Goal: Task Accomplishment & Management: Complete application form

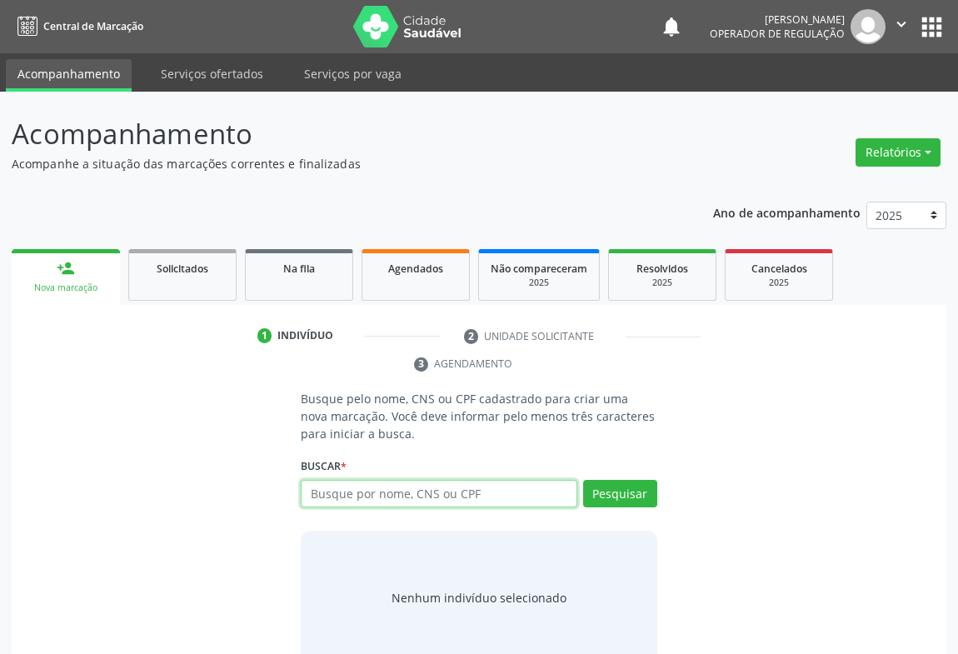
click at [373, 484] on input "text" at bounding box center [439, 494] width 277 height 28
type input "700907911975597"
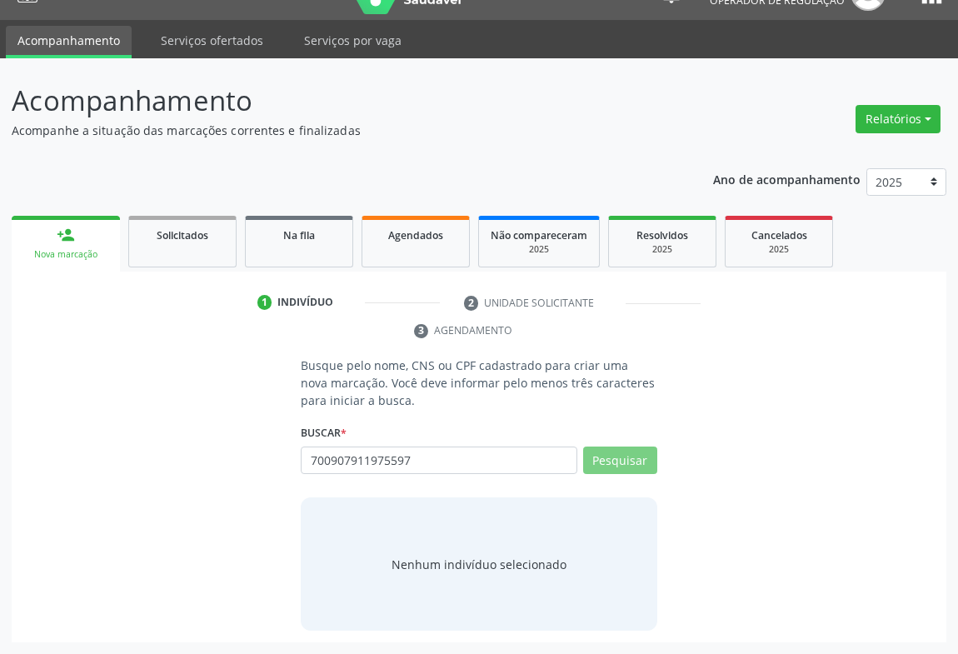
click at [724, 450] on div "Busque pelo nome, CNS ou CPF cadastrado para criar uma nova marcação. Você deve…" at bounding box center [478, 494] width 911 height 274
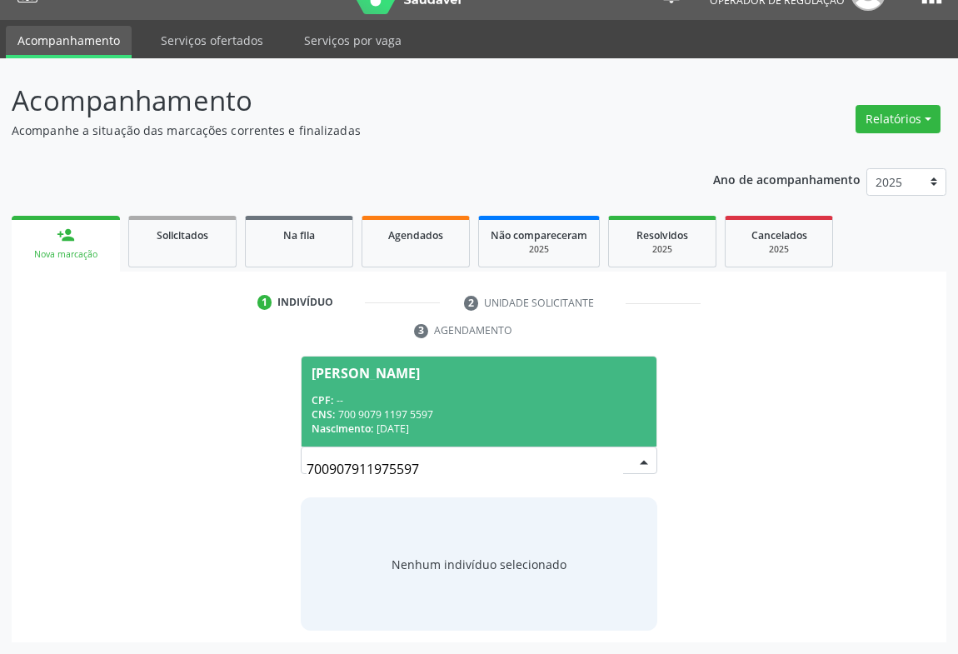
drag, startPoint x: 453, startPoint y: 459, endPoint x: 196, endPoint y: 481, distance: 258.3
click at [372, 399] on div "CPF: --" at bounding box center [479, 400] width 335 height 14
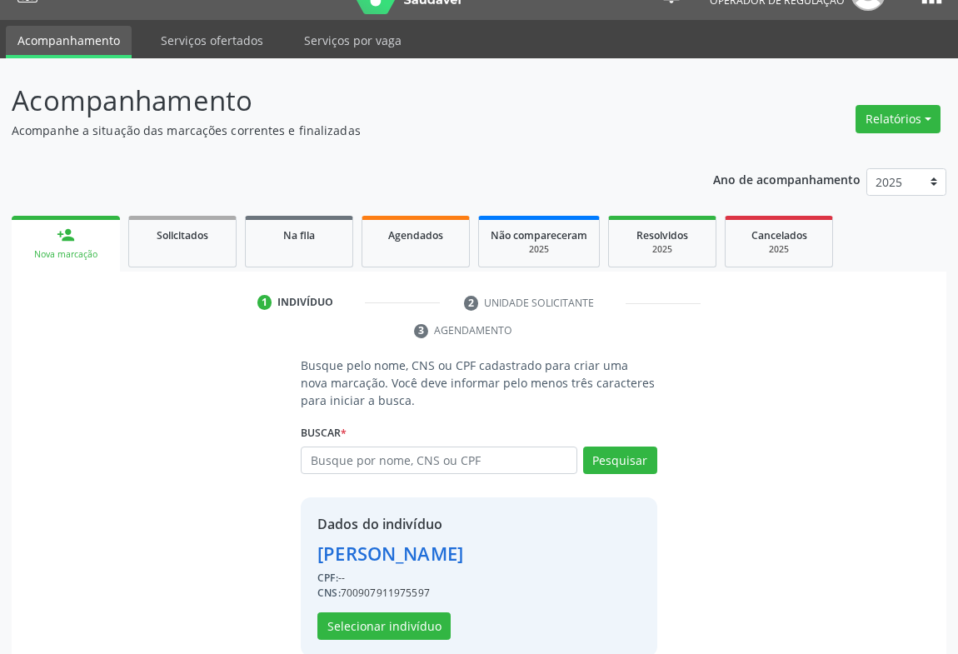
scroll to position [58, 0]
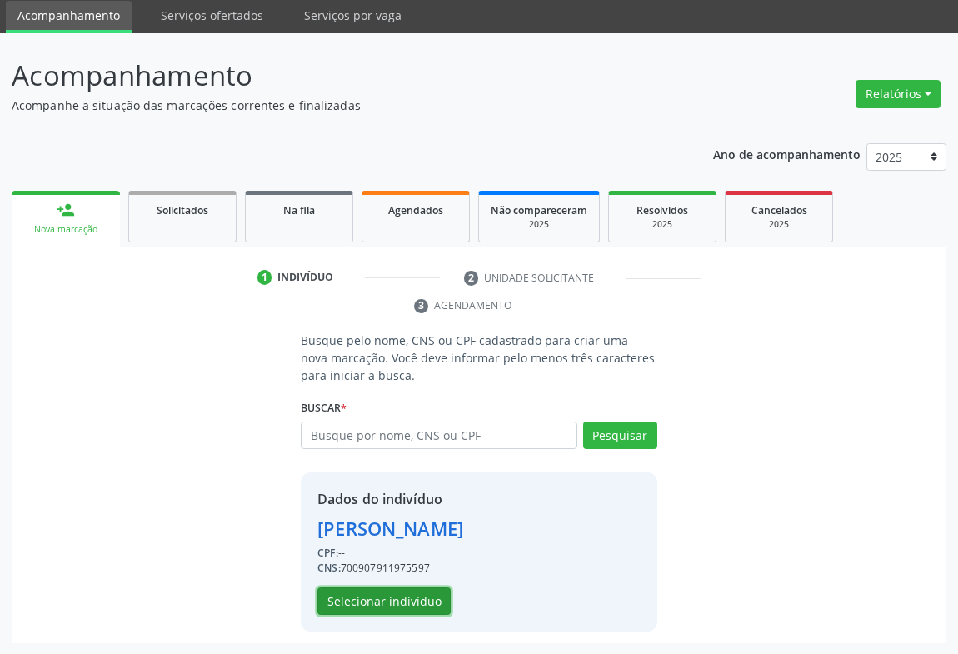
click at [426, 592] on button "Selecionar indivíduo" at bounding box center [383, 601] width 133 height 28
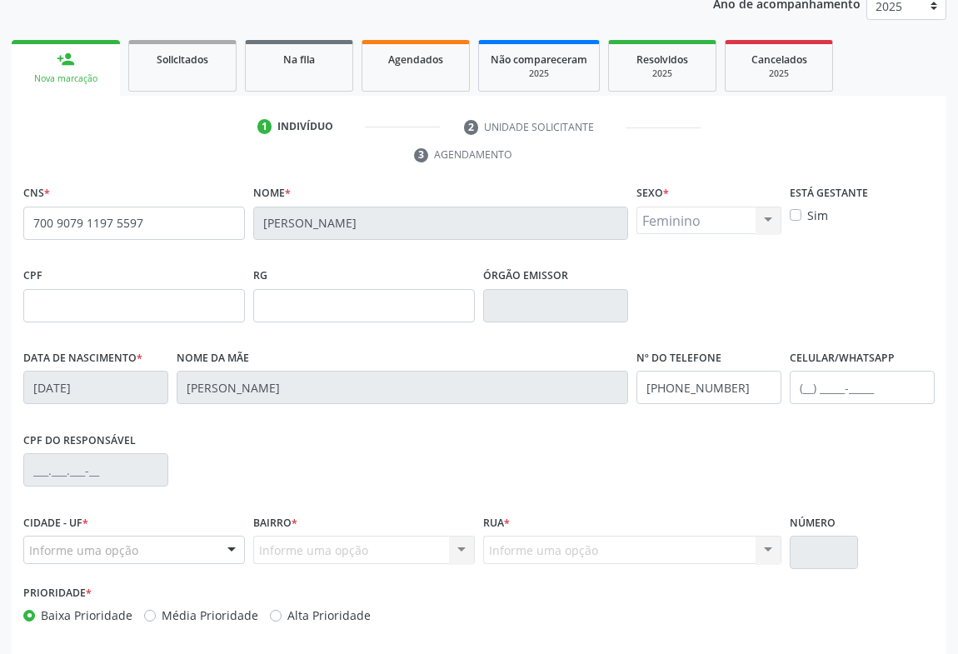
scroll to position [276, 0]
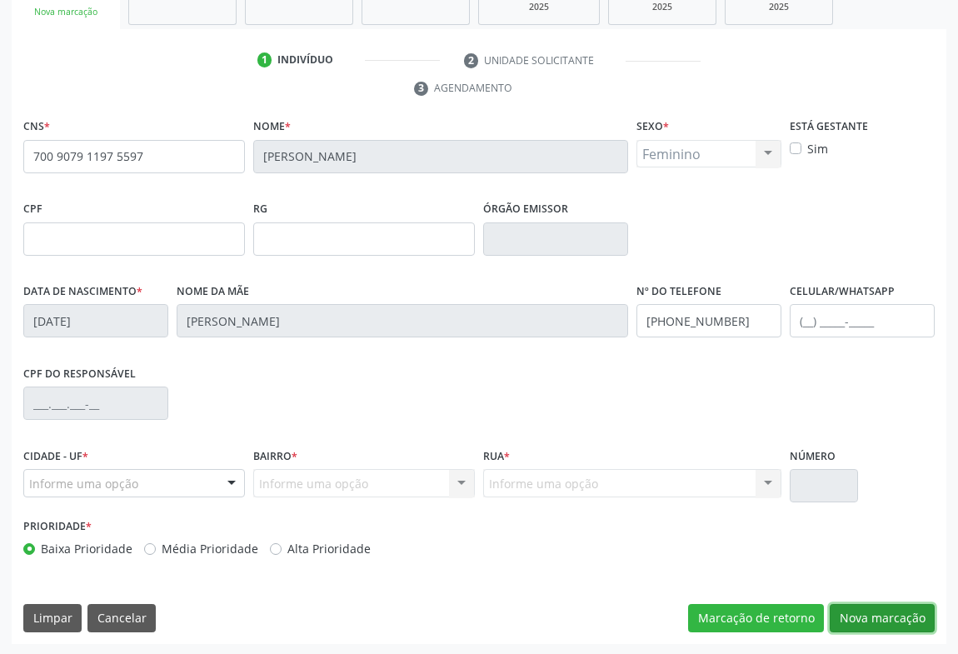
click at [875, 610] on button "Nova marcação" at bounding box center [882, 618] width 105 height 28
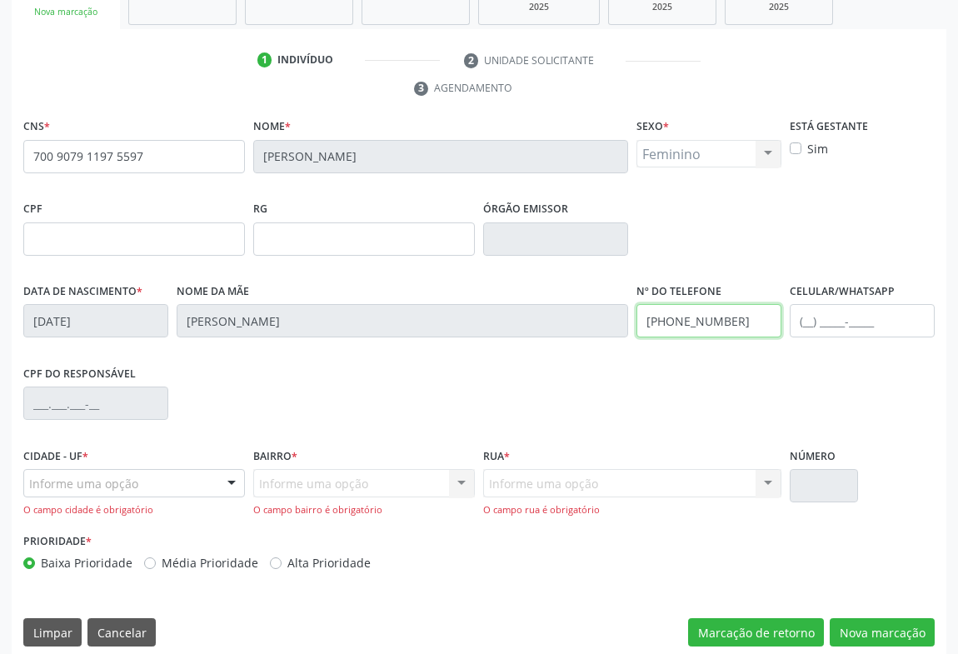
click at [701, 304] on input "[PHONE_NUMBER]" at bounding box center [708, 320] width 145 height 33
type input "[PHONE_NUMBER]"
click at [806, 304] on input "text" at bounding box center [862, 320] width 145 height 33
type input "[PHONE_NUMBER]"
click at [217, 486] on div "Informe uma opção Campo Formoso - BA Nenhum resultado encontrado para: " " Nenh…" at bounding box center [134, 483] width 222 height 28
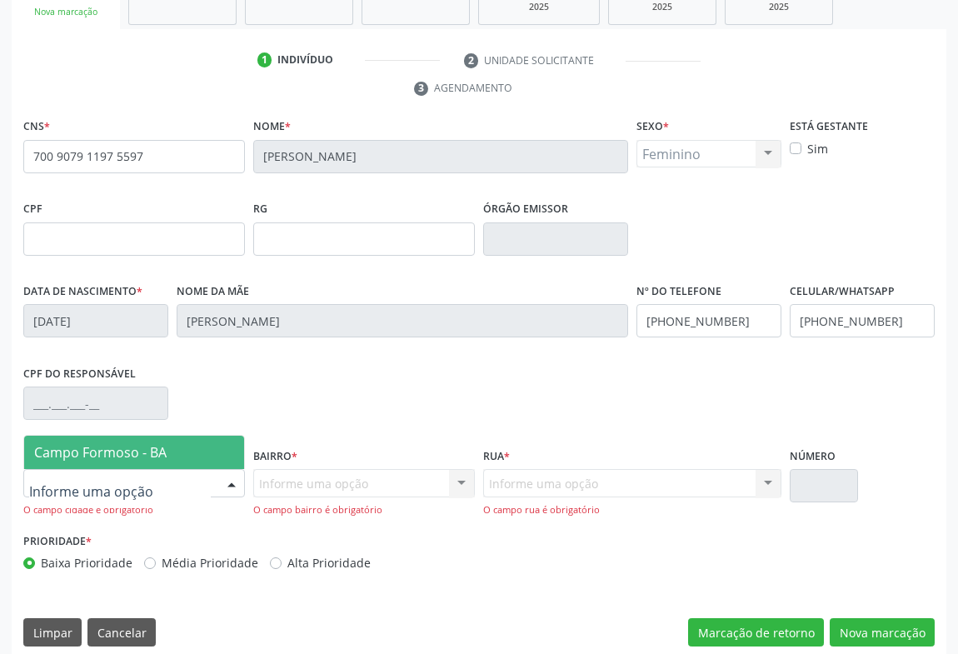
click at [162, 460] on span "Campo Formoso - BA" at bounding box center [134, 452] width 220 height 33
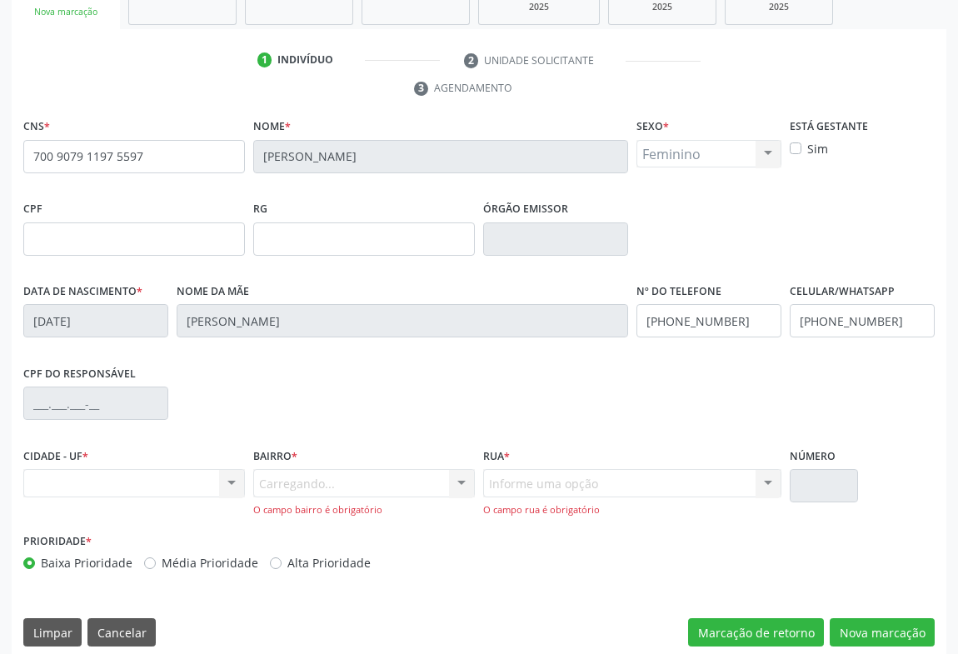
click at [374, 480] on div "Carregando... Nenhum resultado encontrado para: " " Nenhuma opção encontrada. D…" at bounding box center [364, 492] width 222 height 47
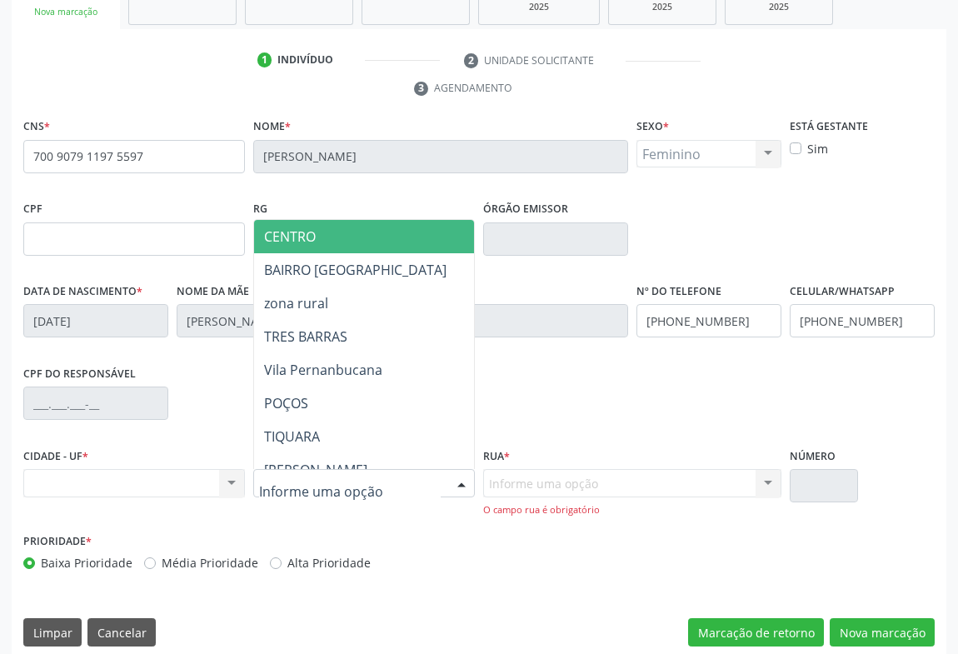
click at [452, 478] on div at bounding box center [461, 484] width 25 height 28
click at [322, 220] on span "CENTRO" at bounding box center [434, 236] width 360 height 33
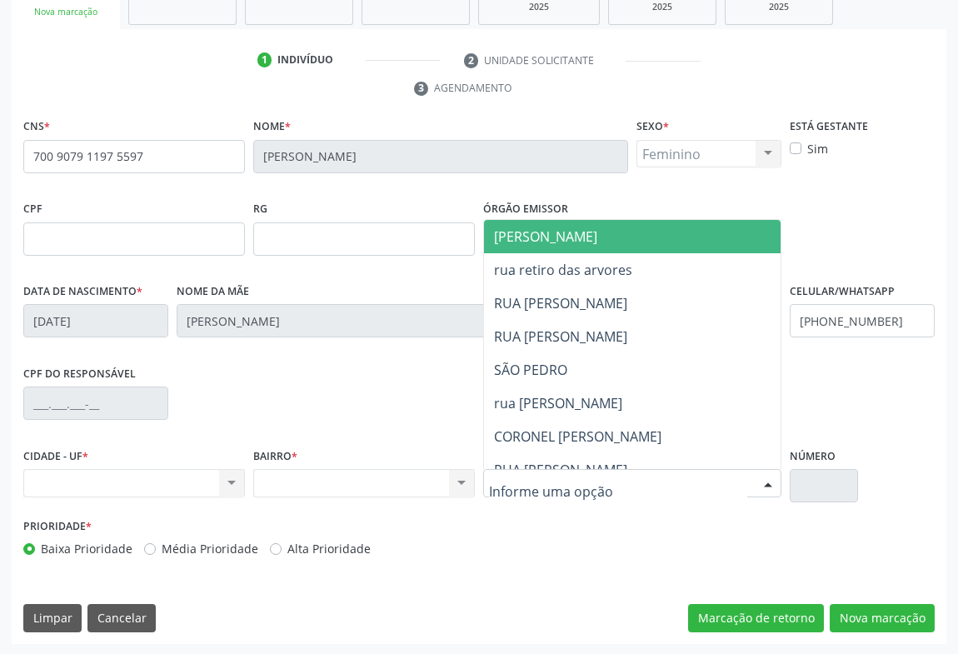
click at [586, 238] on span "[PERSON_NAME]" at bounding box center [545, 236] width 103 height 18
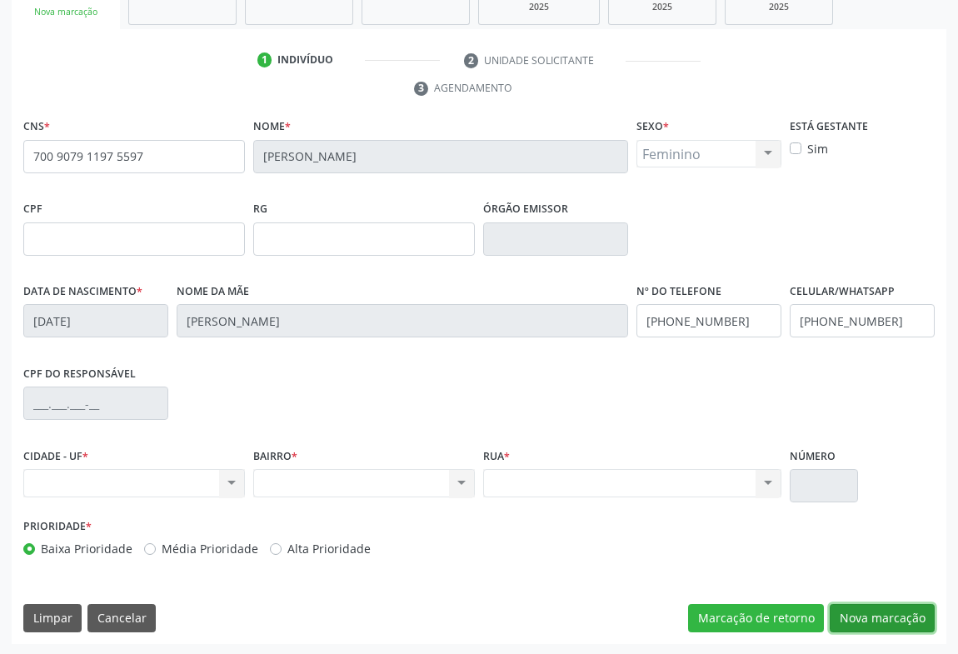
click at [869, 604] on button "Nova marcação" at bounding box center [882, 618] width 105 height 28
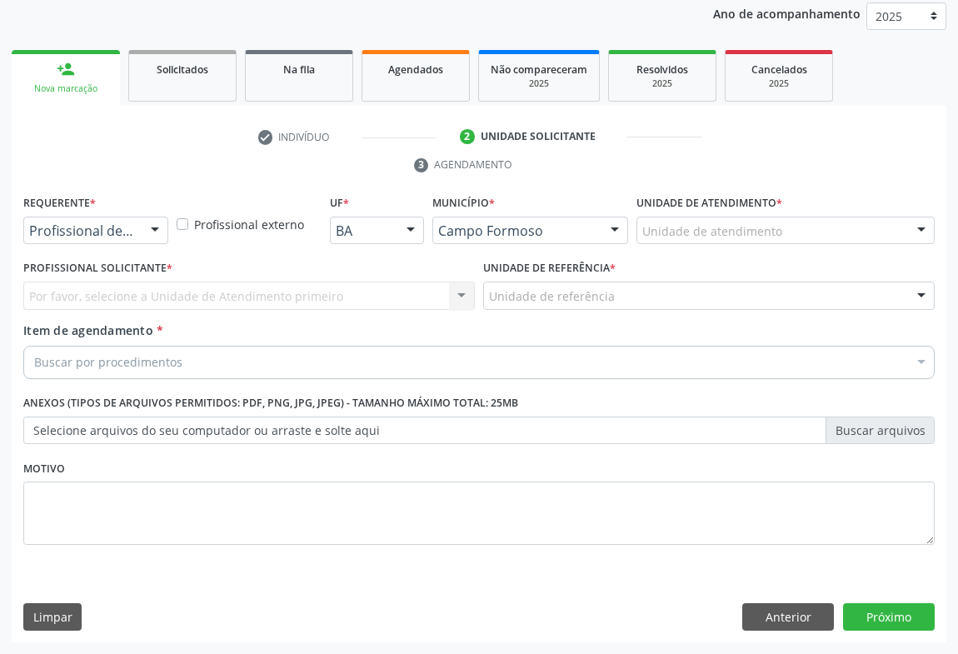
scroll to position [198, 0]
click at [142, 218] on div at bounding box center [154, 232] width 25 height 28
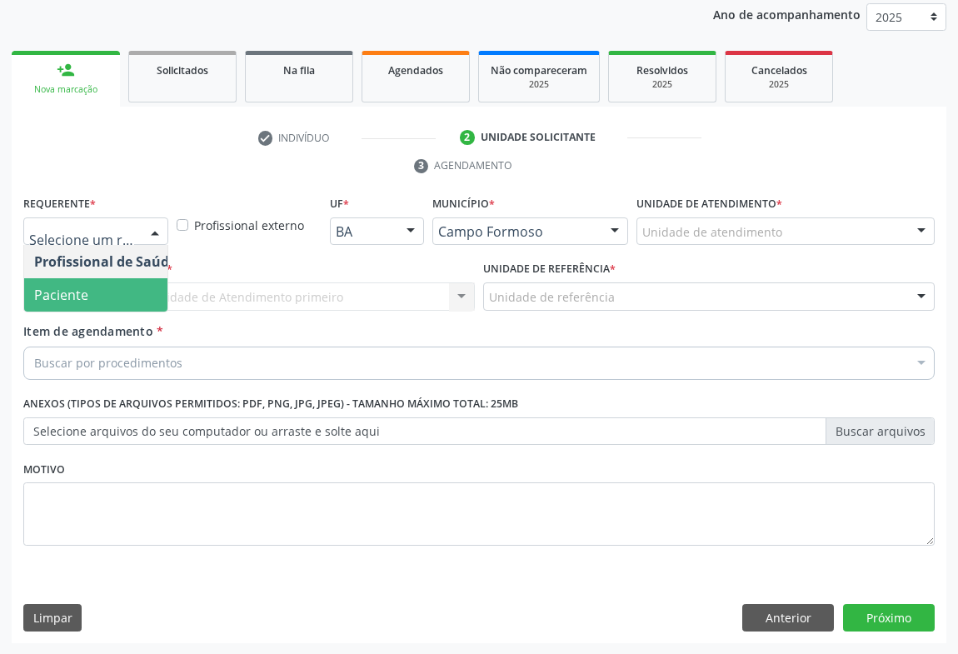
click at [83, 297] on span "Paciente" at bounding box center [61, 295] width 54 height 18
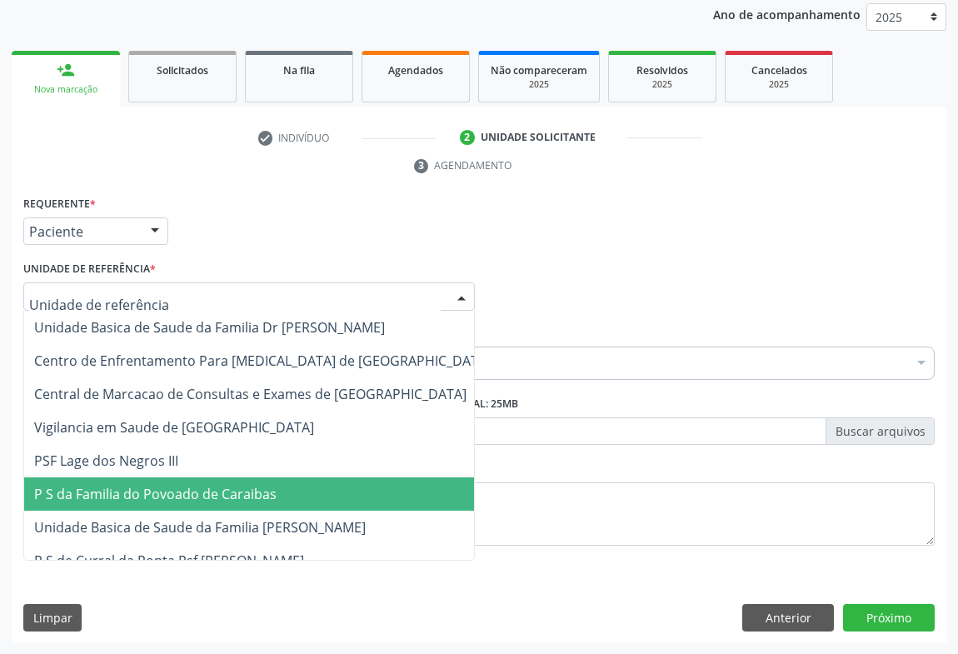
click at [155, 514] on span "Unidade Basica de Saude da Familia [PERSON_NAME]" at bounding box center [262, 527] width 477 height 33
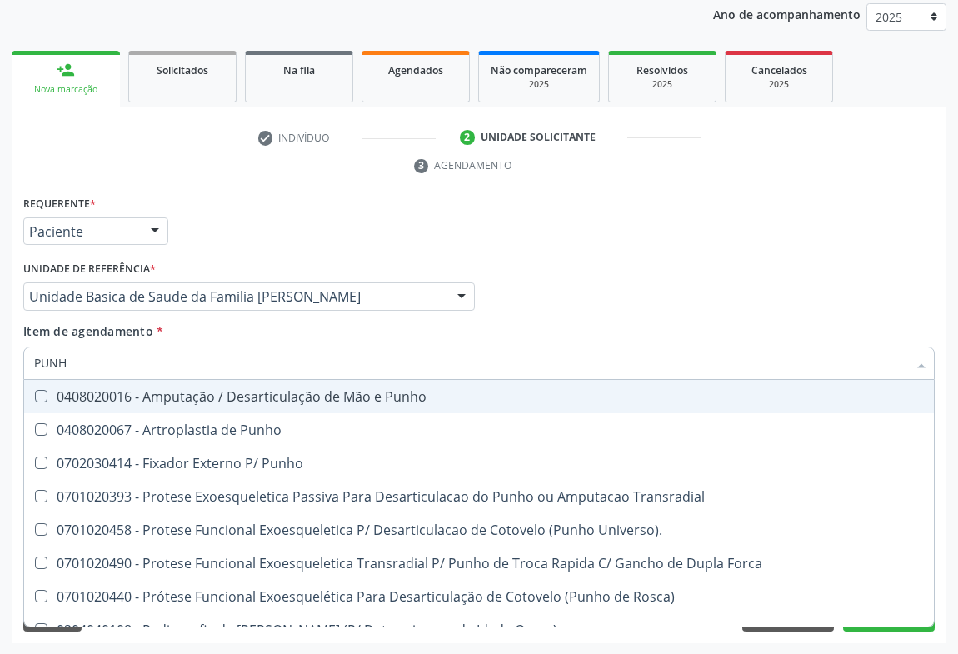
type input "PUNHO"
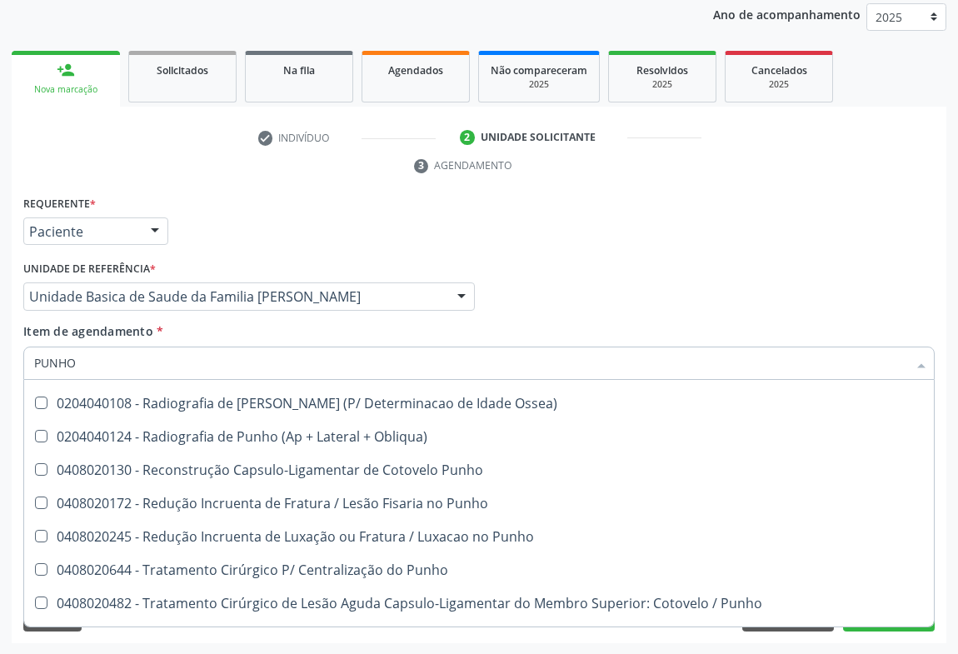
scroll to position [286, 0]
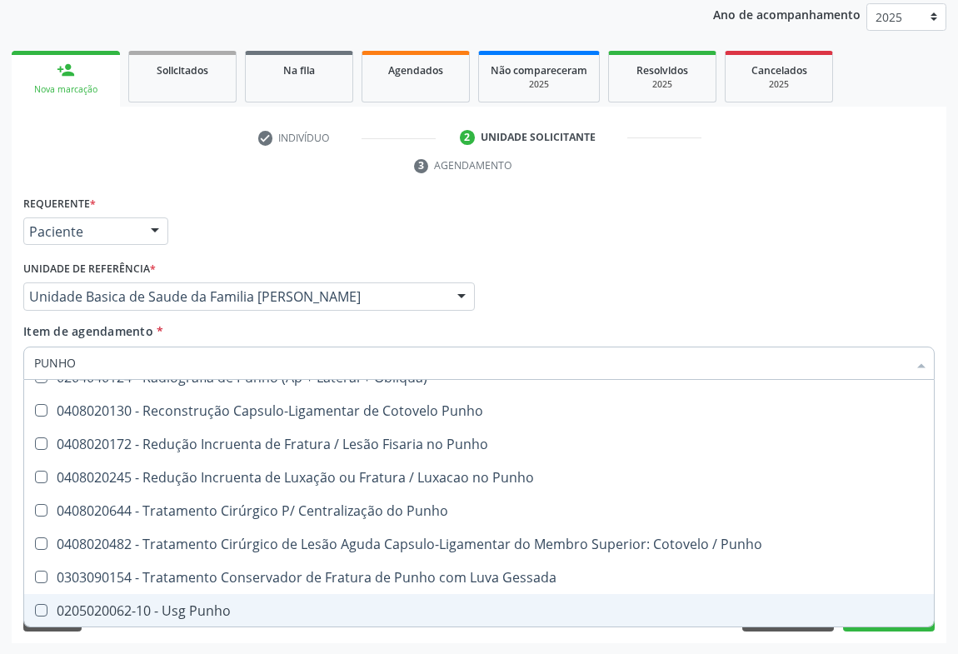
click at [216, 609] on div "0205020062-10 - Usg Punho" at bounding box center [479, 610] width 890 height 13
checkbox Punho "true"
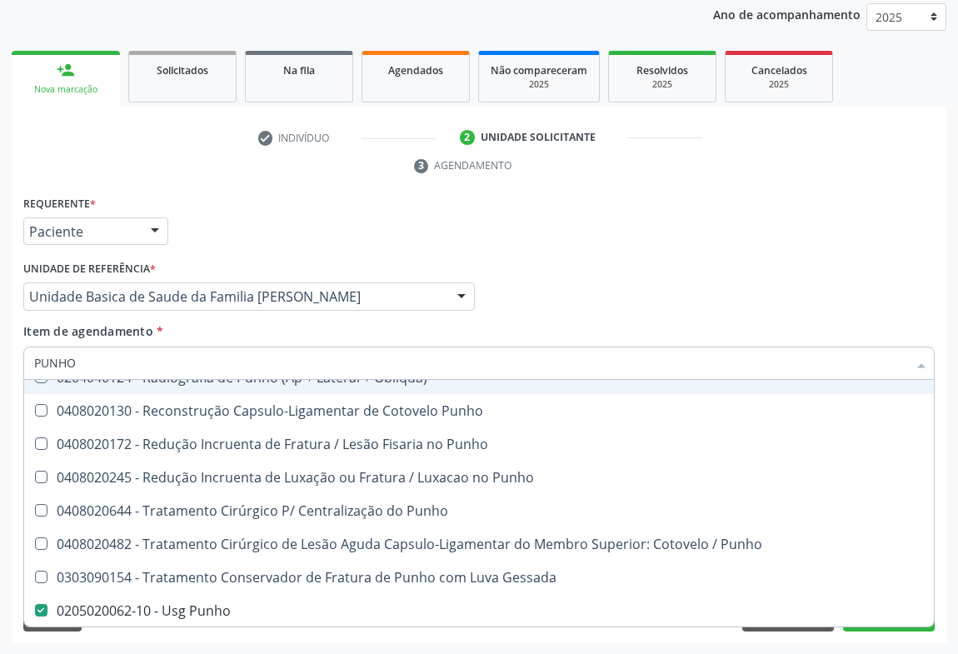
click at [471, 257] on div "Unidade de referência * Unidade Basica de Saude da Familia [PERSON_NAME] Unidad…" at bounding box center [249, 283] width 452 height 53
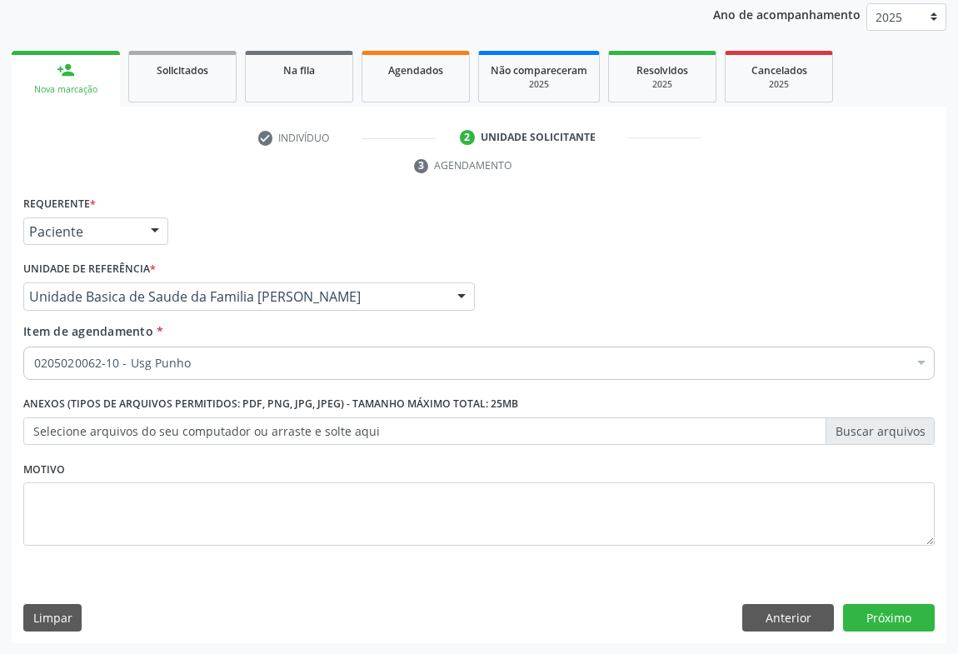
scroll to position [0, 0]
click at [875, 609] on button "Próximo" at bounding box center [889, 618] width 92 height 28
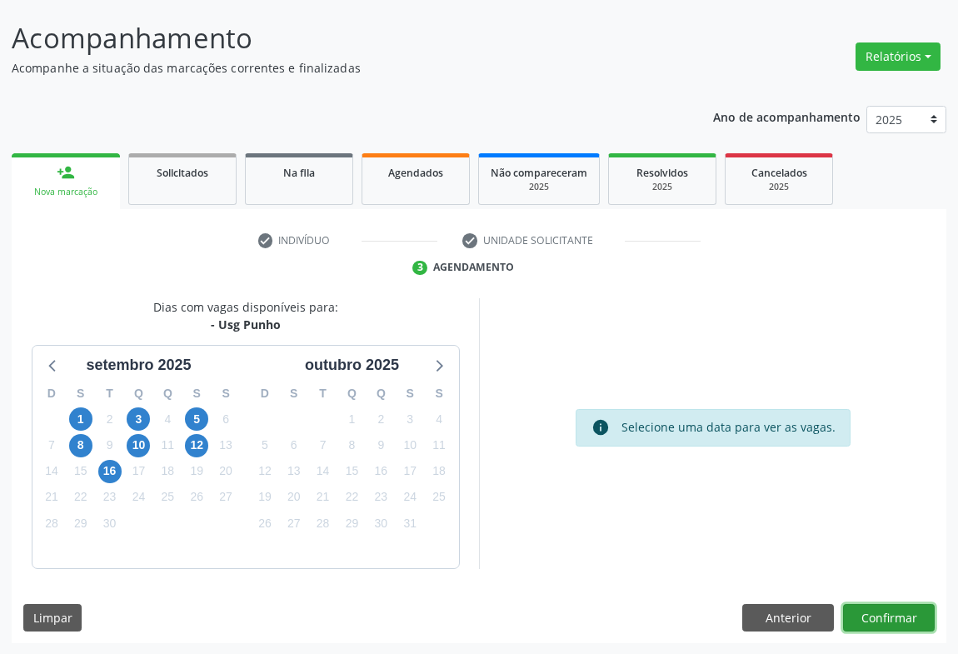
click at [900, 625] on button "Confirmar" at bounding box center [889, 618] width 92 height 28
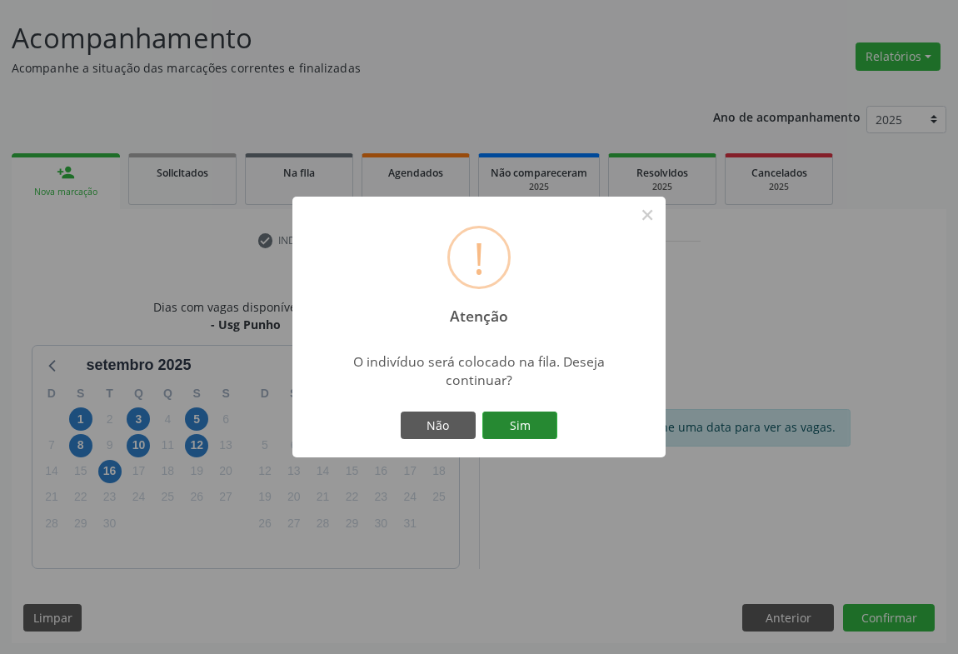
click at [536, 432] on button "Sim" at bounding box center [519, 426] width 75 height 28
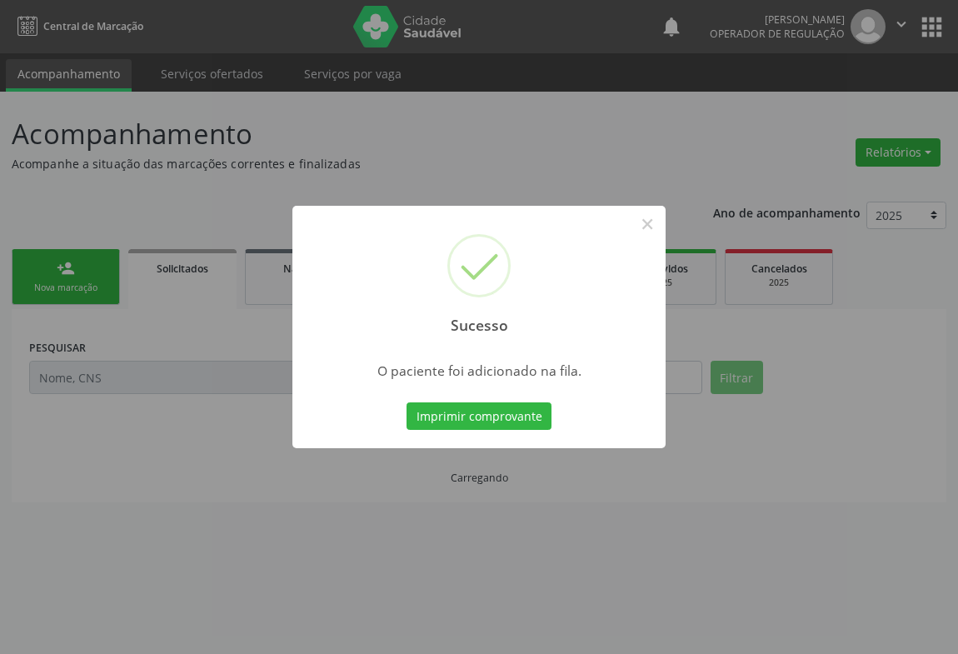
scroll to position [0, 0]
click at [500, 418] on button "Imprimir comprovante" at bounding box center [479, 416] width 145 height 28
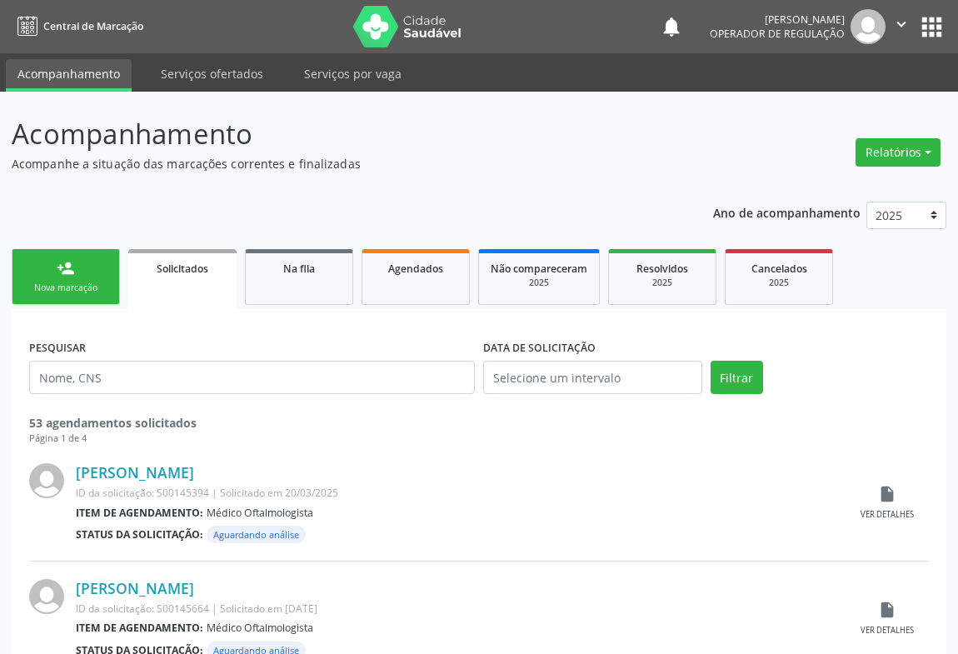
click at [59, 282] on div "Nova marcação" at bounding box center [65, 288] width 83 height 12
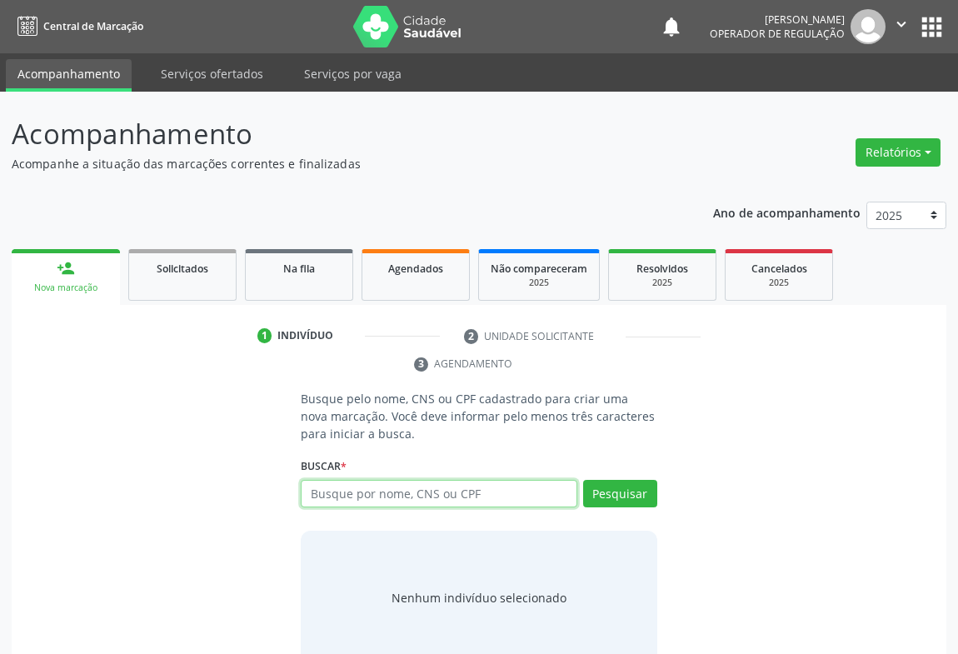
click at [338, 499] on input "text" at bounding box center [439, 494] width 277 height 28
type input "700001838736209"
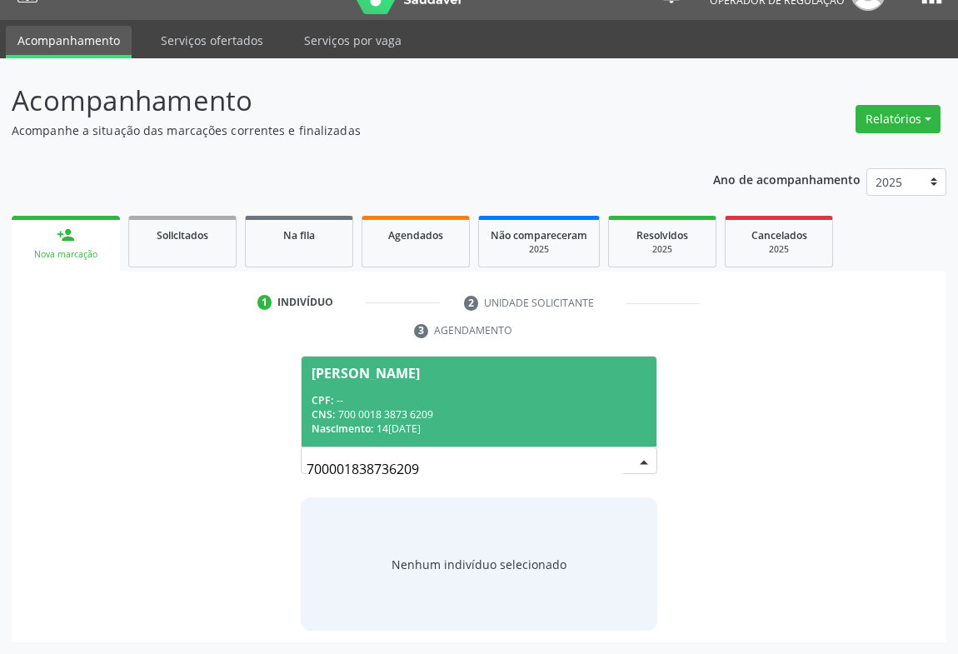
click at [392, 406] on div "CPF: --" at bounding box center [479, 400] width 335 height 14
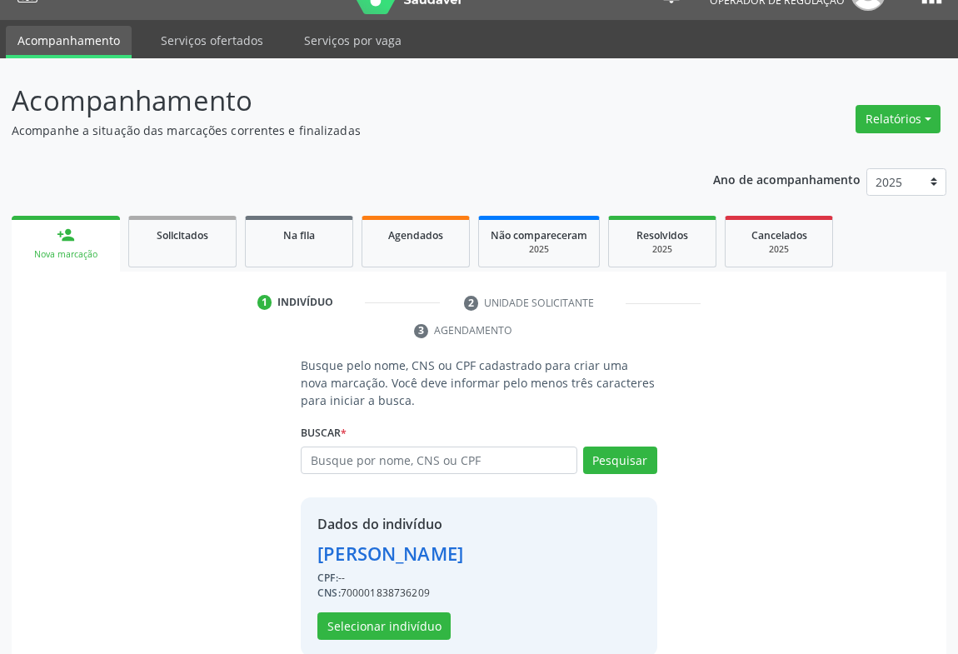
scroll to position [58, 0]
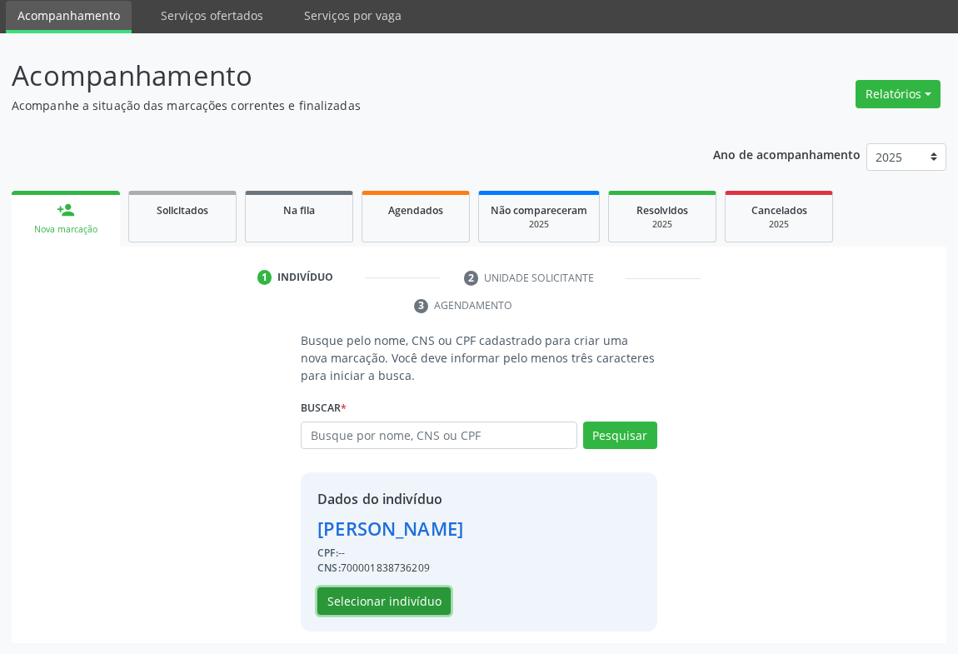
click at [400, 601] on button "Selecionar indivíduo" at bounding box center [383, 601] width 133 height 28
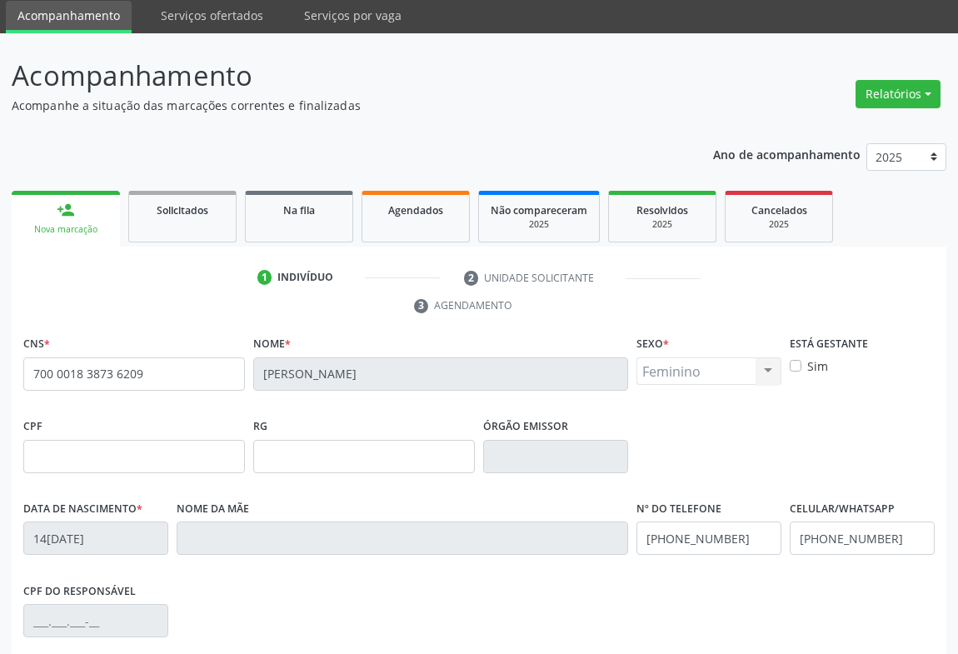
scroll to position [276, 0]
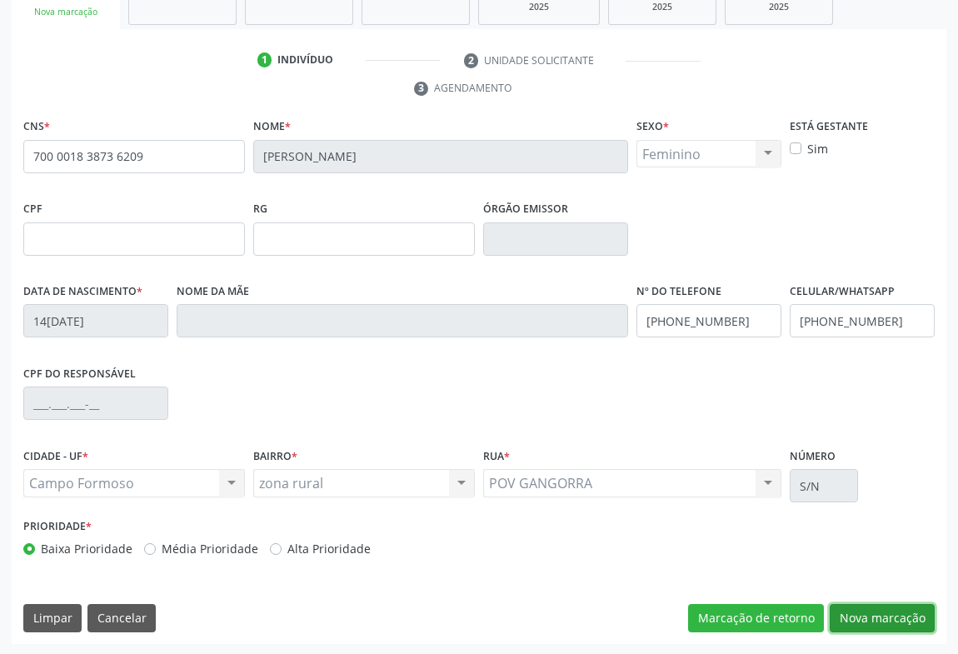
click at [846, 626] on button "Nova marcação" at bounding box center [882, 618] width 105 height 28
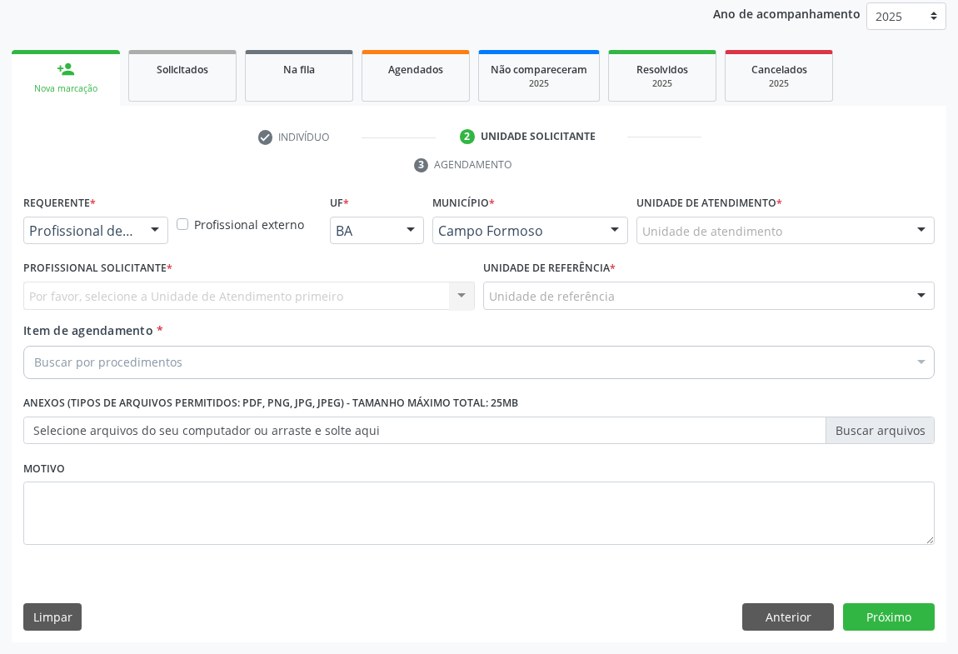
scroll to position [198, 0]
click at [851, 618] on button "Próximo" at bounding box center [889, 618] width 92 height 28
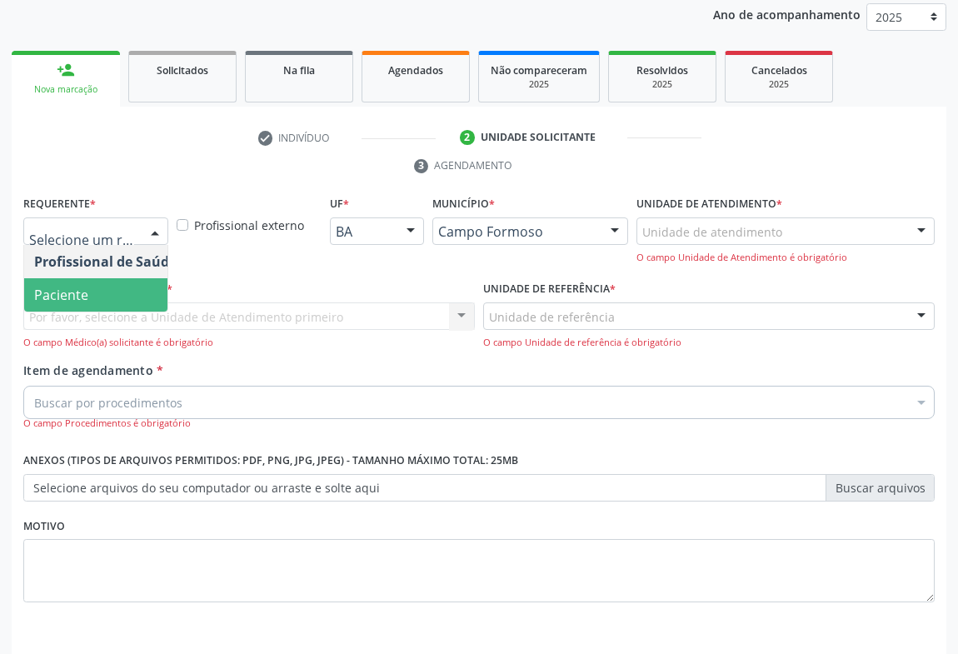
click at [83, 306] on span "Paciente" at bounding box center [105, 294] width 162 height 33
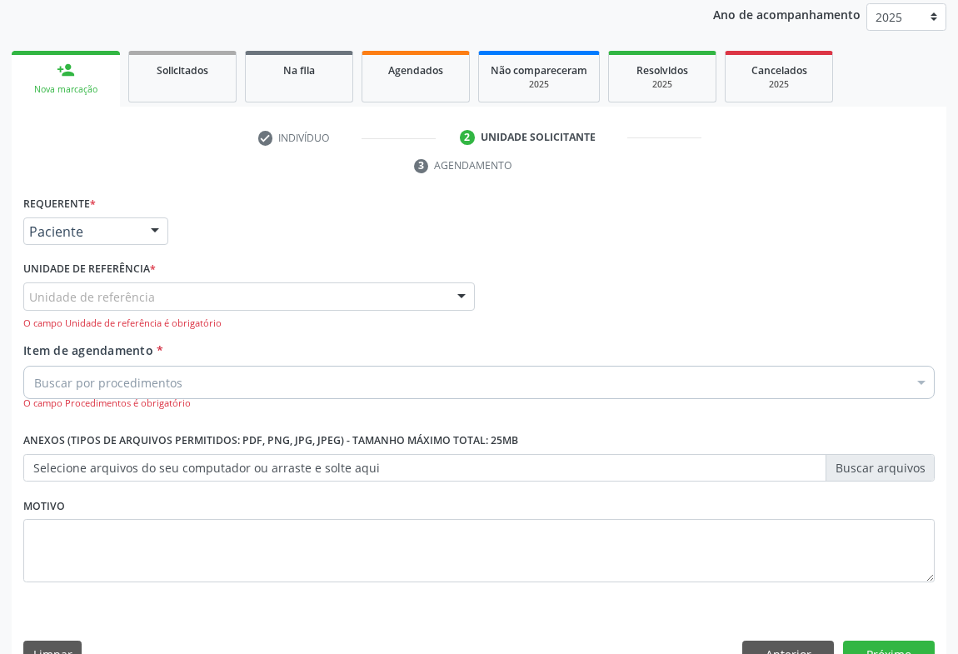
drag, startPoint x: 145, startPoint y: 297, endPoint x: 137, endPoint y: 300, distance: 9.0
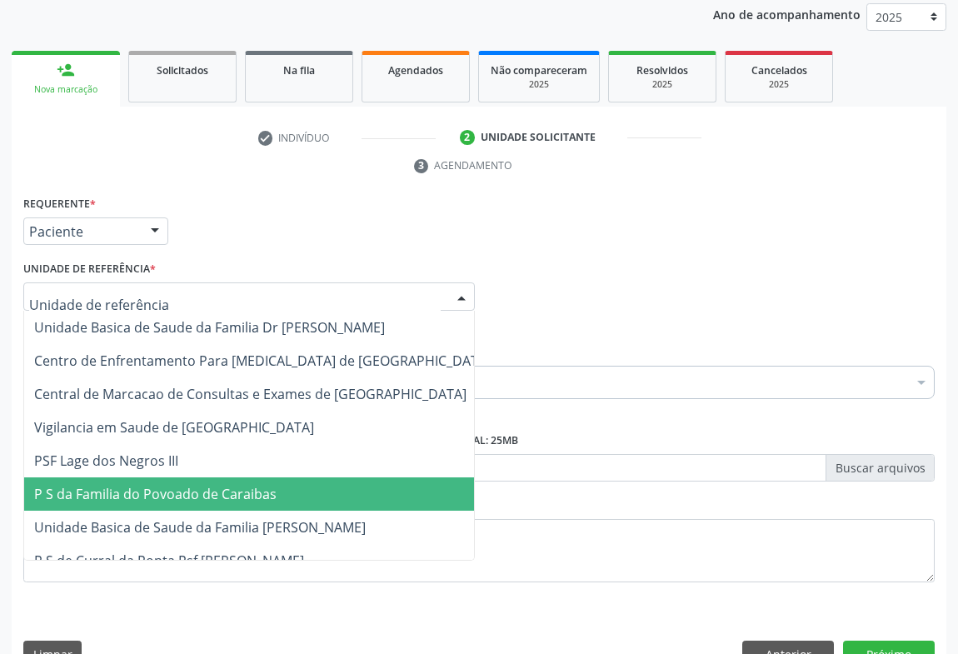
click at [188, 497] on span "P S da Familia do Povoado de Caraibas" at bounding box center [155, 494] width 242 height 18
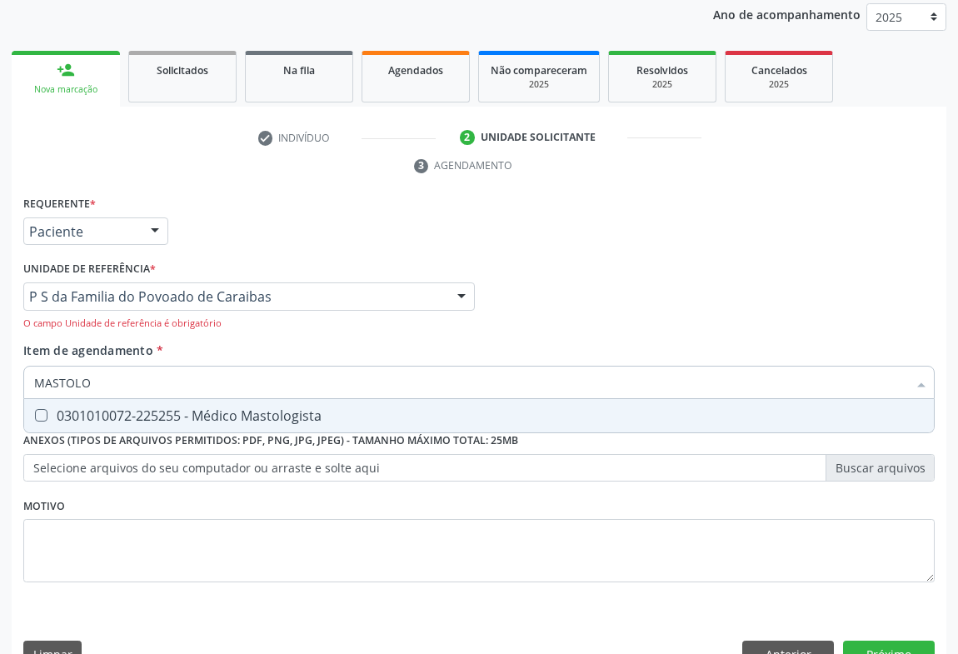
type input "MASTOLOG"
click at [178, 424] on span "0301010072-225255 - Médico Mastologista" at bounding box center [479, 415] width 910 height 33
checkbox Mastologista "true"
drag, startPoint x: 386, startPoint y: 214, endPoint x: 376, endPoint y: 217, distance: 10.3
click at [387, 213] on div "Requerente * Paciente Profissional de Saúde Paciente Nenhum resultado encontrad…" at bounding box center [479, 224] width 920 height 65
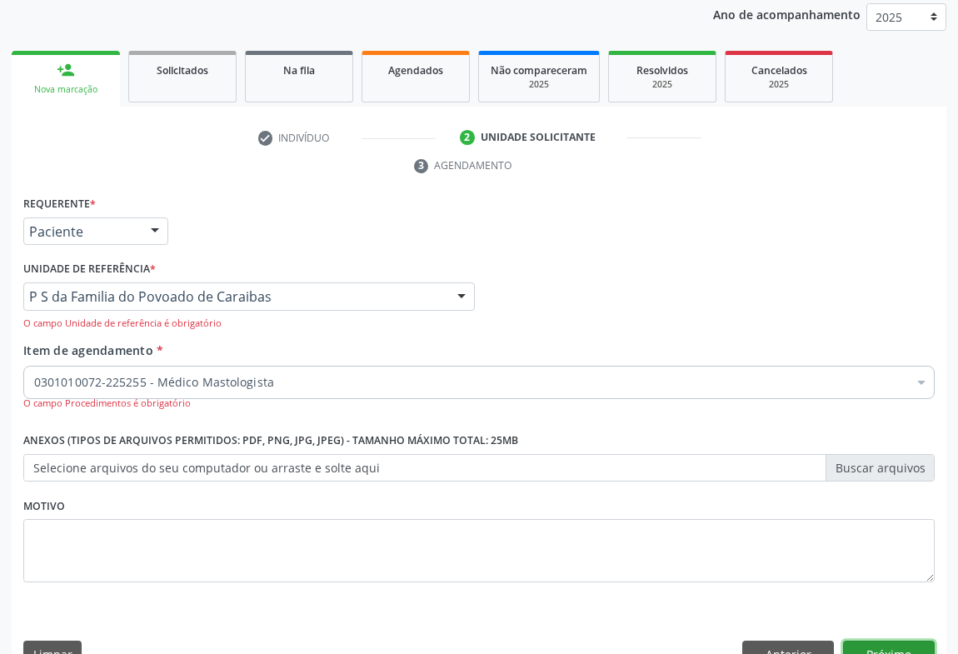
click at [866, 642] on button "Próximo" at bounding box center [889, 655] width 92 height 28
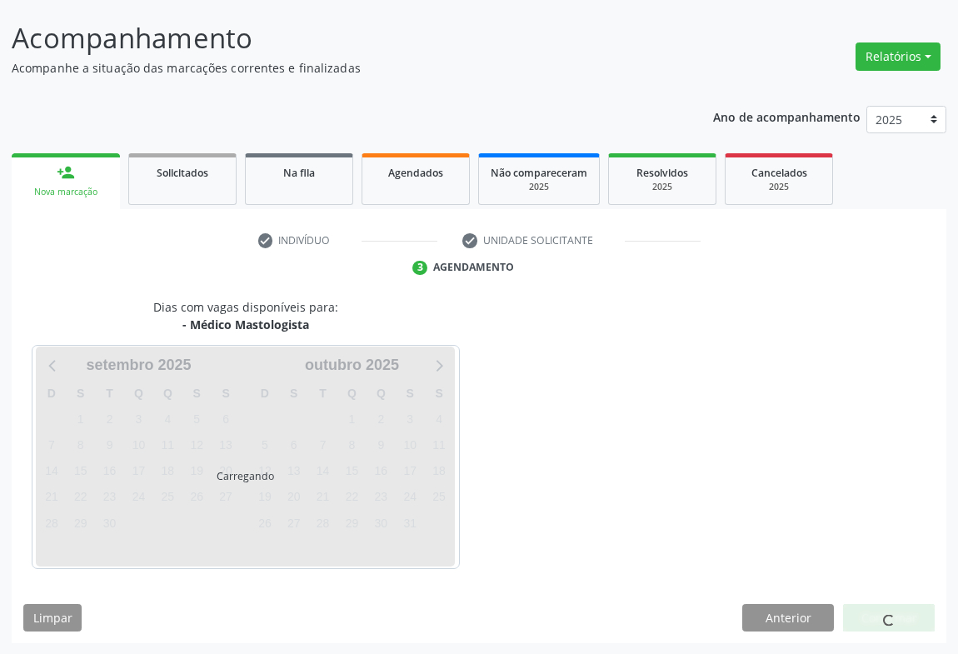
scroll to position [145, 0]
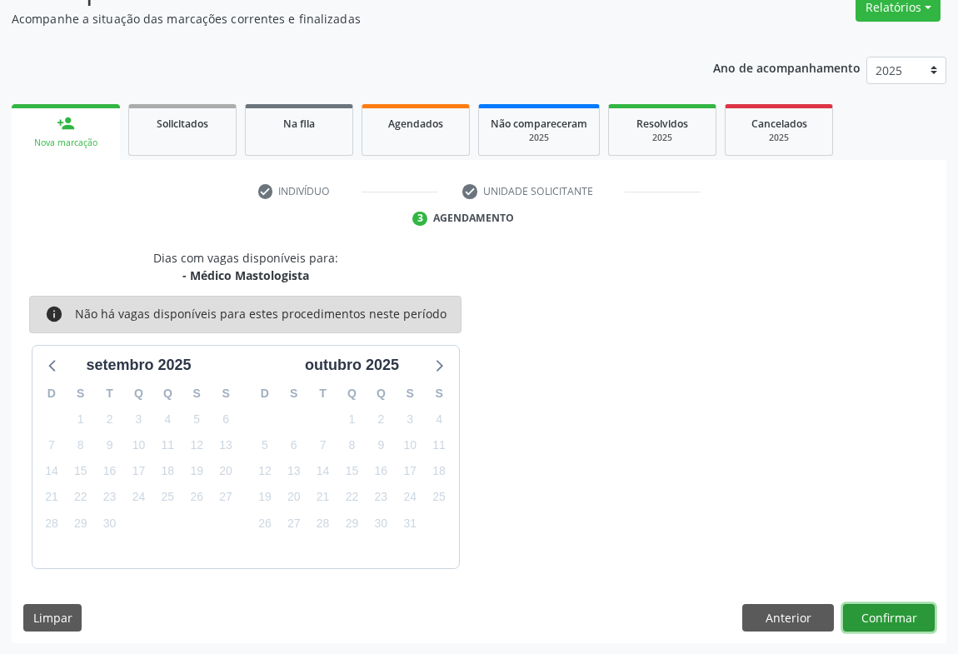
click at [882, 609] on button "Confirmar" at bounding box center [889, 618] width 92 height 28
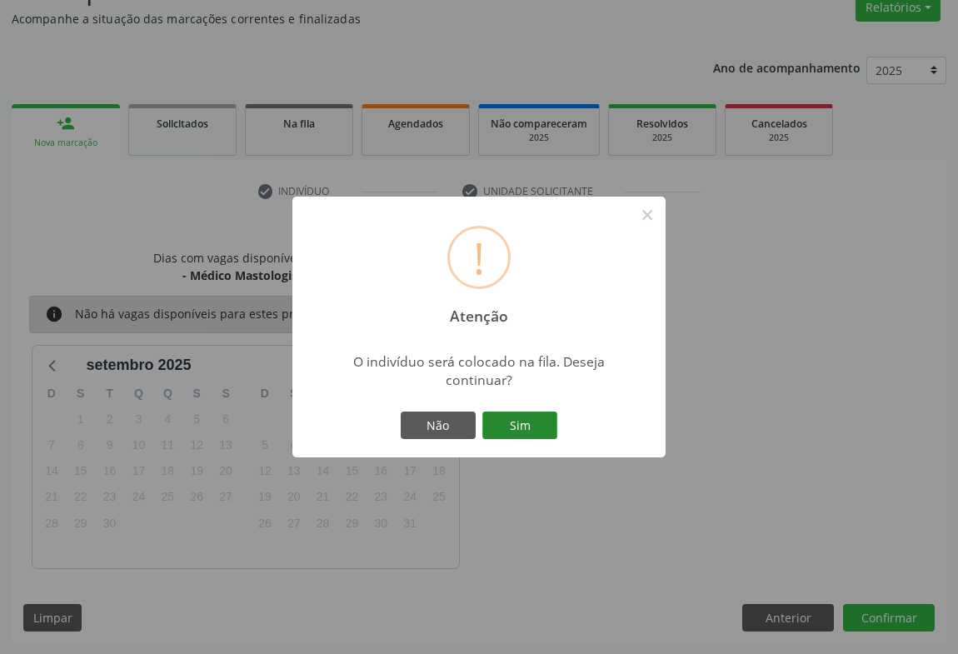
click at [534, 421] on button "Sim" at bounding box center [519, 426] width 75 height 28
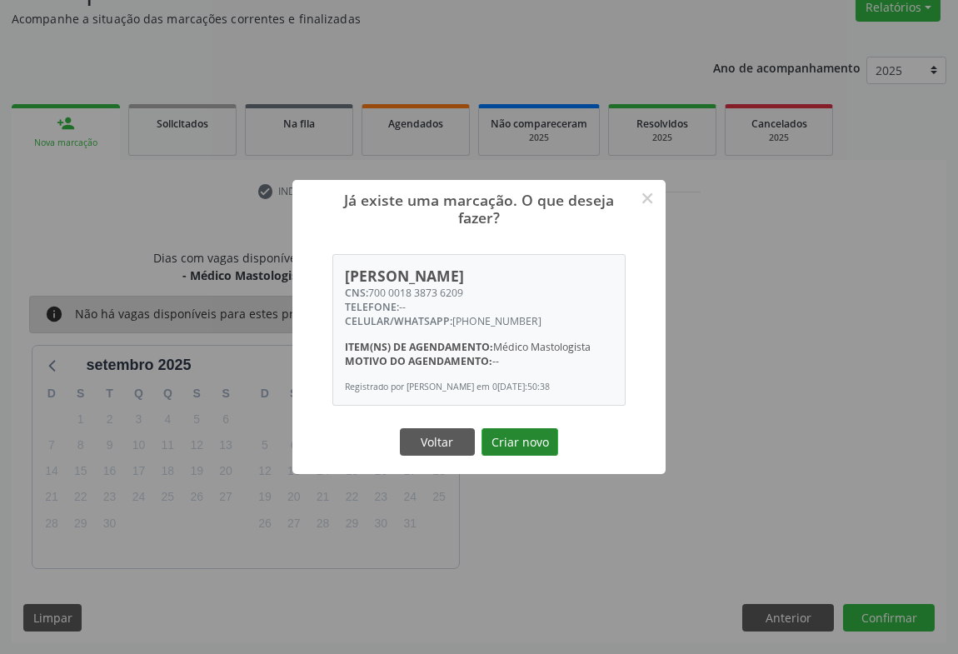
click at [526, 440] on button "Criar novo" at bounding box center [520, 442] width 77 height 28
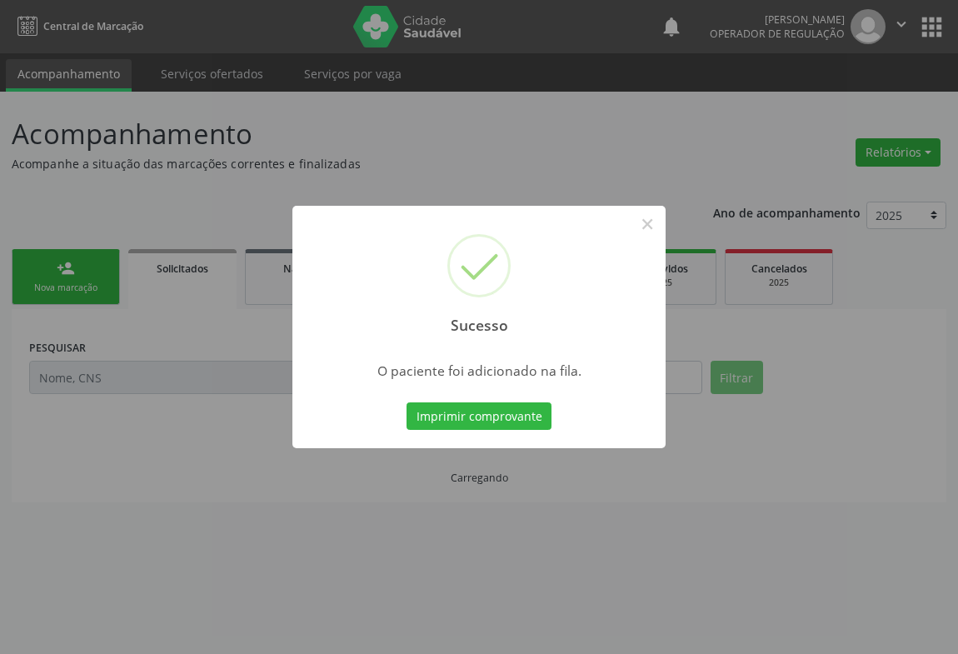
scroll to position [0, 0]
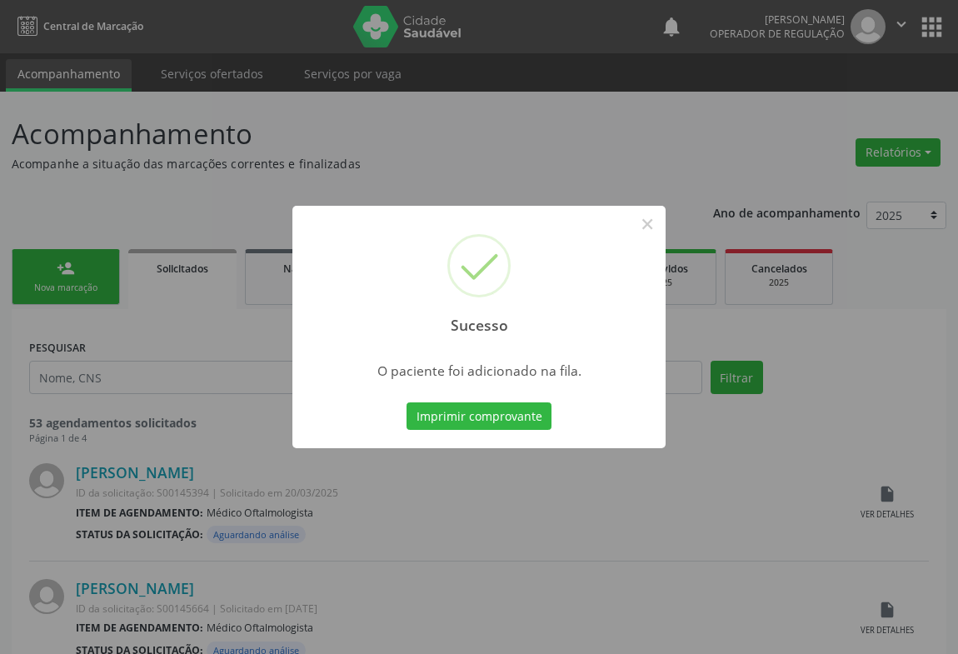
click at [483, 432] on div "Imprimir comprovante Cancel" at bounding box center [479, 416] width 152 height 35
click at [487, 417] on button "Imprimir comprovante" at bounding box center [479, 416] width 145 height 28
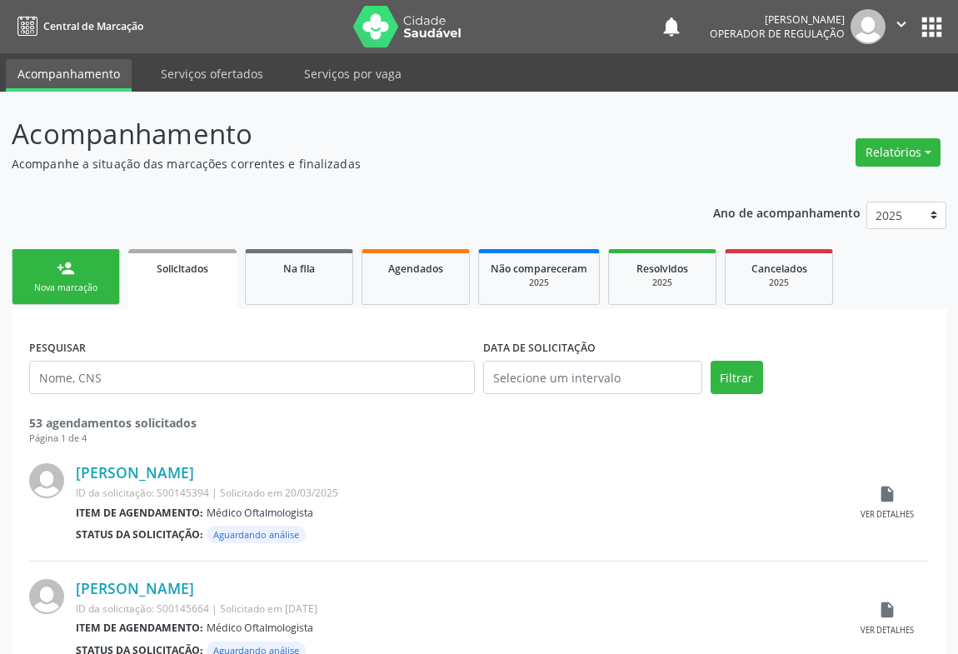
click at [94, 262] on link "person_add Nova marcação" at bounding box center [66, 277] width 108 height 56
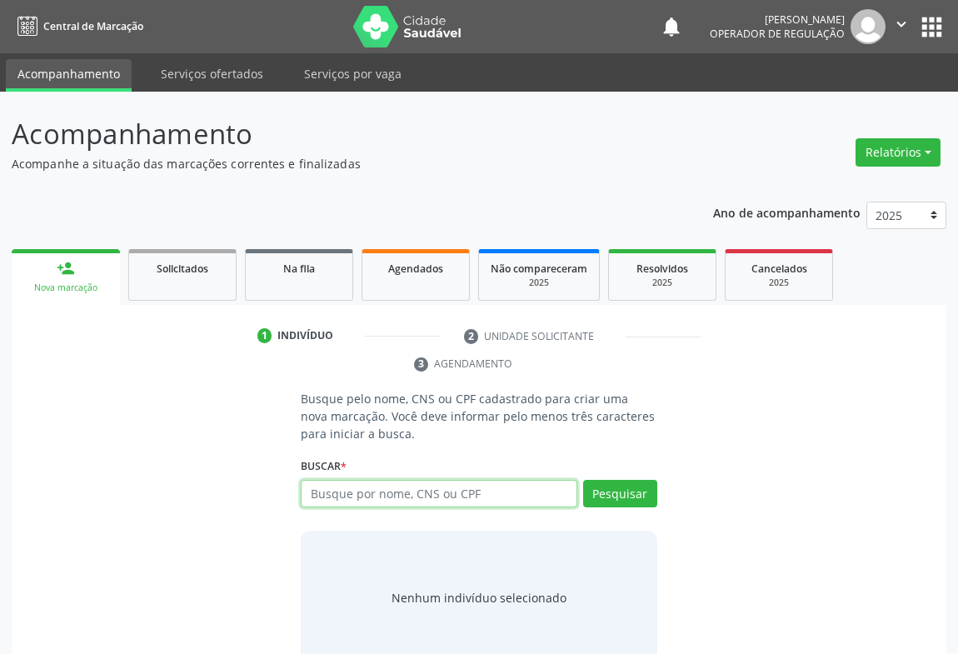
click at [355, 493] on input "text" at bounding box center [439, 494] width 277 height 28
type input "708908750178115"
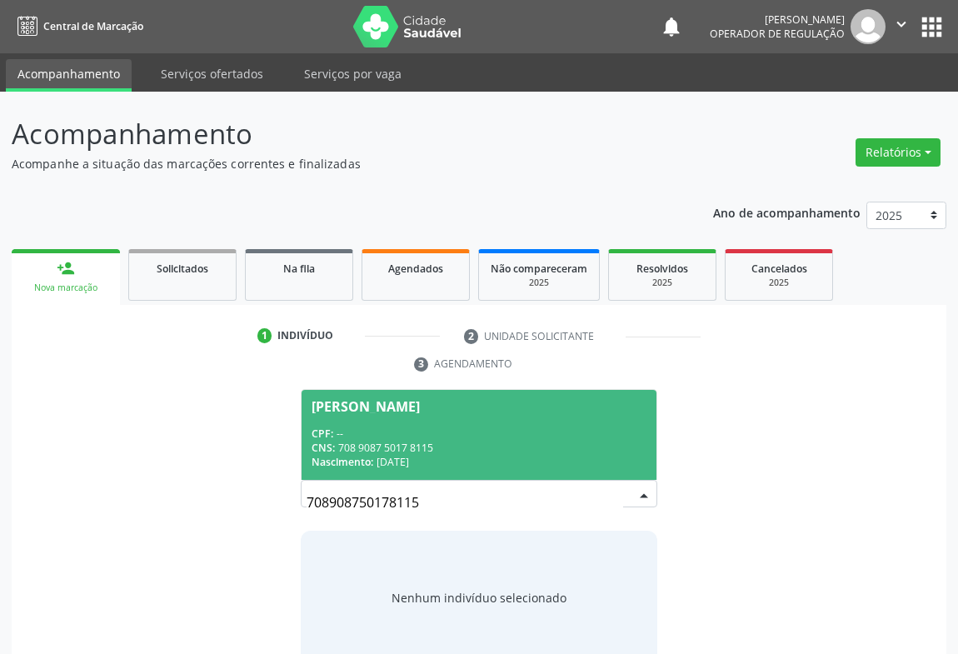
click at [381, 437] on div "CPF: --" at bounding box center [479, 434] width 335 height 14
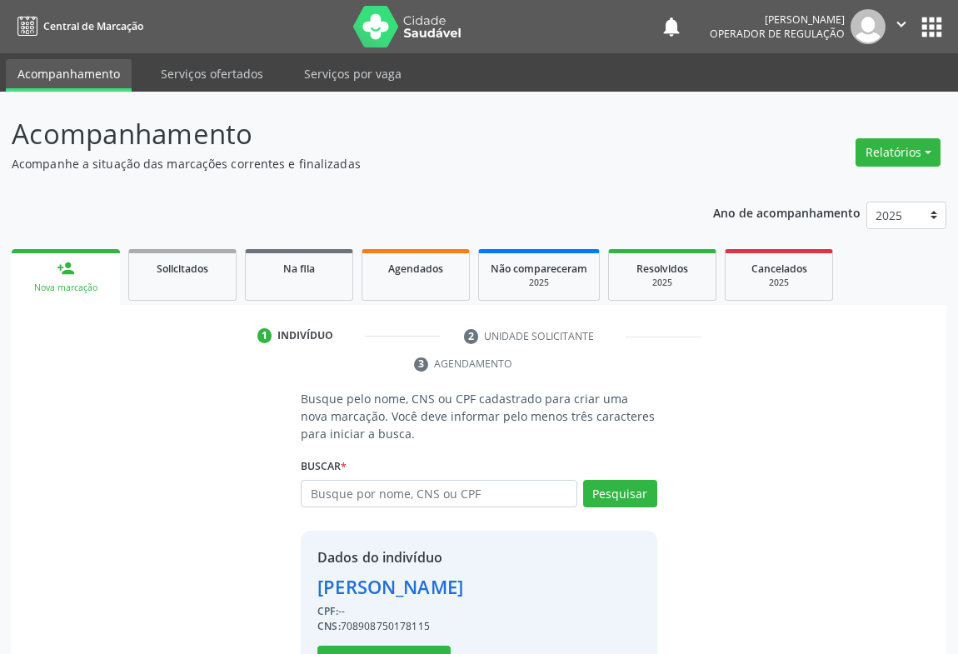
scroll to position [58, 0]
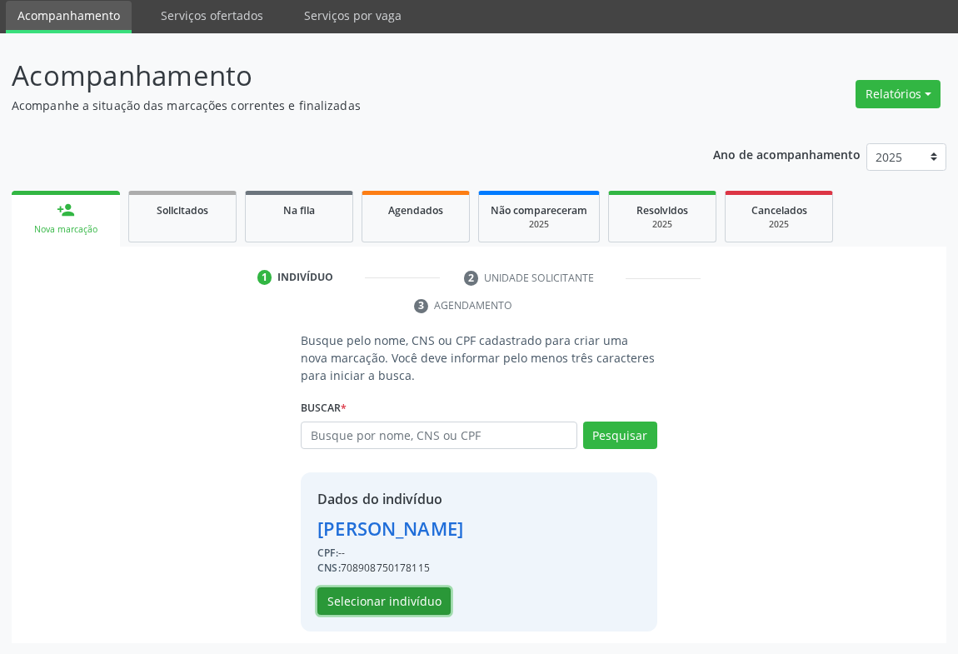
click at [390, 601] on button "Selecionar indivíduo" at bounding box center [383, 601] width 133 height 28
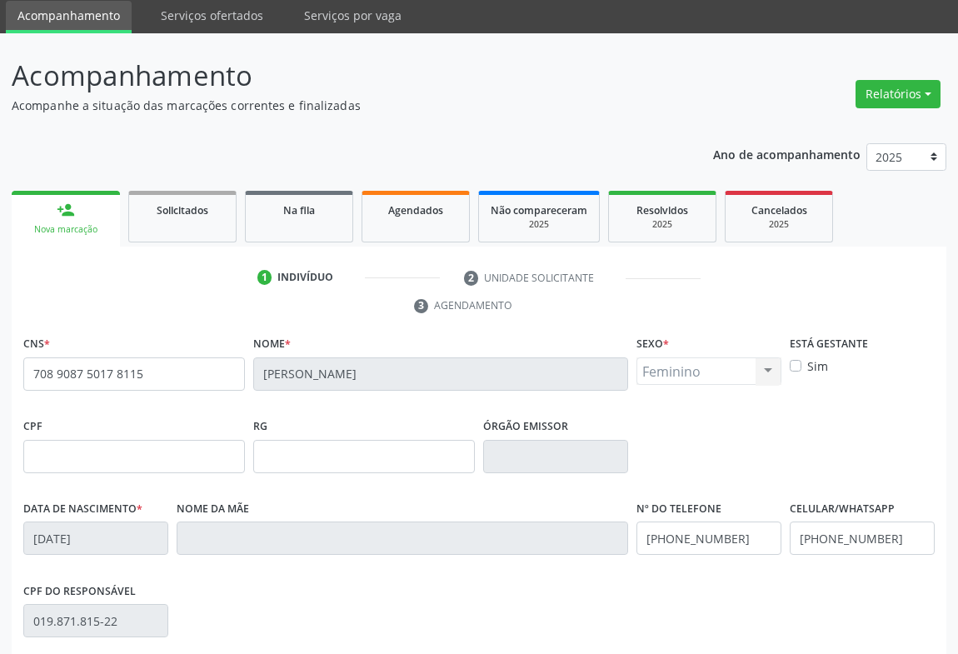
scroll to position [276, 0]
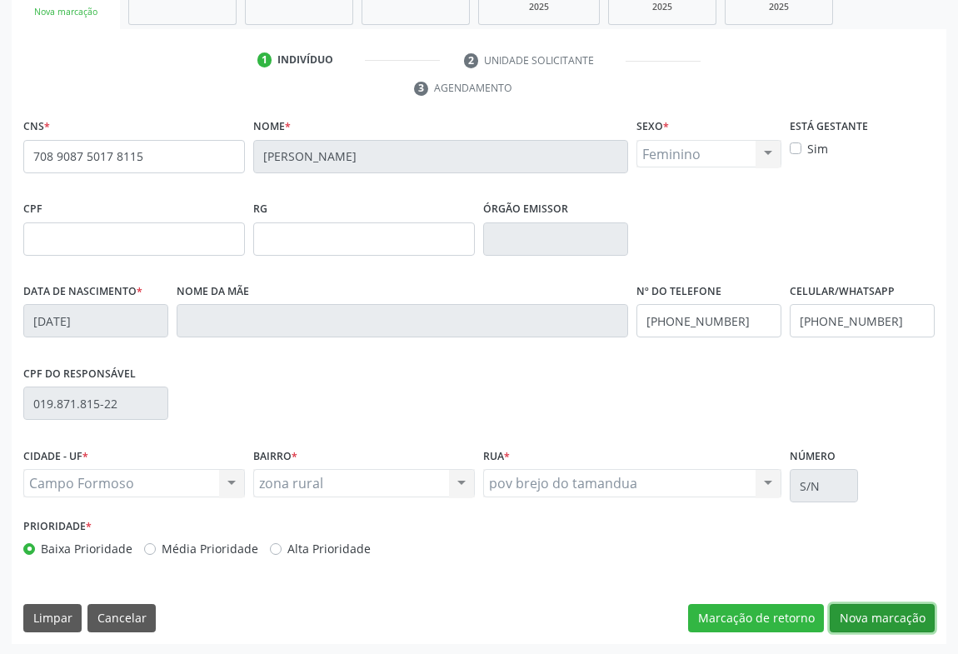
click at [875, 621] on button "Nova marcação" at bounding box center [882, 618] width 105 height 28
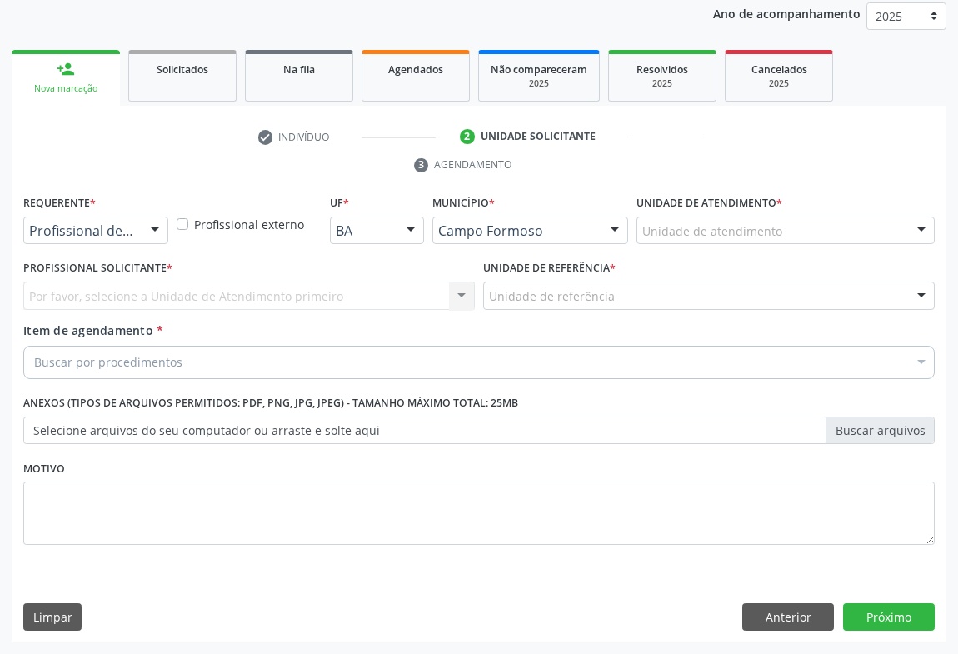
scroll to position [198, 0]
click at [142, 227] on div at bounding box center [154, 232] width 25 height 28
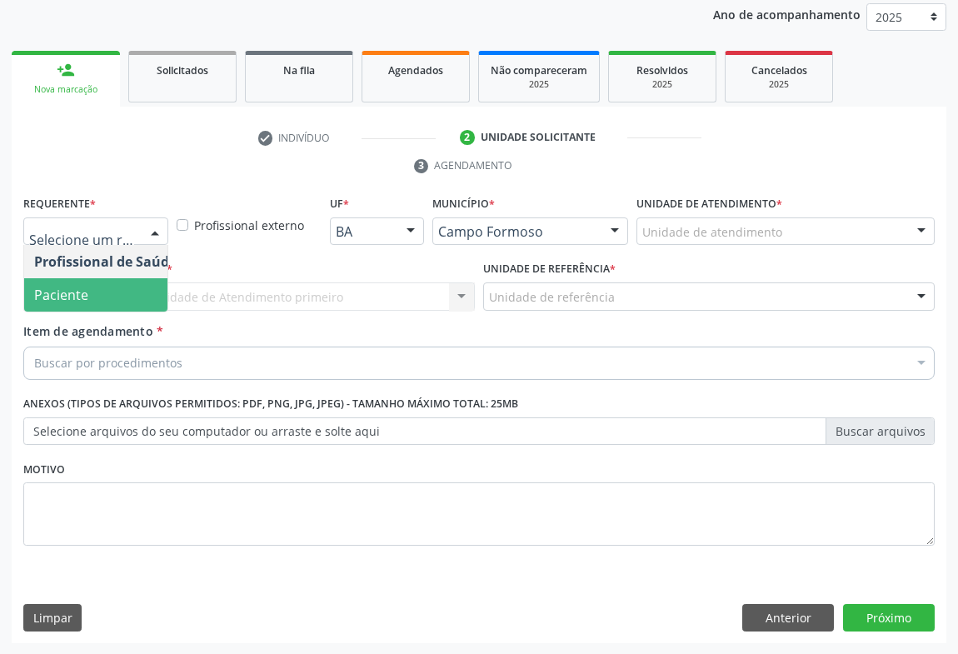
click at [88, 301] on span "Paciente" at bounding box center [105, 294] width 162 height 33
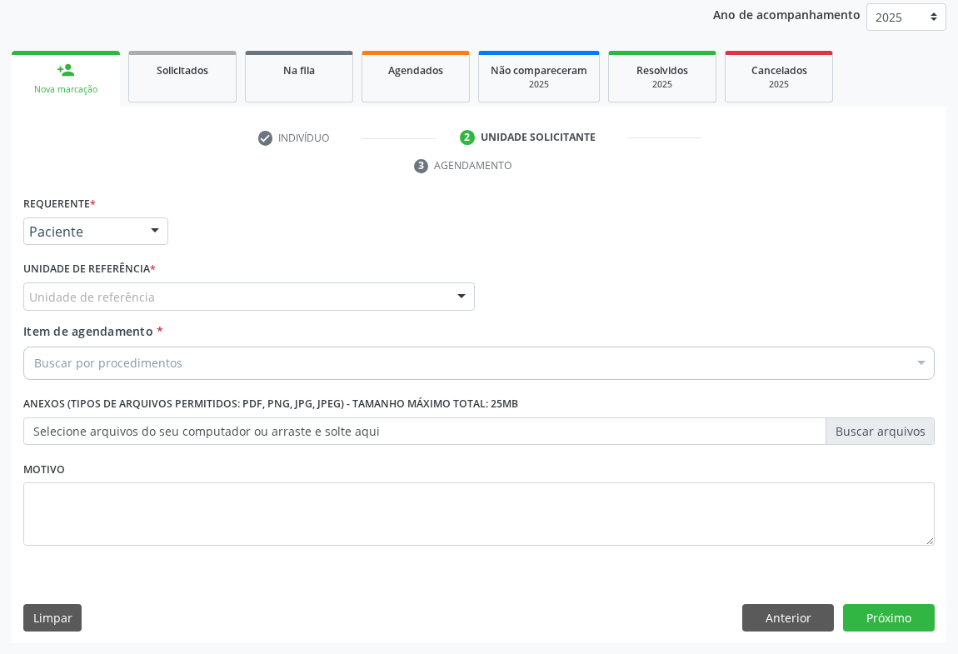
click at [196, 302] on div "Unidade de referência" at bounding box center [249, 296] width 452 height 28
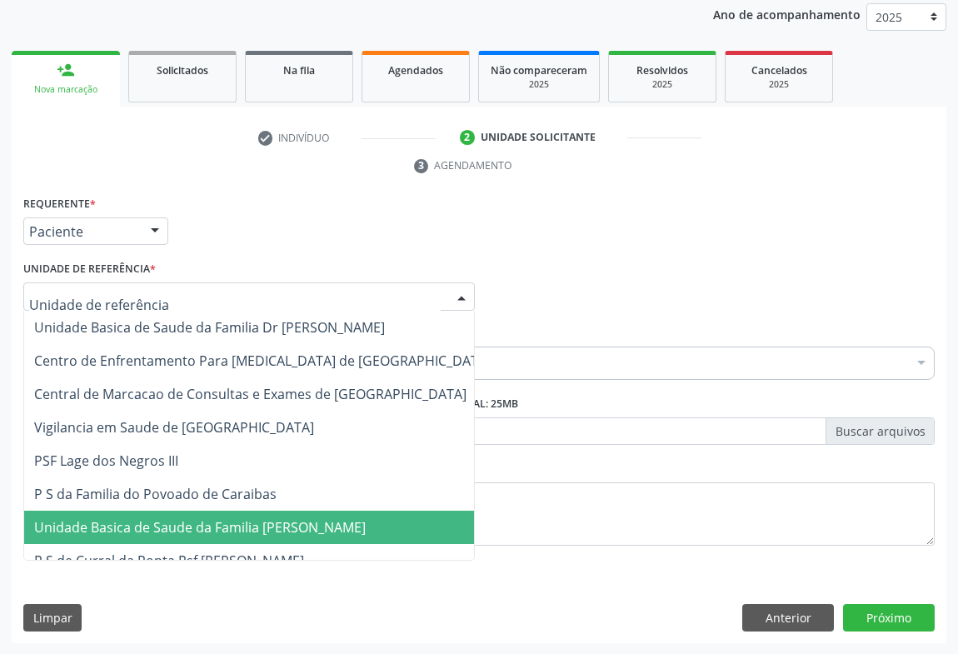
click at [194, 533] on span "Unidade Basica de Saude da Familia [PERSON_NAME]" at bounding box center [200, 527] width 332 height 18
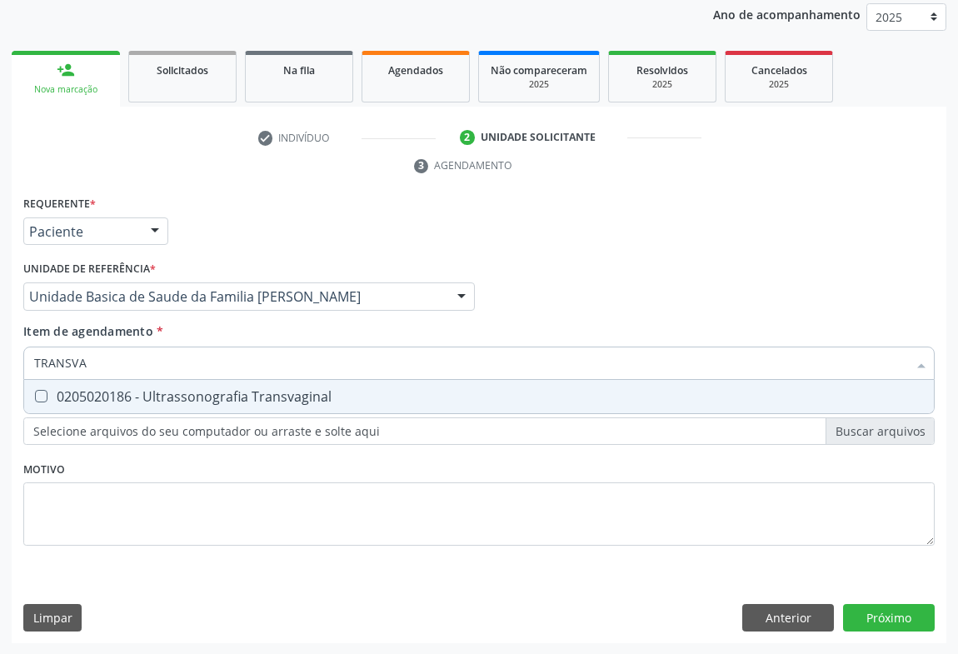
type input "TRANSVAG"
click at [168, 394] on div "0205020186 - Ultrassonografia Transvaginal" at bounding box center [479, 396] width 890 height 13
checkbox Transvaginal "true"
click at [893, 606] on div "Requerente * Paciente Profissional de Saúde Paciente Nenhum resultado encontrad…" at bounding box center [479, 418] width 935 height 452
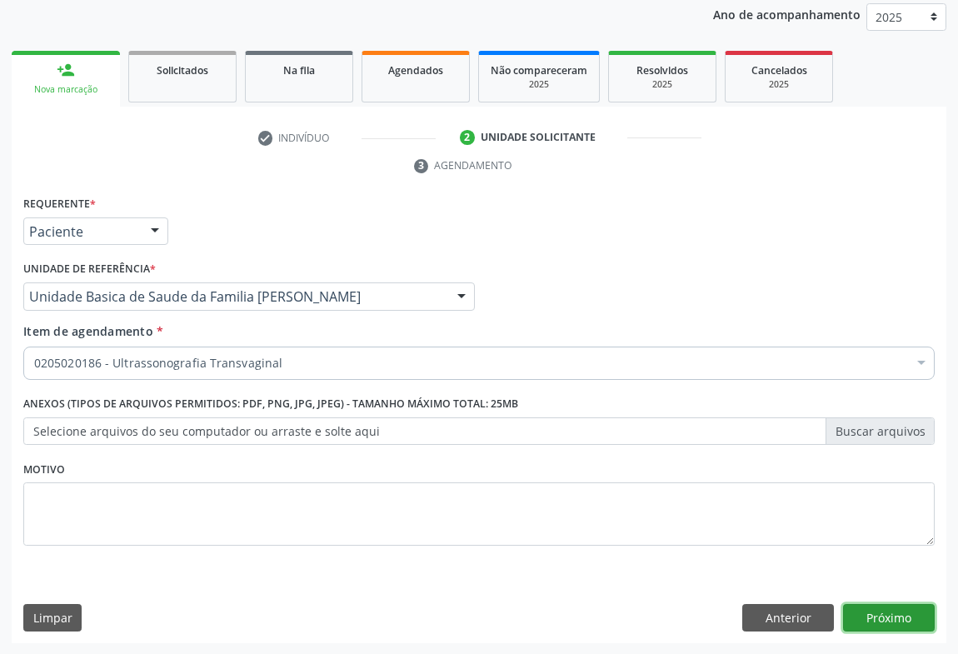
click at [892, 607] on button "Próximo" at bounding box center [889, 618] width 92 height 28
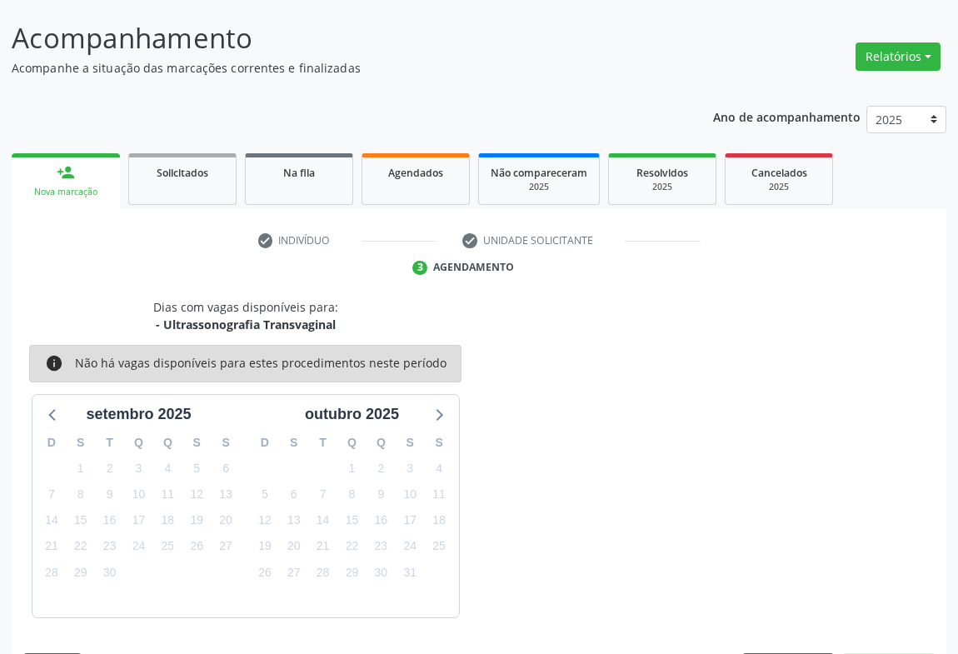
scroll to position [145, 0]
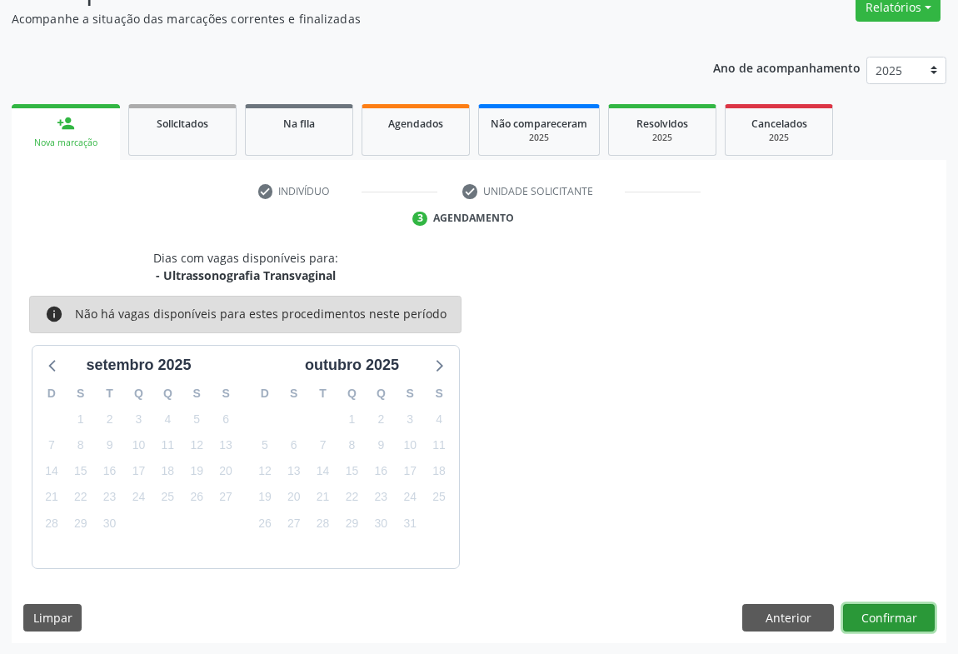
click at [891, 617] on button "Confirmar" at bounding box center [889, 618] width 92 height 28
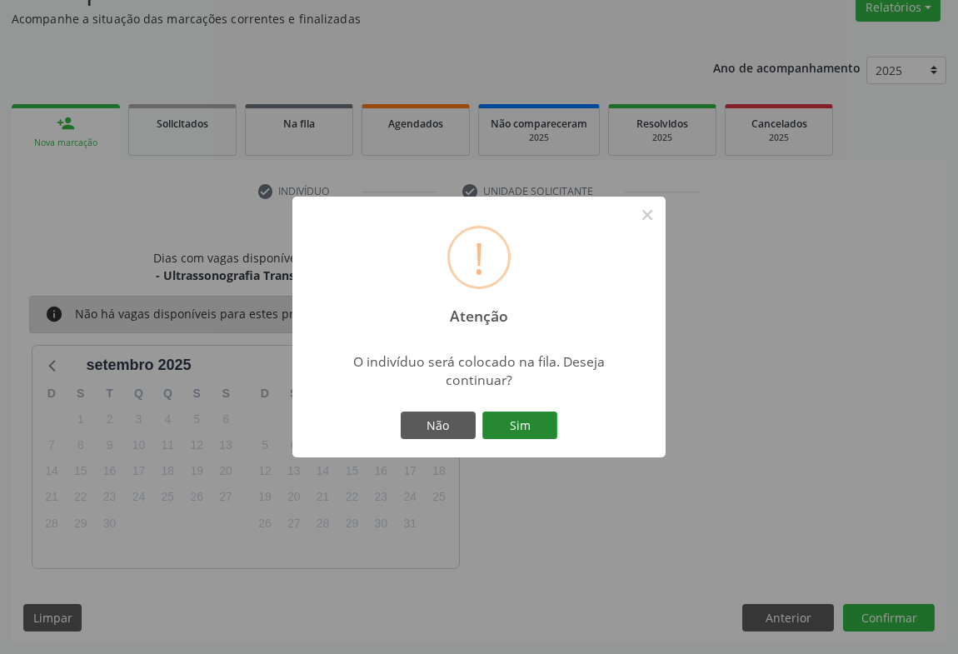
click at [512, 417] on button "Sim" at bounding box center [519, 426] width 75 height 28
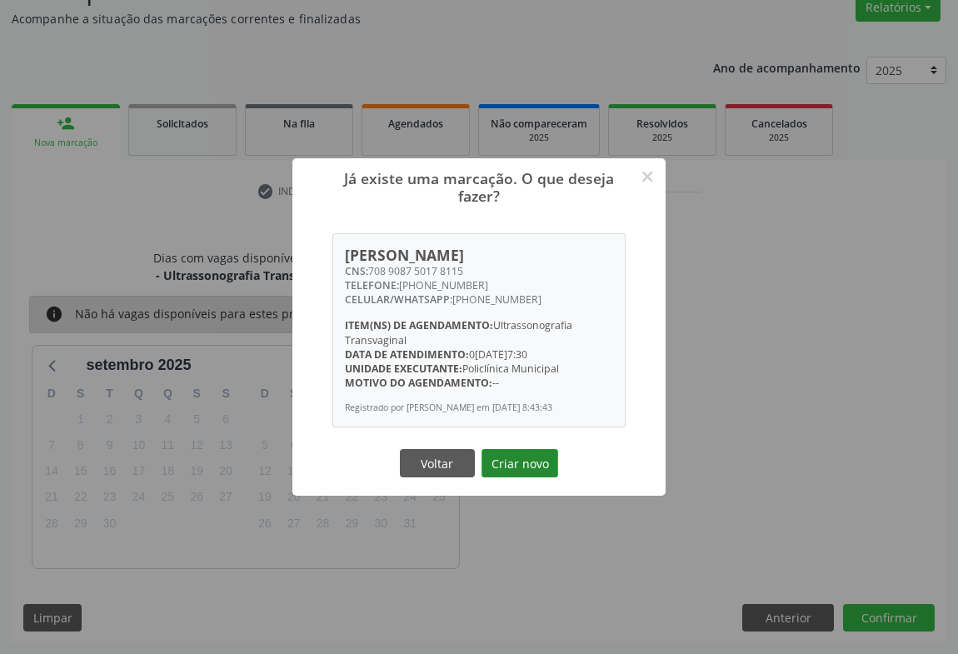
click at [522, 458] on button "Criar novo" at bounding box center [520, 463] width 77 height 28
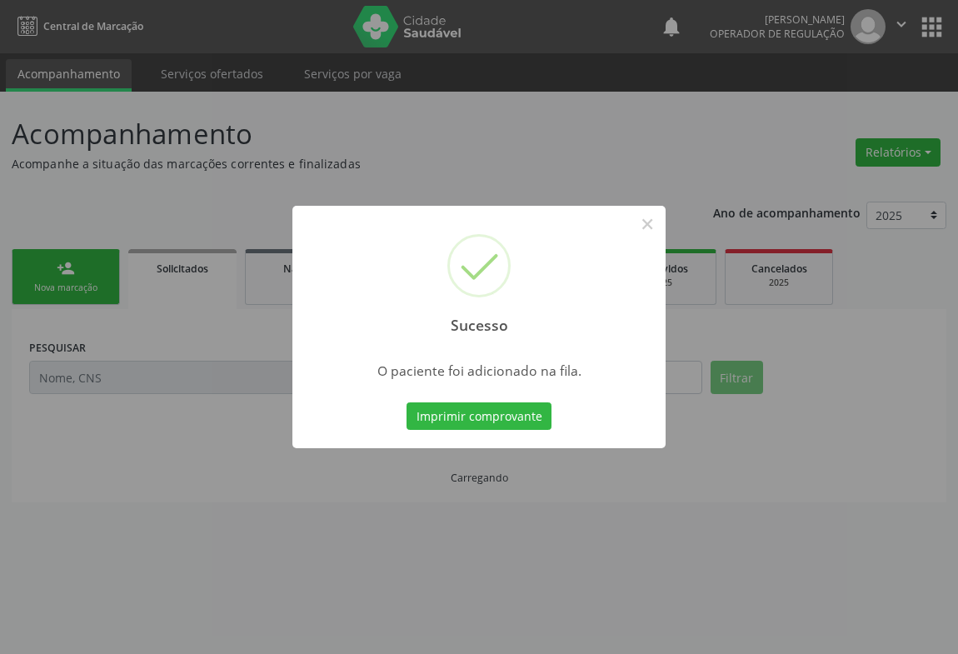
scroll to position [0, 0]
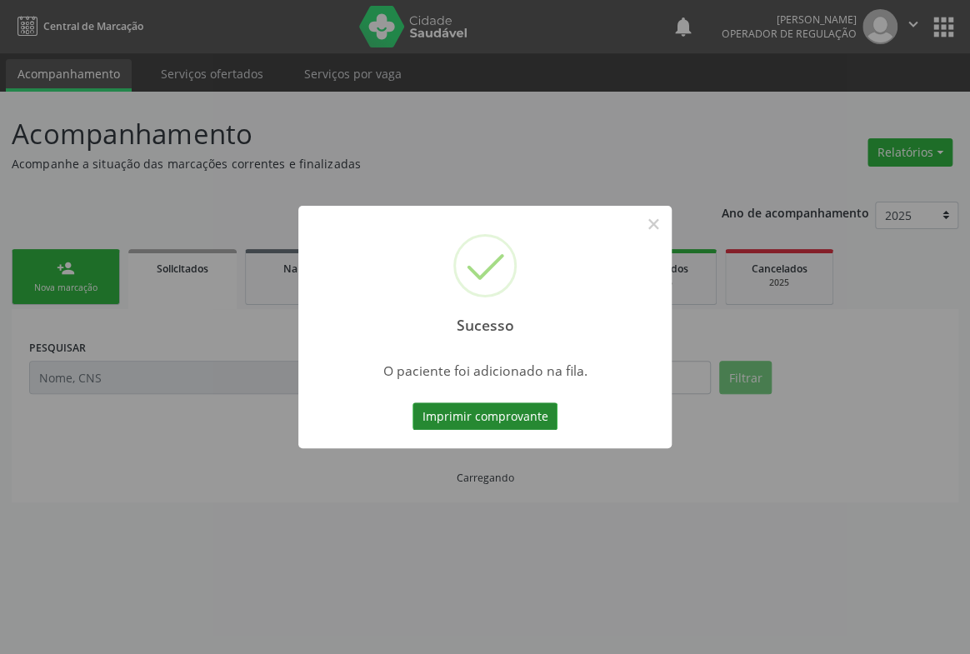
click at [502, 425] on button "Imprimir comprovante" at bounding box center [484, 416] width 145 height 28
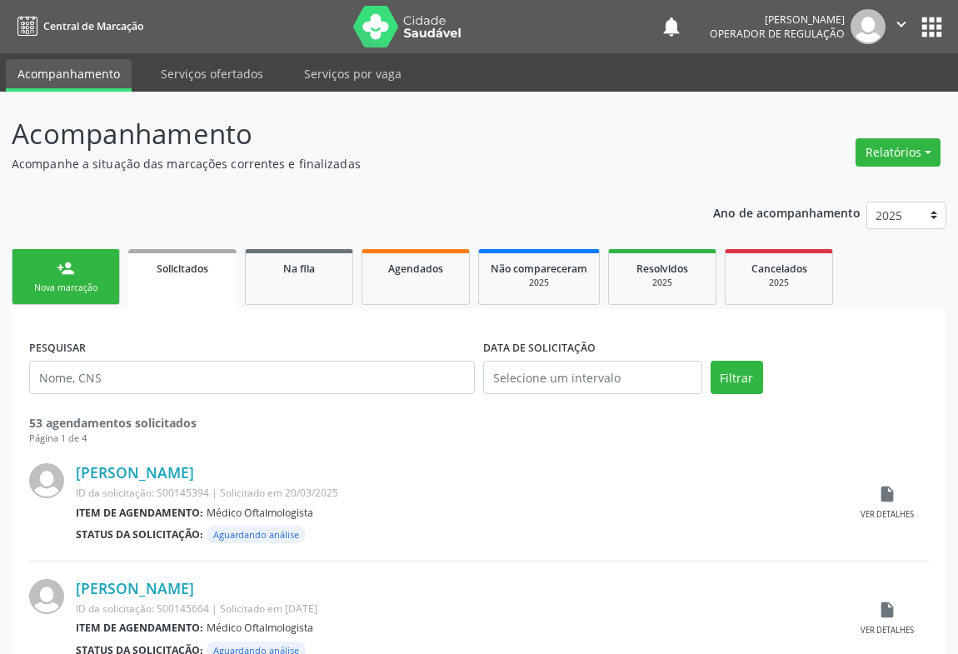
click at [57, 271] on div "person_add" at bounding box center [66, 268] width 18 height 18
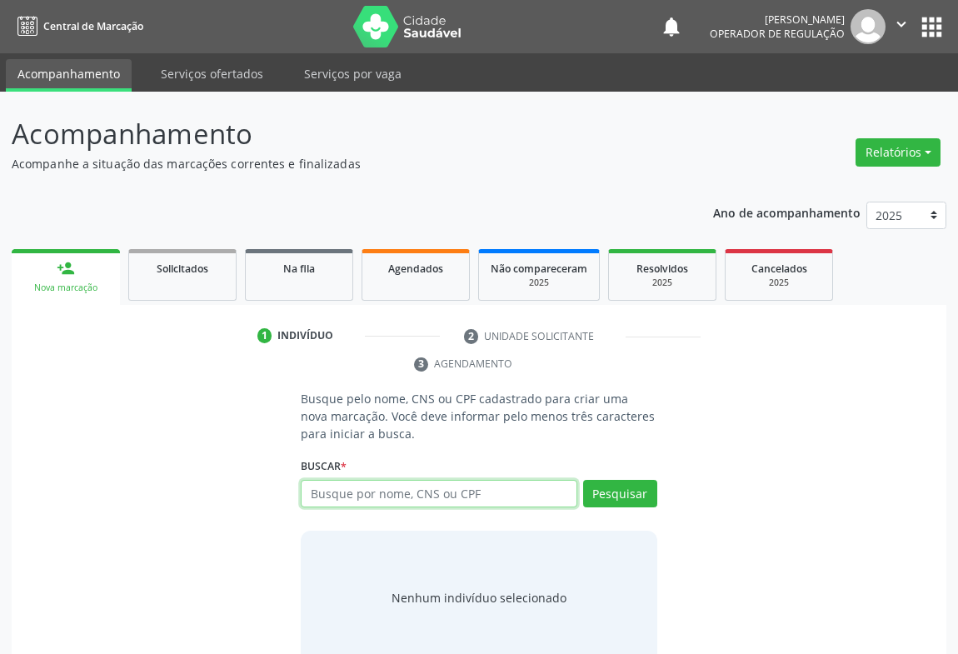
click at [391, 497] on input "text" at bounding box center [439, 494] width 277 height 28
type input "700005855396309"
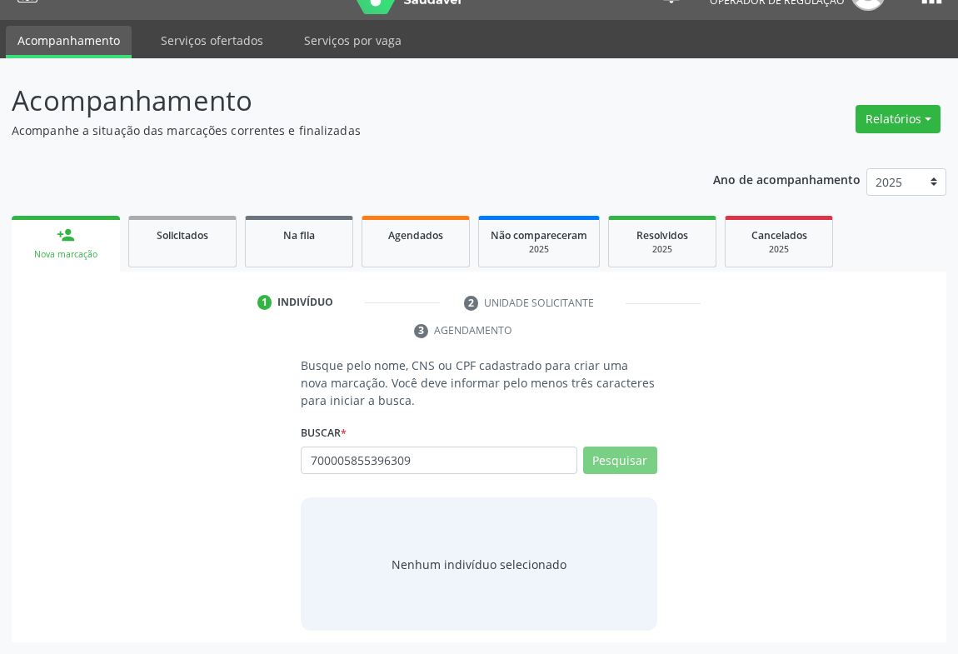
click at [645, 473] on div "Pesquisar" at bounding box center [617, 467] width 80 height 40
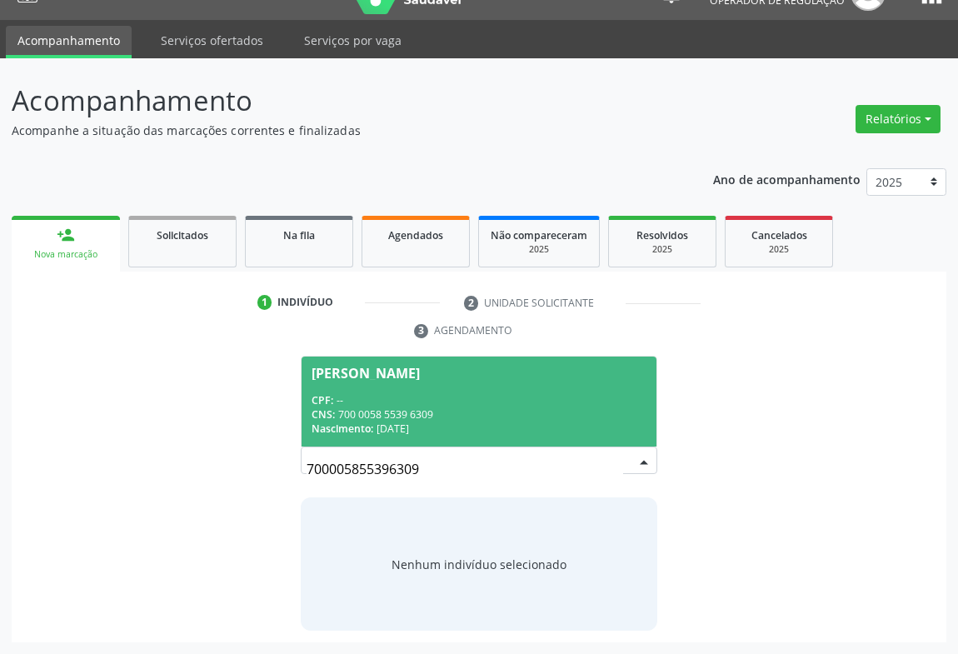
click at [357, 391] on span "[PERSON_NAME] CPF: -- CNS: 700 0058 5539 6309 Nascimento: [DATE]" at bounding box center [479, 401] width 355 height 89
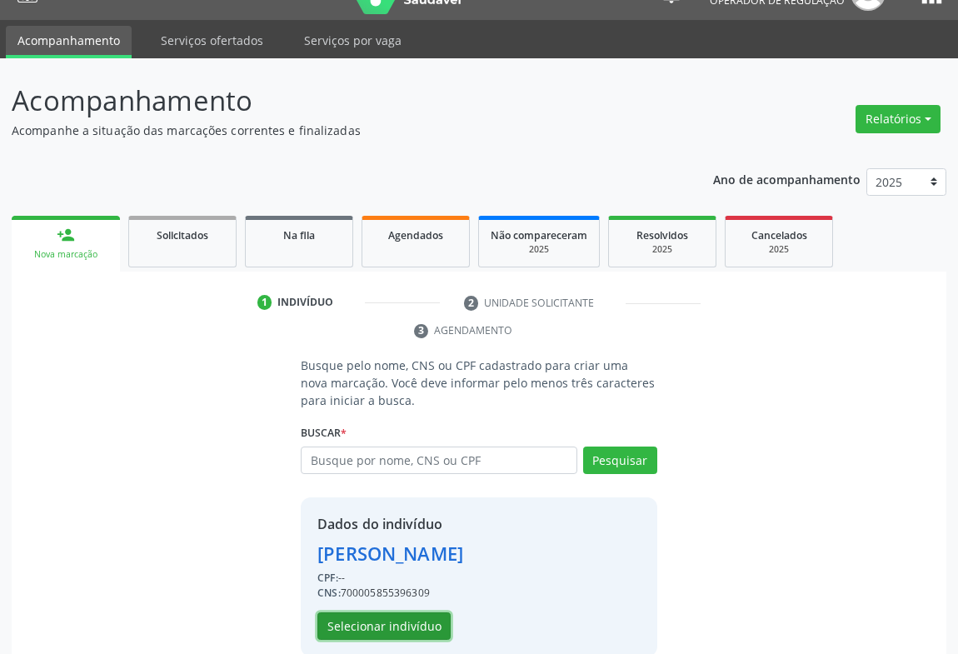
click at [376, 620] on button "Selecionar indivíduo" at bounding box center [383, 626] width 133 height 28
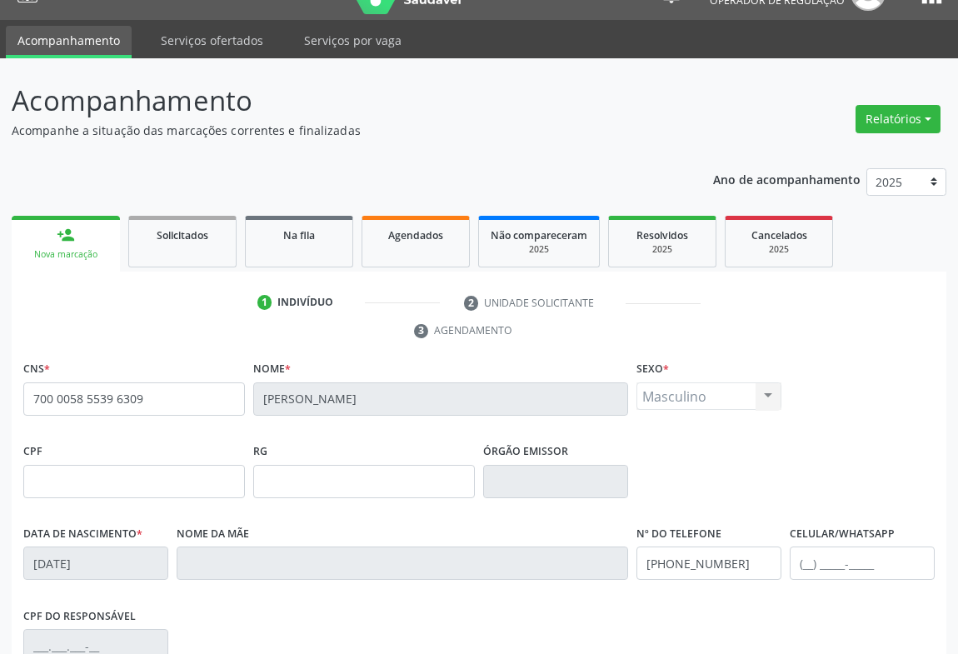
scroll to position [276, 0]
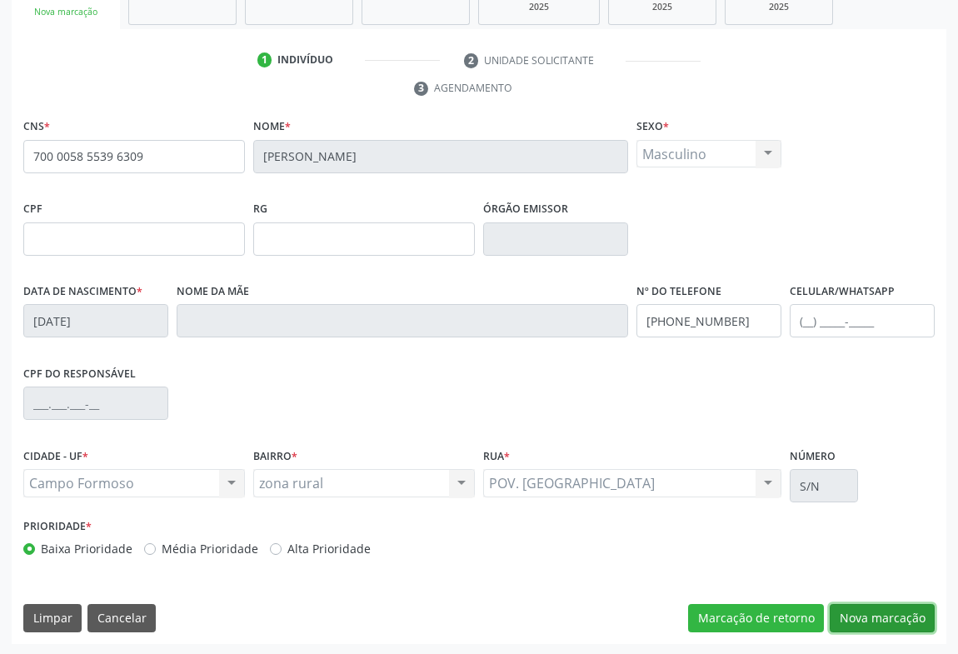
click at [869, 611] on button "Nova marcação" at bounding box center [882, 618] width 105 height 28
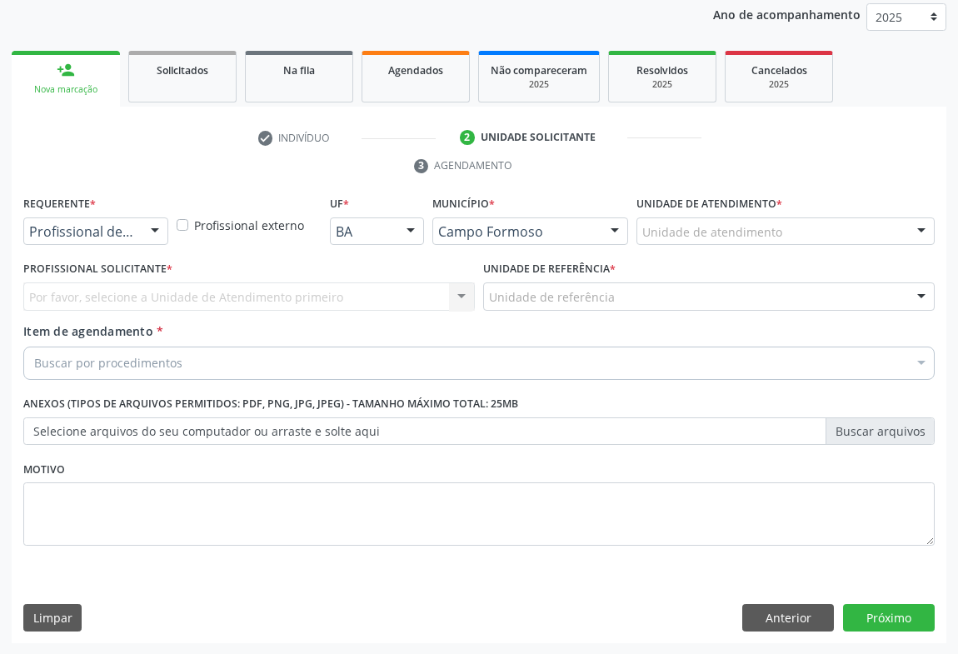
click at [147, 233] on div at bounding box center [154, 232] width 25 height 28
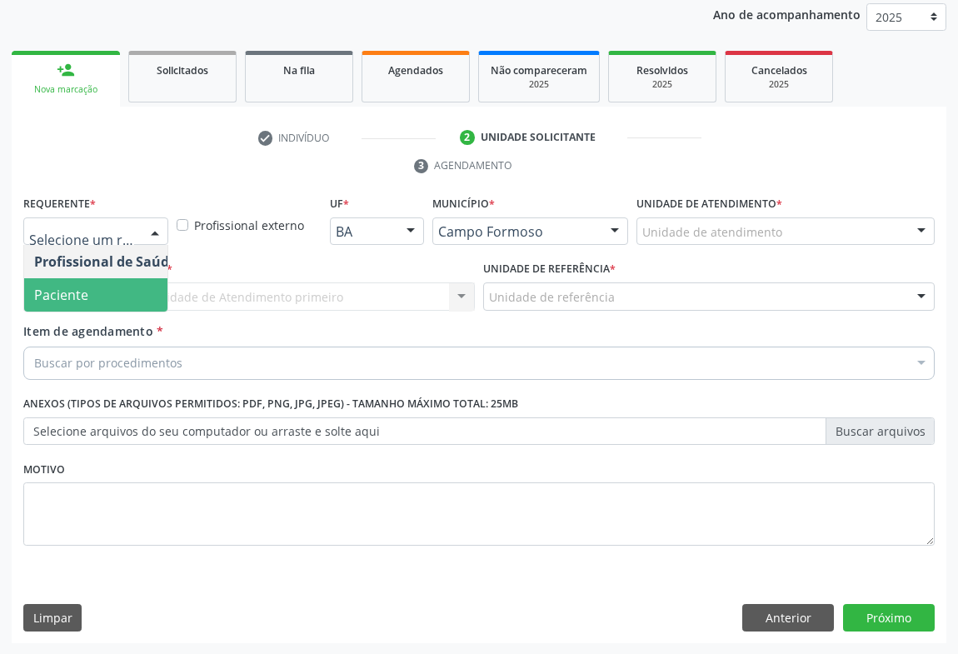
click at [67, 300] on span "Paciente" at bounding box center [61, 295] width 54 height 18
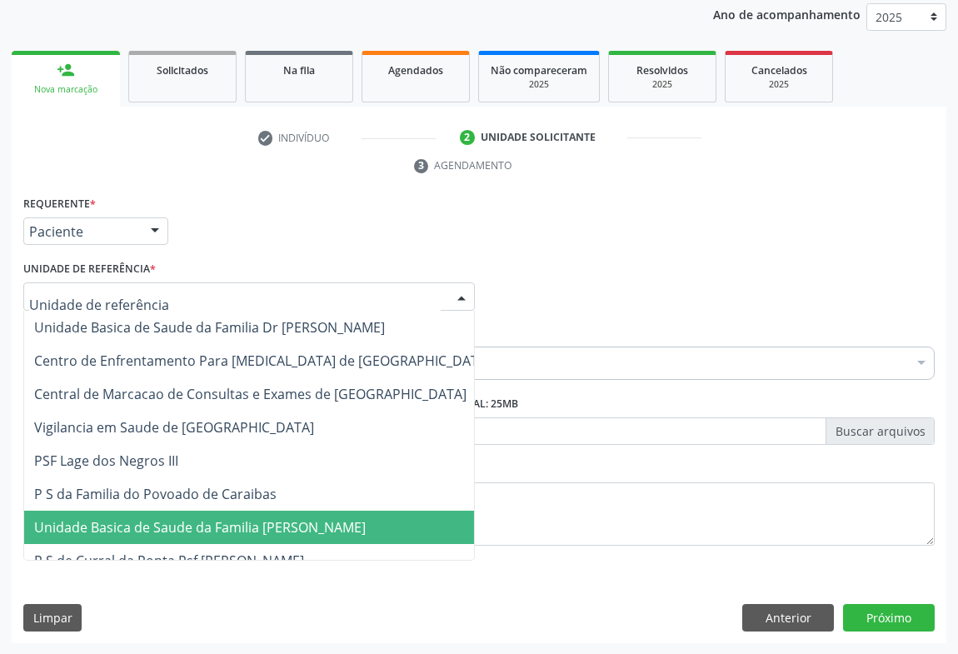
click at [182, 533] on span "Unidade Basica de Saude da Familia [PERSON_NAME]" at bounding box center [200, 527] width 332 height 18
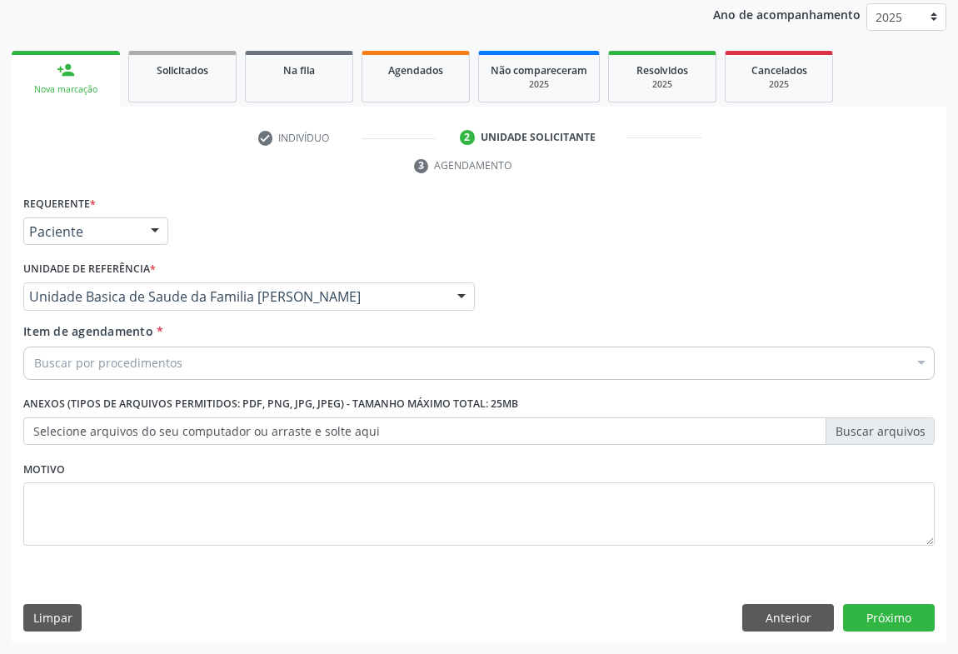
click at [182, 366] on div "Buscar por procedimentos" at bounding box center [478, 363] width 911 height 33
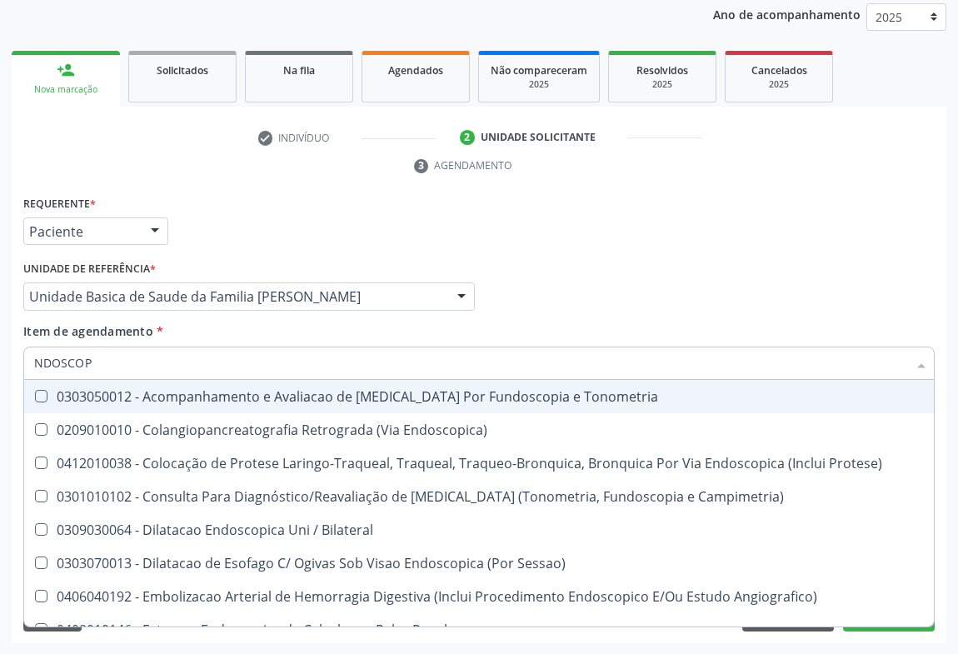
type input "NDOSCOPI"
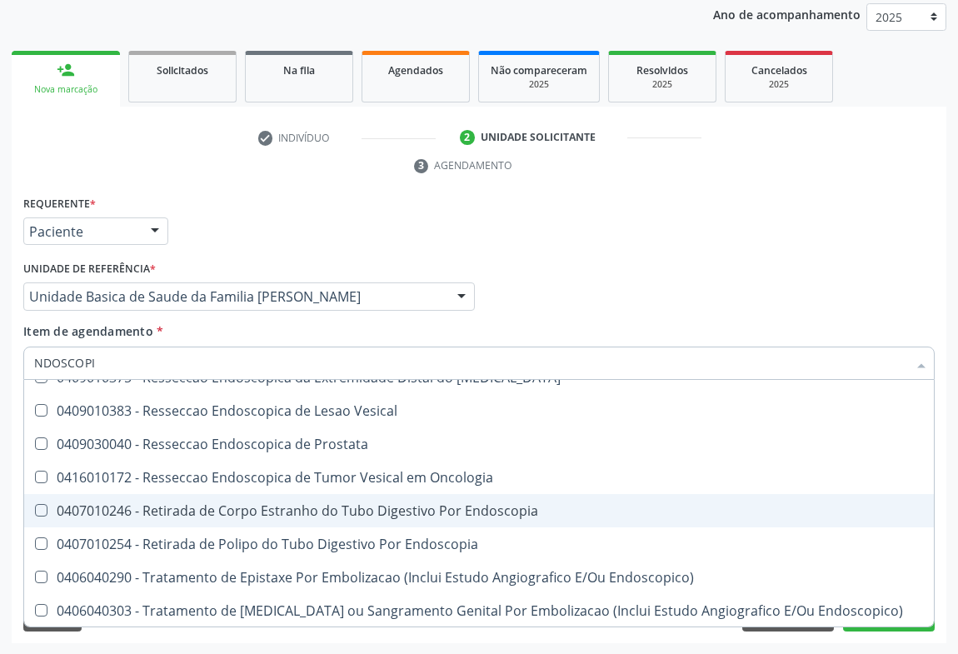
scroll to position [477, 0]
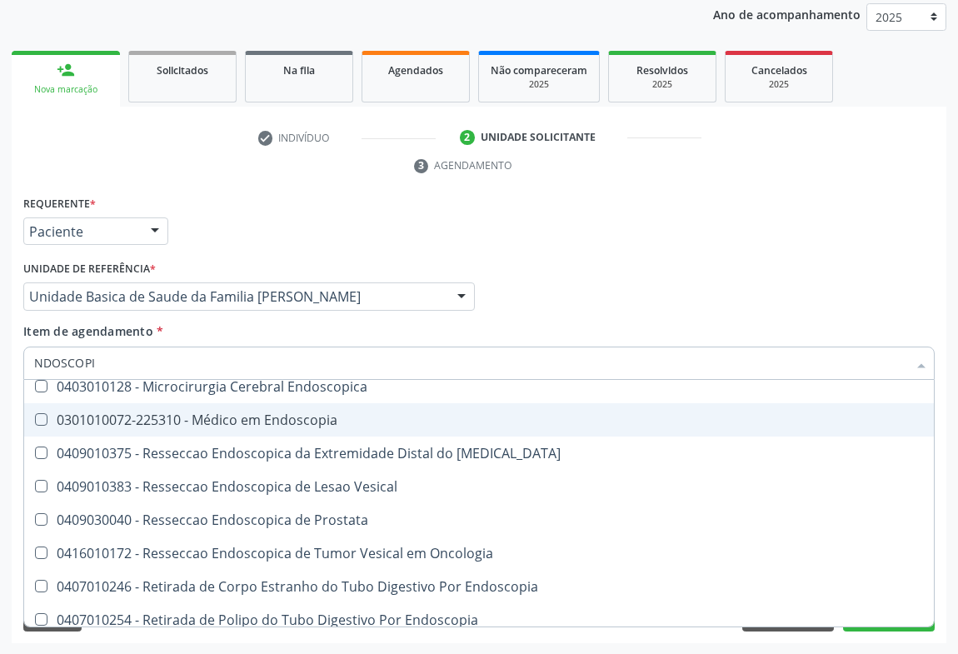
click at [308, 419] on div "0301010072-225310 - Médico em Endoscopia" at bounding box center [479, 419] width 890 height 13
checkbox Endoscopia "true"
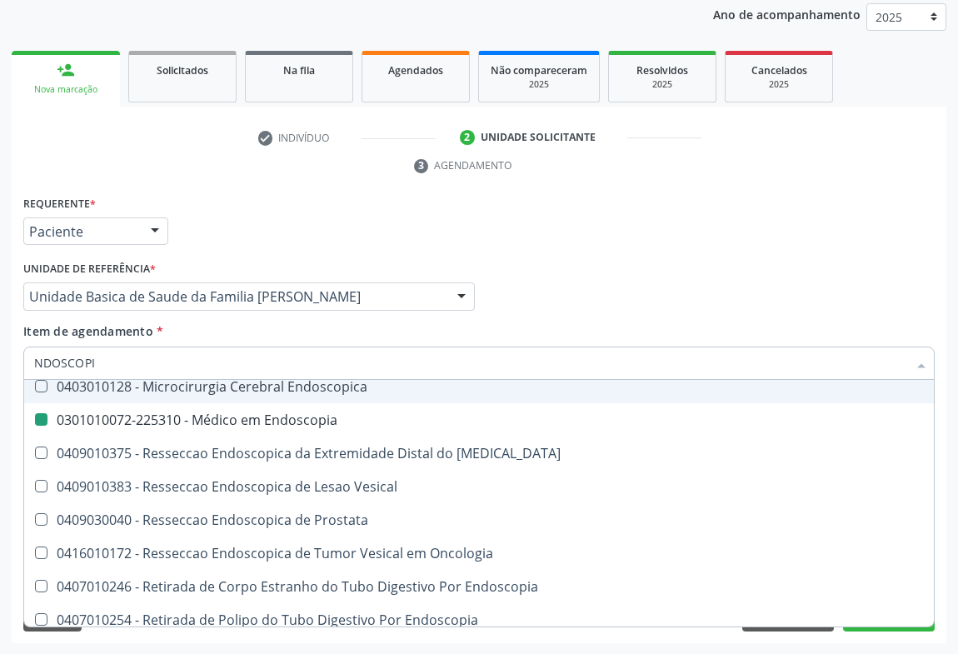
click at [631, 302] on div "Profissional Solicitante Por favor, selecione a Unidade de Atendimento primeiro…" at bounding box center [479, 289] width 920 height 65
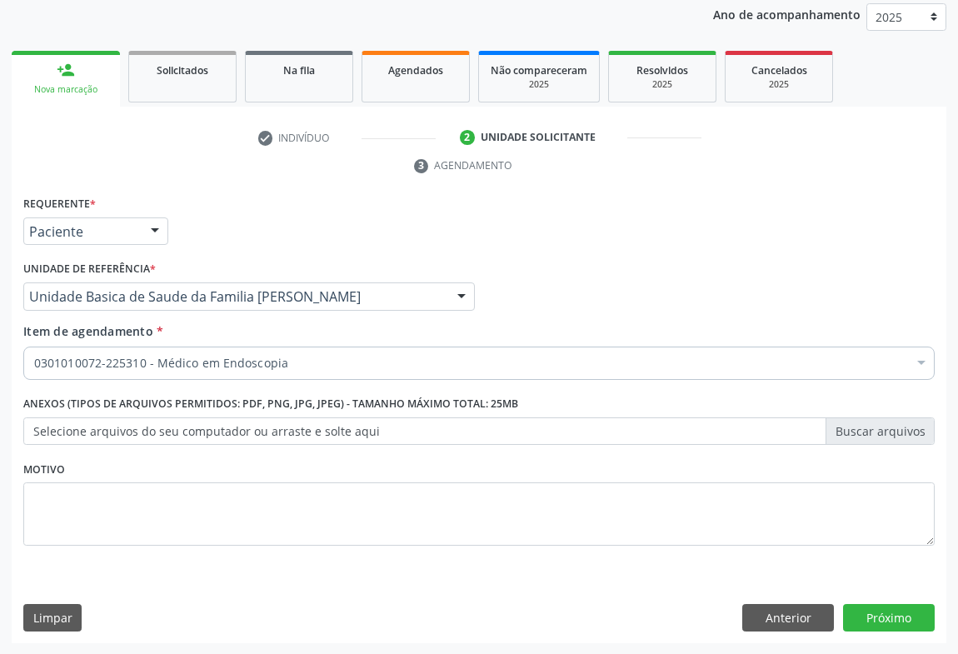
scroll to position [0, 0]
click at [892, 611] on button "Próximo" at bounding box center [889, 618] width 92 height 28
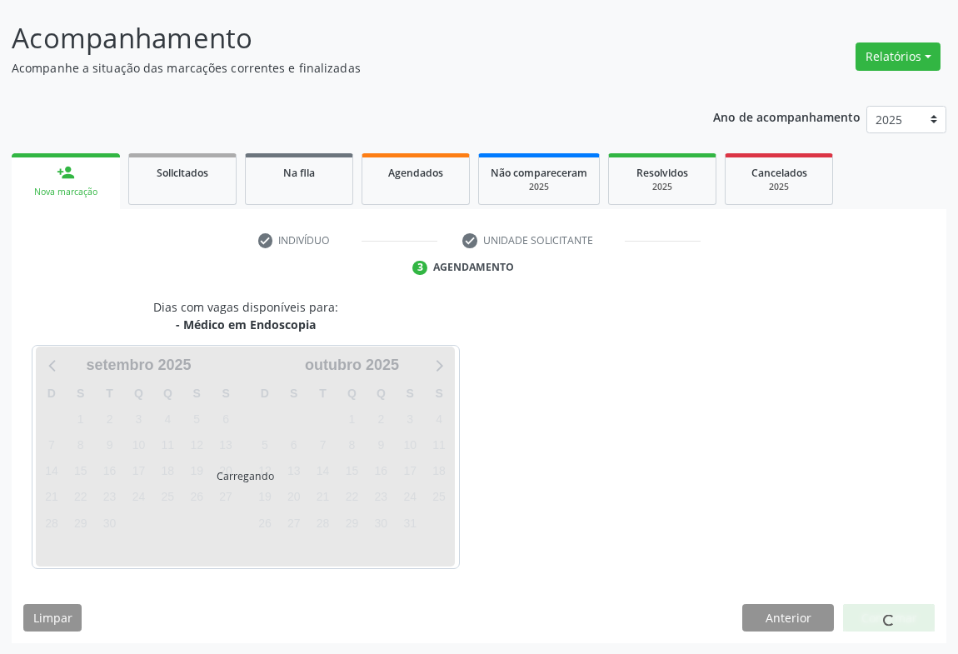
scroll to position [145, 0]
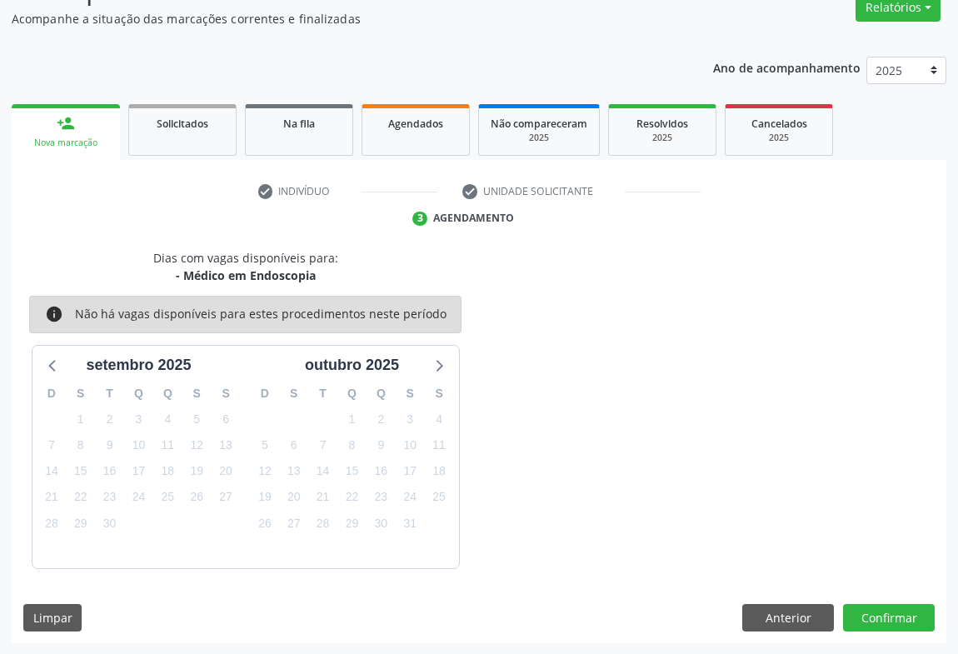
click at [823, 635] on div "Dias com vagas disponíveis para: - Médico em Endoscopia info Não há vagas dispo…" at bounding box center [479, 446] width 935 height 395
click at [883, 612] on button "Confirmar" at bounding box center [889, 618] width 92 height 28
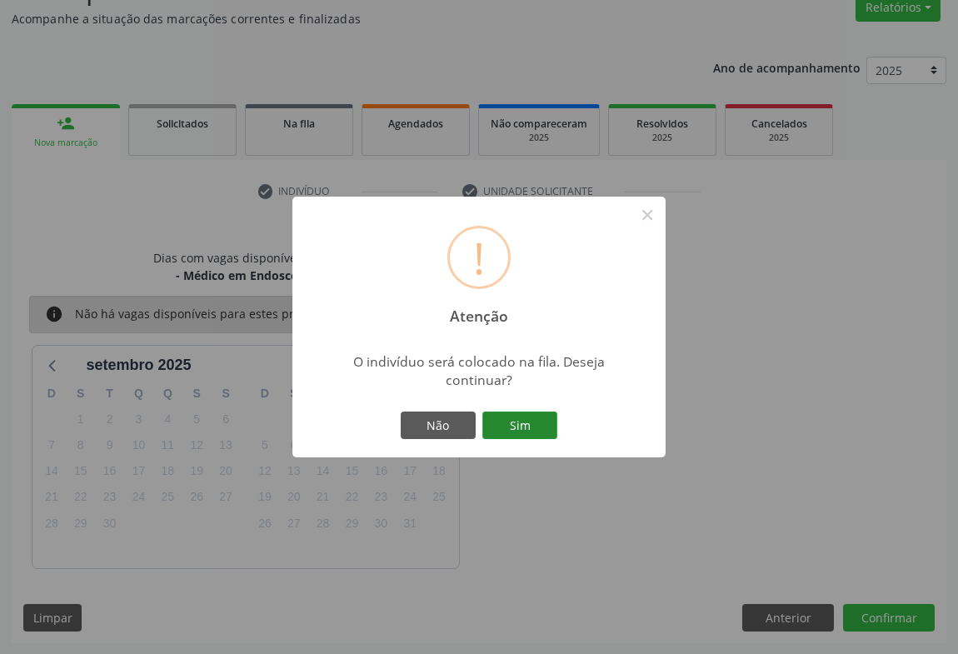
click at [517, 414] on button "Sim" at bounding box center [519, 426] width 75 height 28
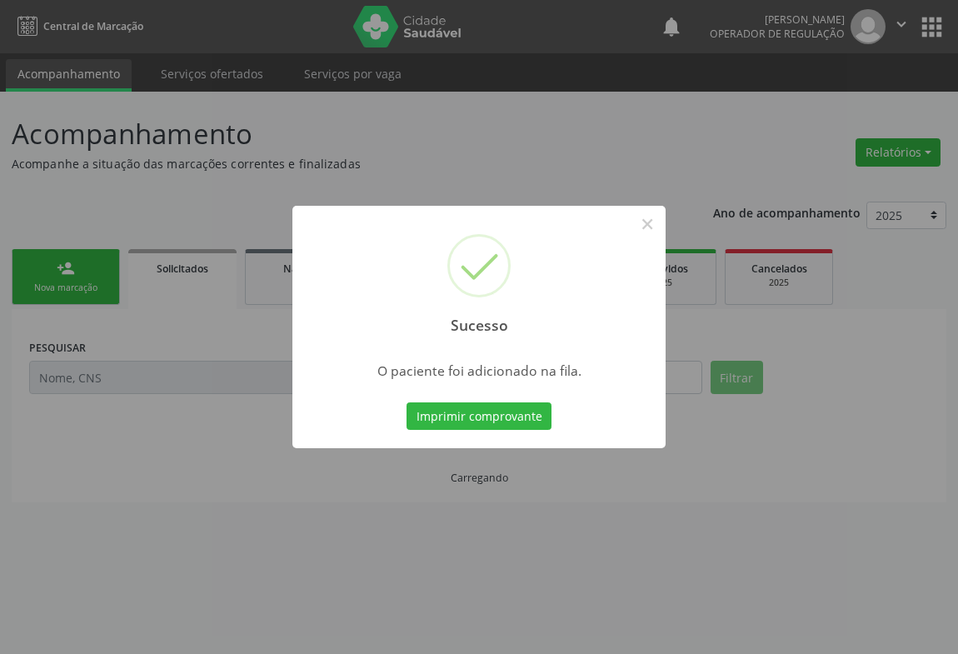
scroll to position [0, 0]
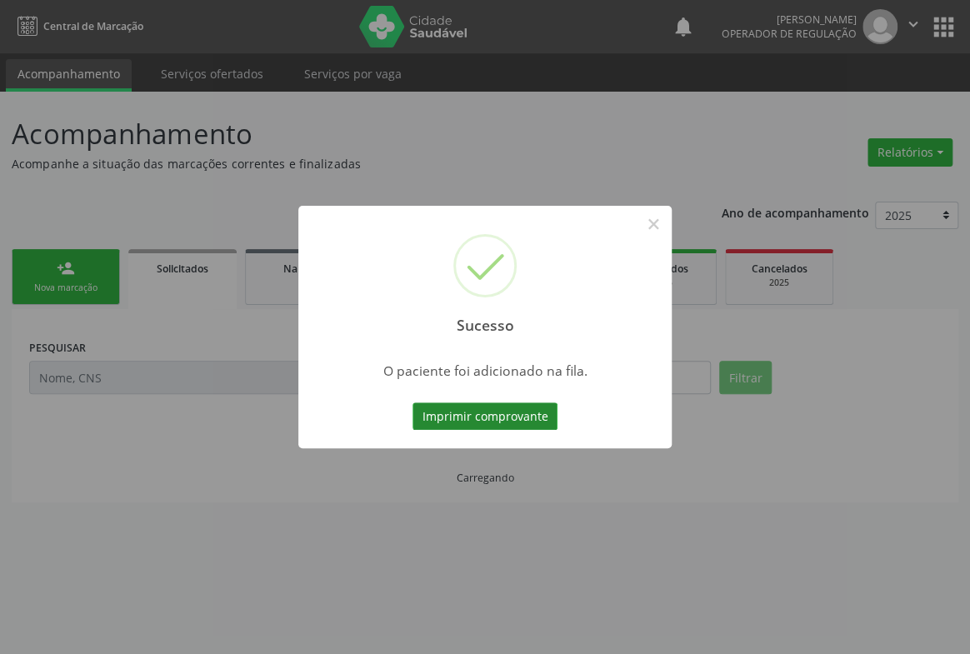
click at [497, 416] on button "Imprimir comprovante" at bounding box center [484, 416] width 145 height 28
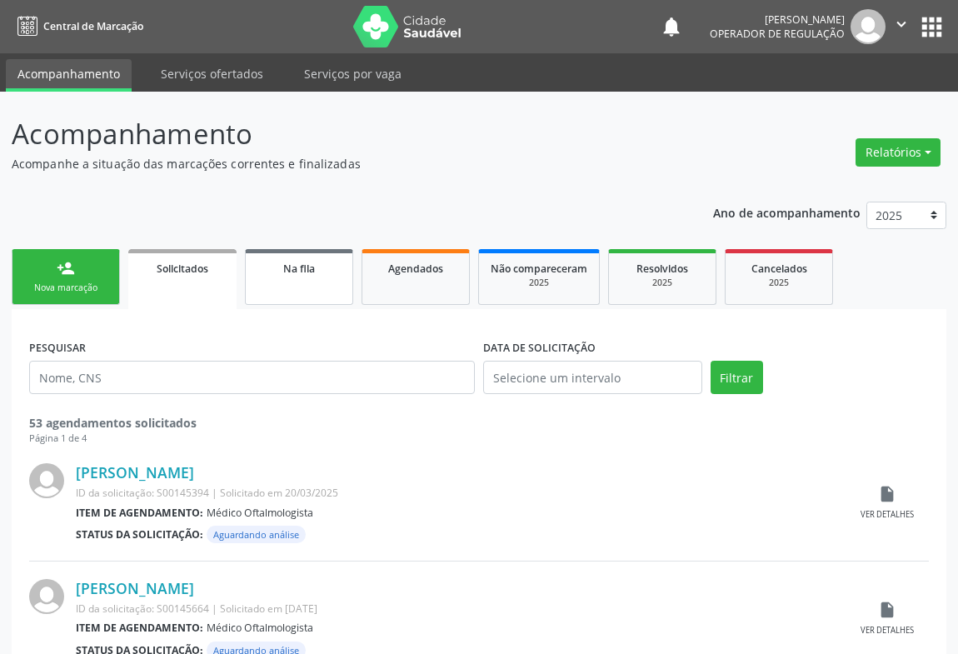
click at [311, 267] on span "Na fila" at bounding box center [299, 269] width 32 height 14
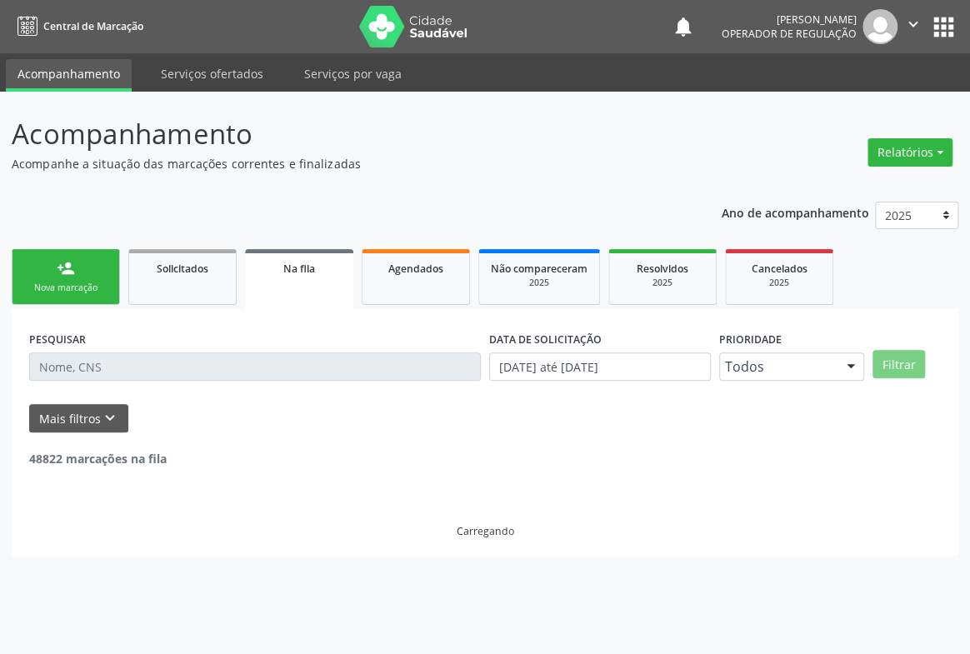
click at [125, 366] on input "text" at bounding box center [255, 366] width 452 height 28
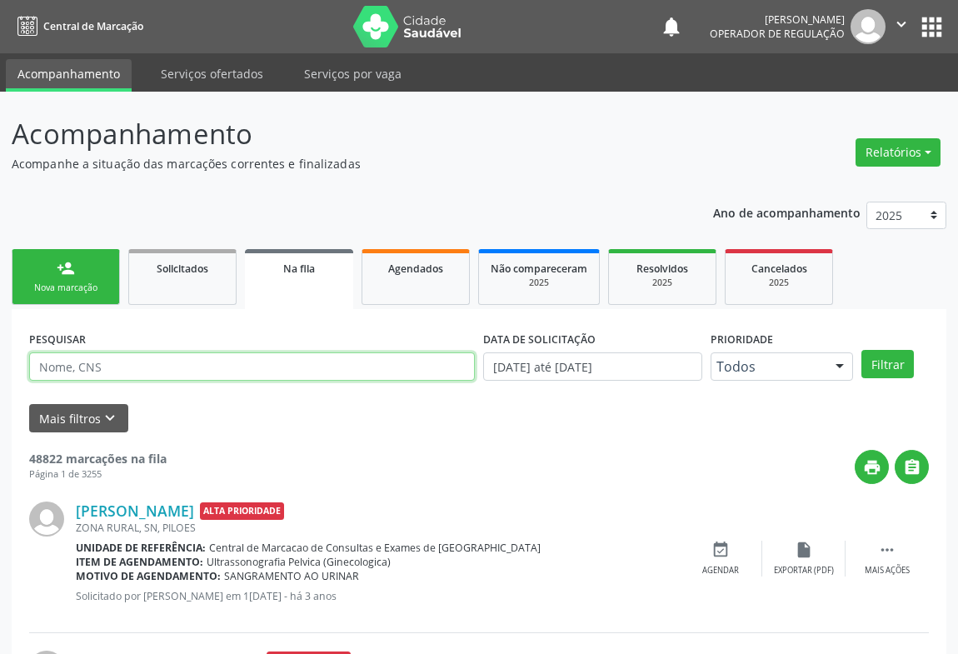
click at [125, 366] on input "text" at bounding box center [252, 366] width 446 height 28
type input "700208480518726"
click at [861, 350] on button "Filtrar" at bounding box center [887, 364] width 52 height 28
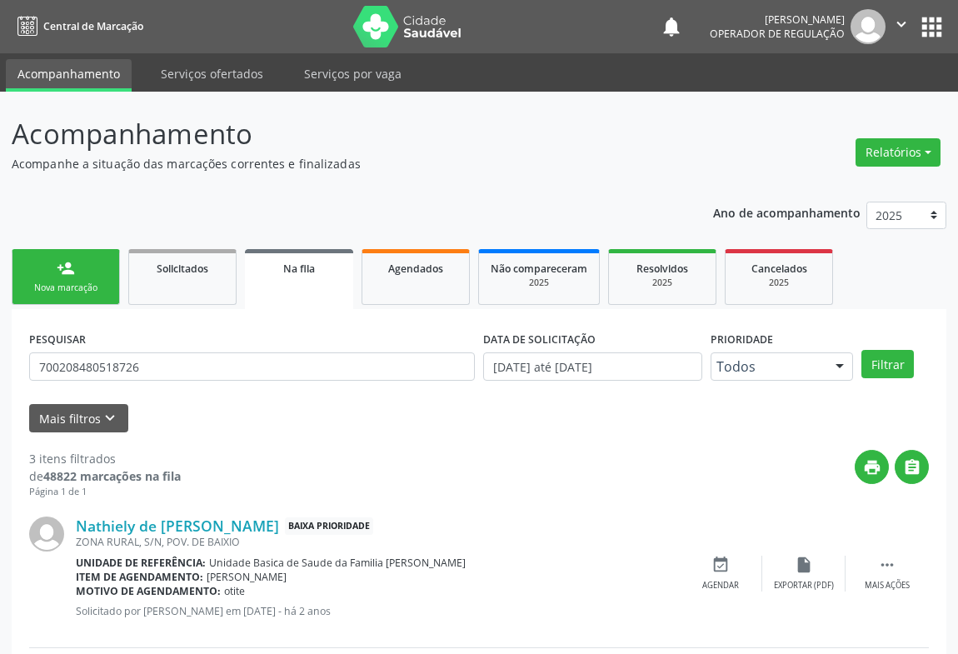
click at [67, 246] on ul "person_add Nova marcação Solicitados Na fila Agendados Não compareceram 2025 Re…" at bounding box center [479, 277] width 935 height 64
click at [67, 282] on div "Nova marcação" at bounding box center [65, 288] width 83 height 12
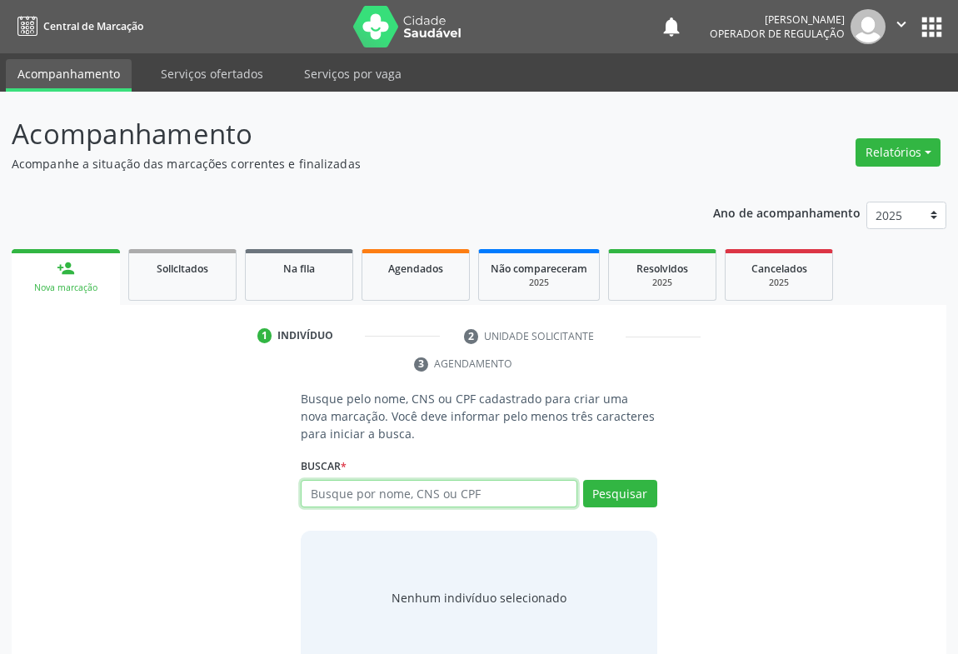
click at [391, 496] on input "text" at bounding box center [439, 494] width 277 height 28
type input "702605768023343"
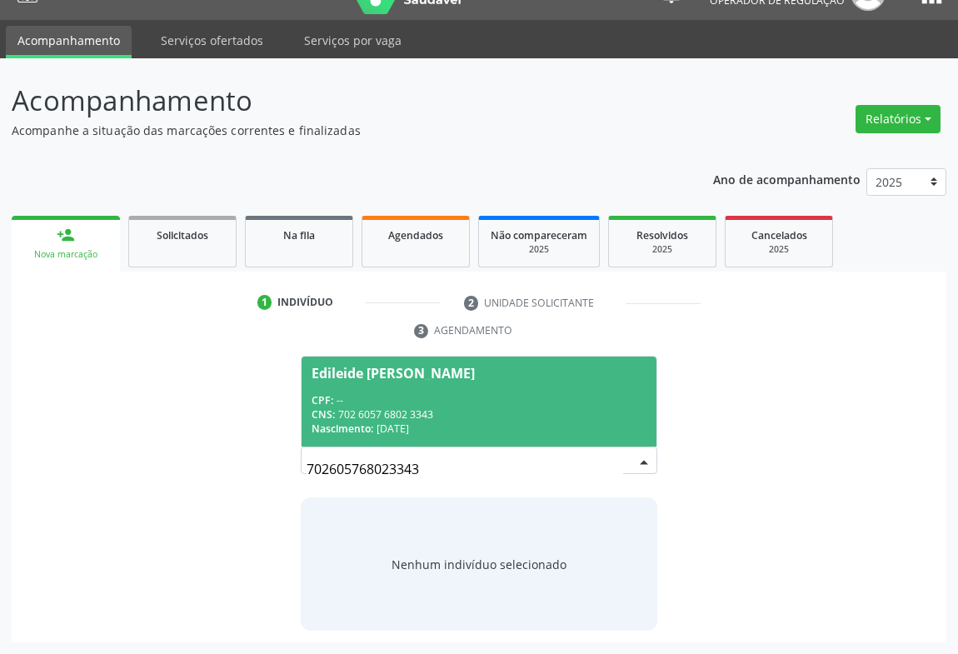
click at [492, 393] on div "CPF: --" at bounding box center [479, 400] width 335 height 14
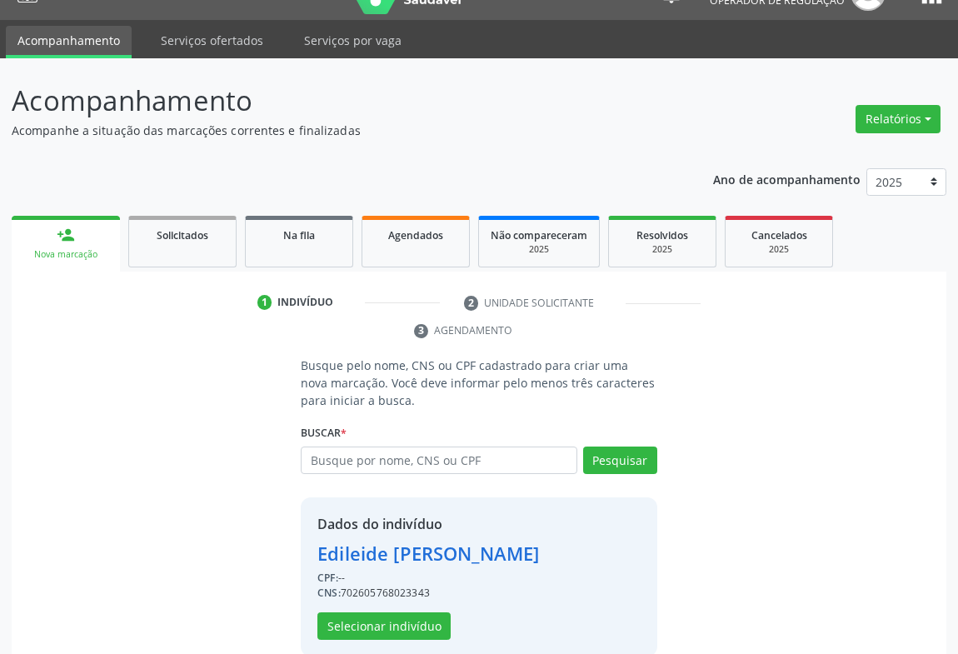
scroll to position [58, 0]
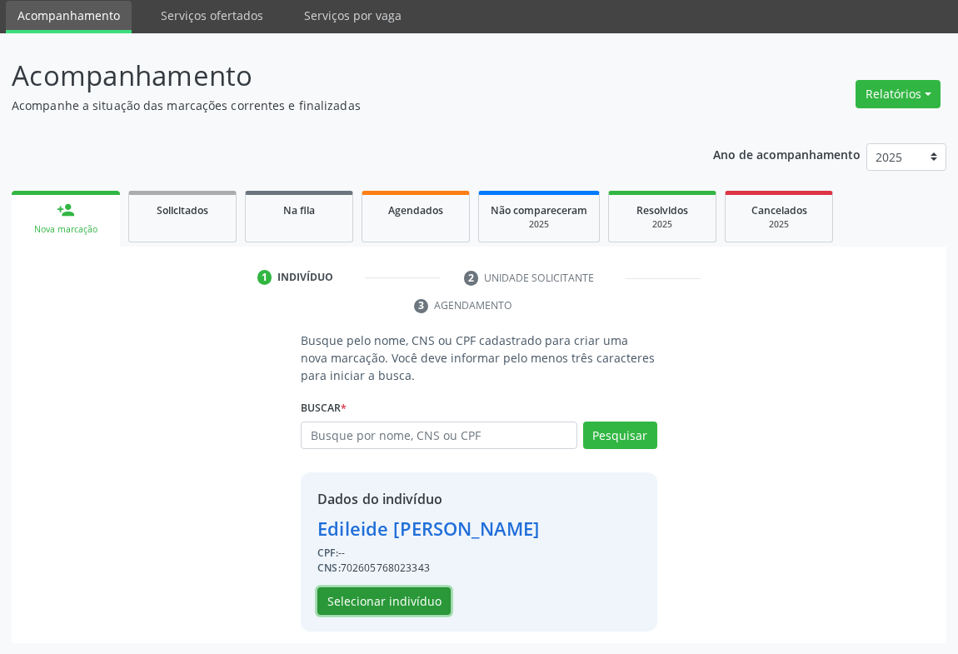
click at [395, 590] on button "Selecionar indivíduo" at bounding box center [383, 601] width 133 height 28
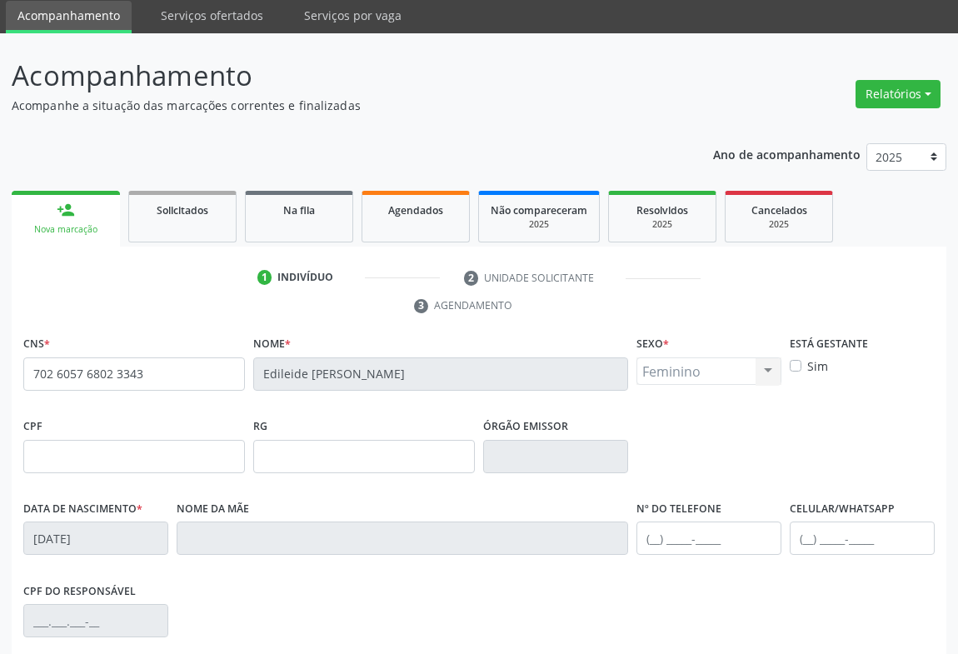
scroll to position [276, 0]
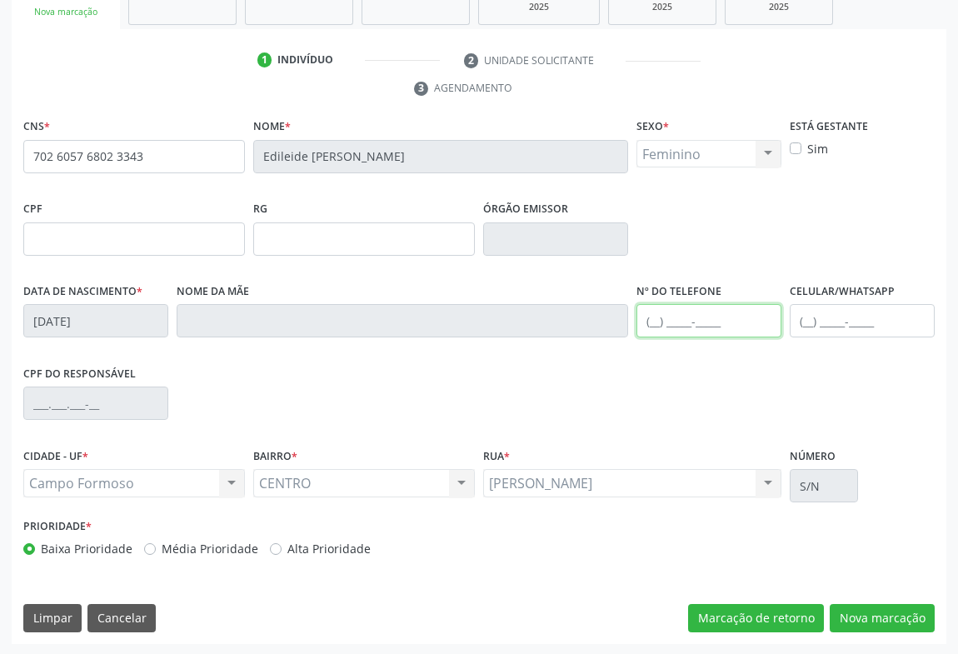
click at [691, 312] on input "text" at bounding box center [708, 320] width 145 height 33
type input "[PHONE_NUMBER]"
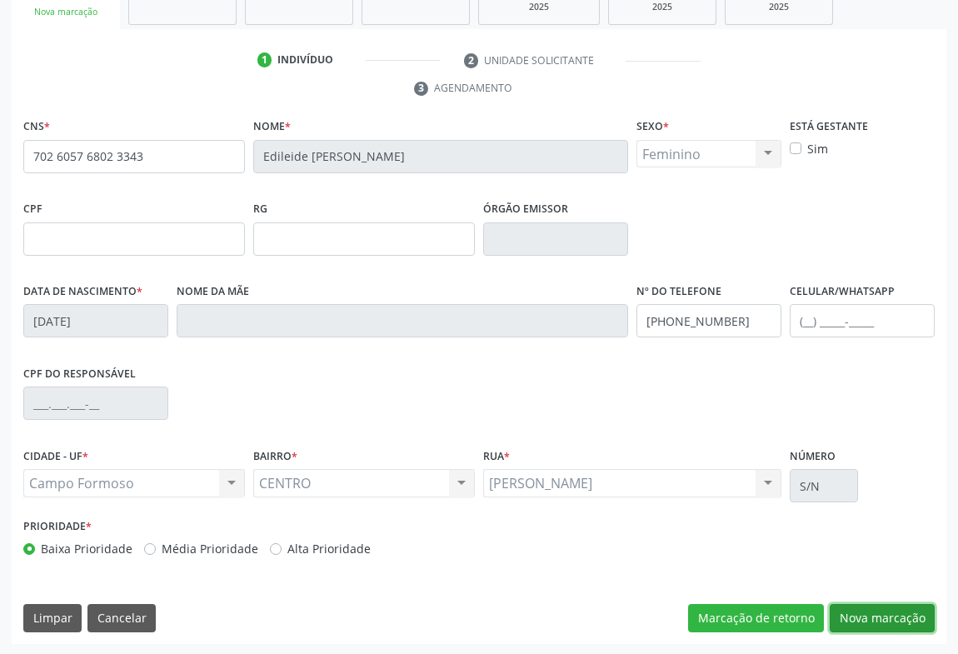
click at [875, 606] on button "Nova marcação" at bounding box center [882, 618] width 105 height 28
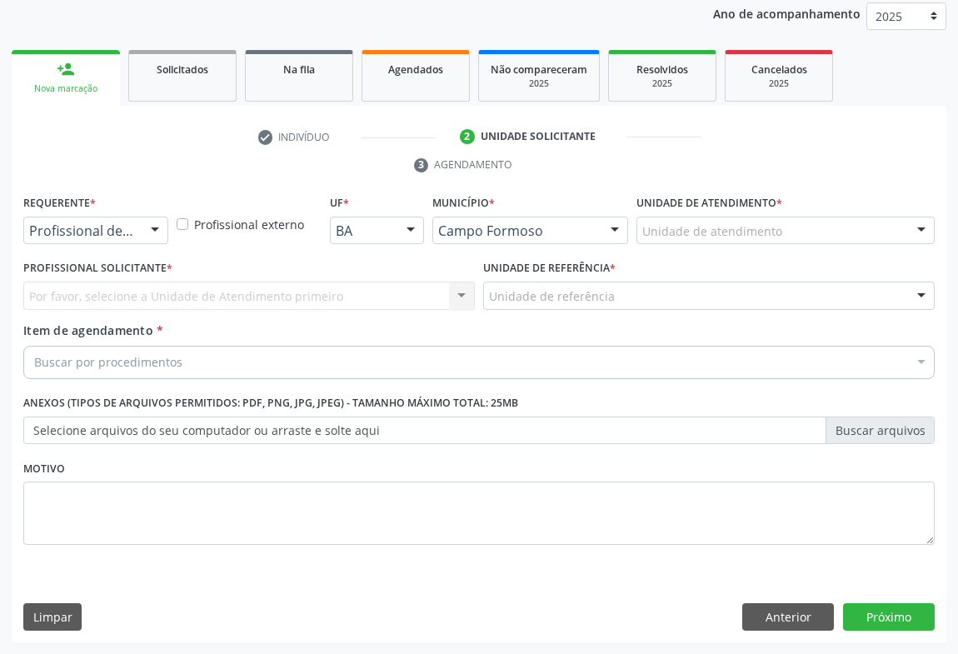
scroll to position [198, 0]
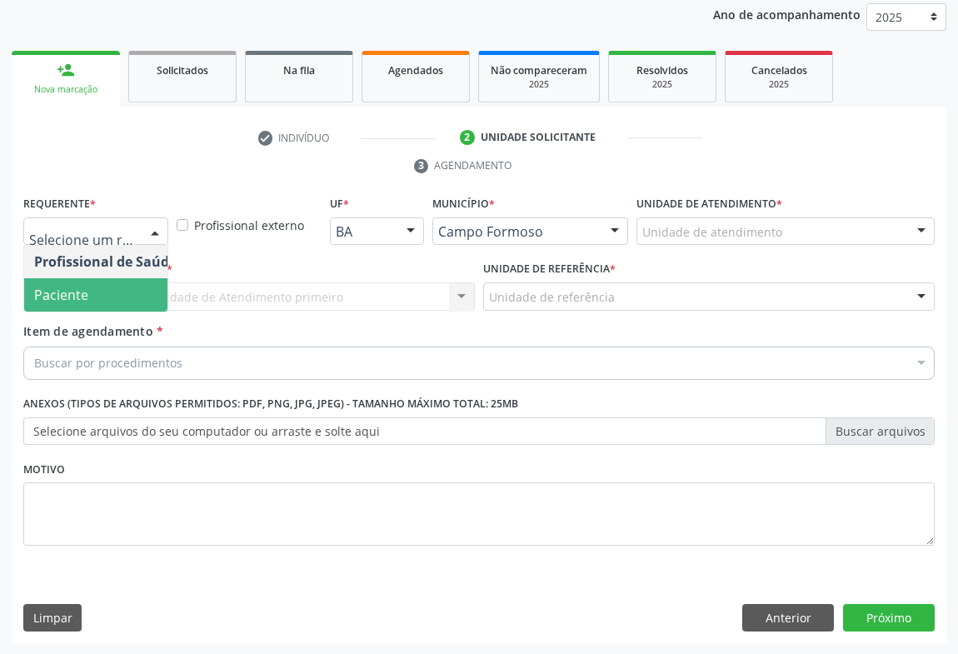
click at [67, 301] on span "Paciente" at bounding box center [61, 295] width 54 height 18
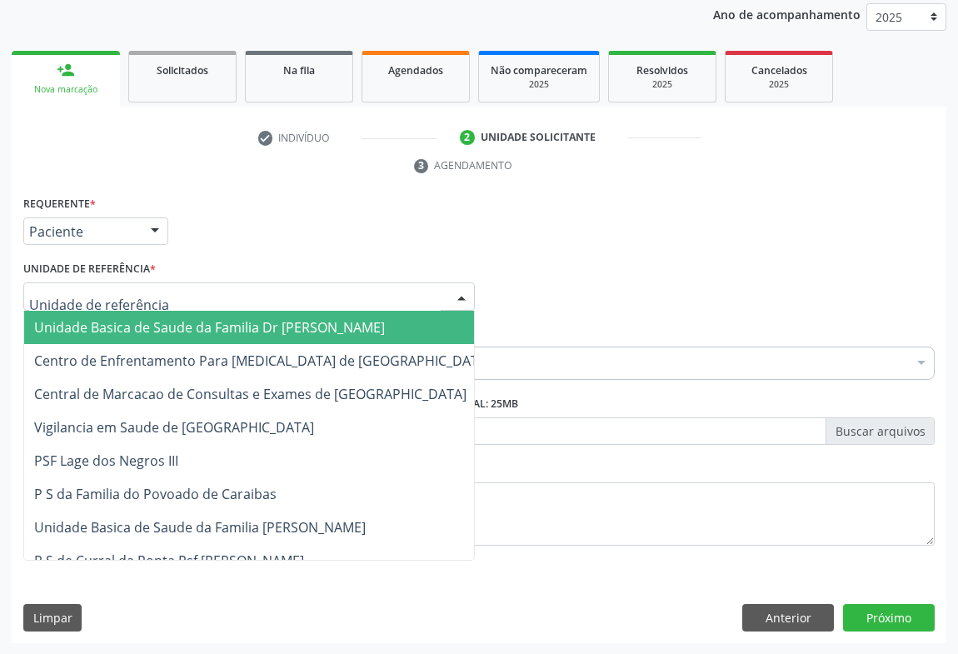
click at [153, 295] on div at bounding box center [249, 296] width 452 height 28
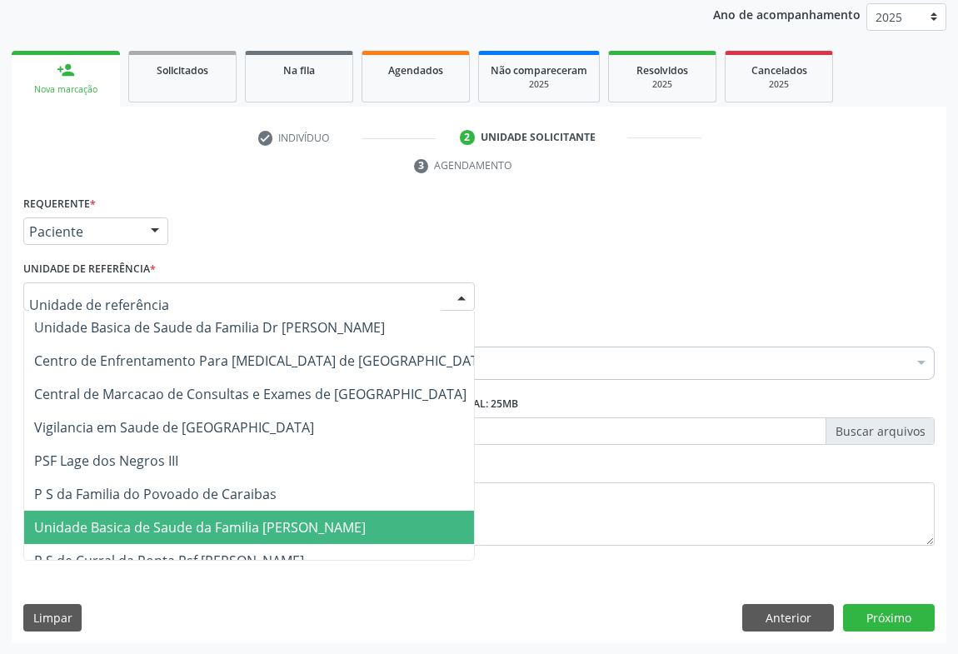
click at [186, 533] on span "Unidade Basica de Saude da Familia [PERSON_NAME]" at bounding box center [200, 527] width 332 height 18
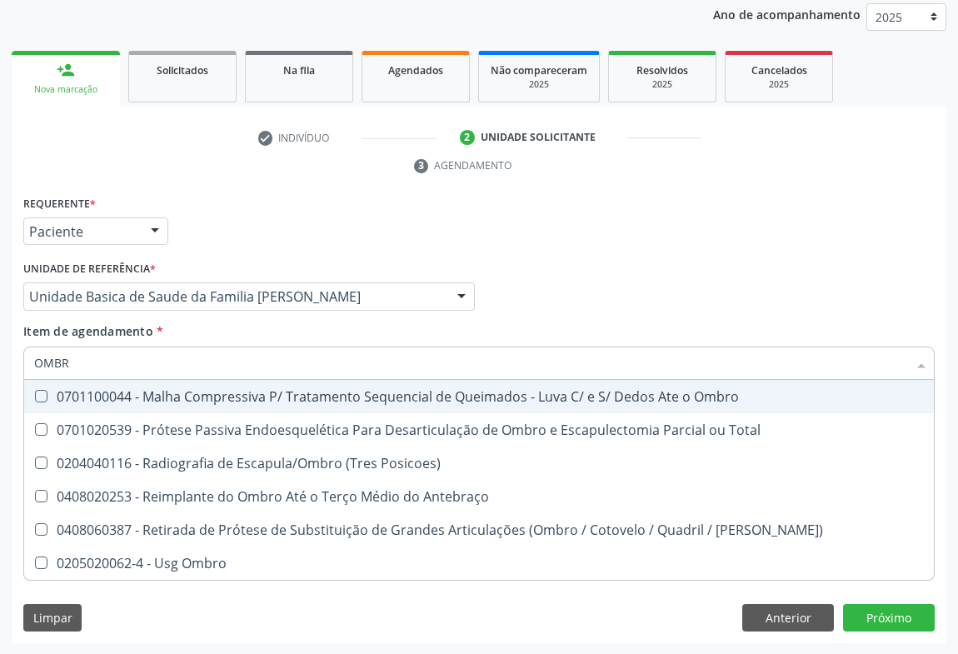
type input "OMBRO"
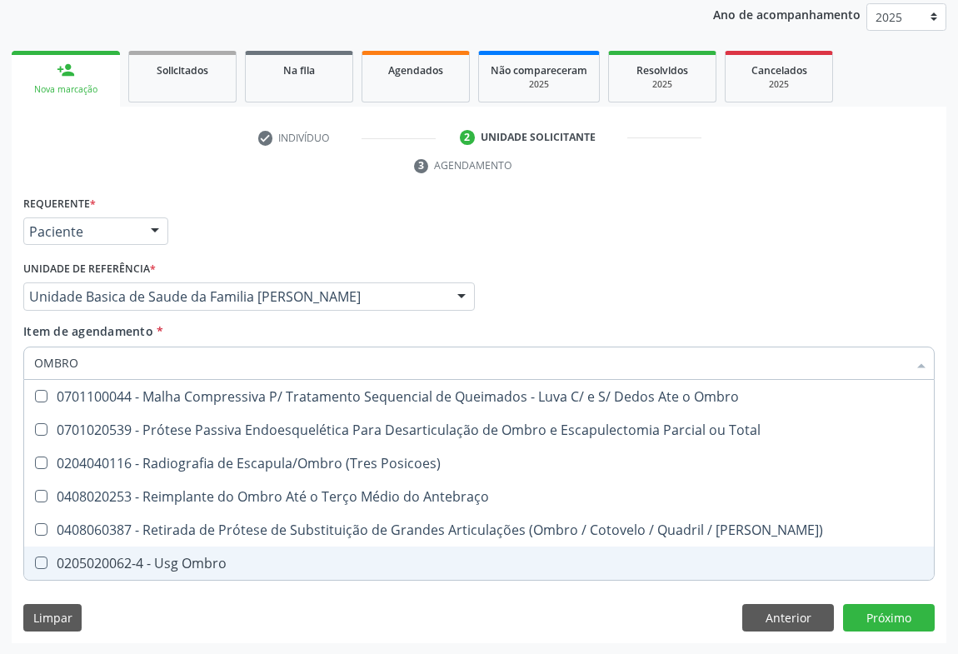
click at [167, 561] on div "0205020062-4 - Usg Ombro" at bounding box center [479, 562] width 890 height 13
checkbox Ombro "true"
click at [901, 613] on div "Requerente * Paciente Profissional de Saúde Paciente Nenhum resultado encontrad…" at bounding box center [479, 418] width 935 height 452
checkbox Total "true"
checkbox Ombro "false"
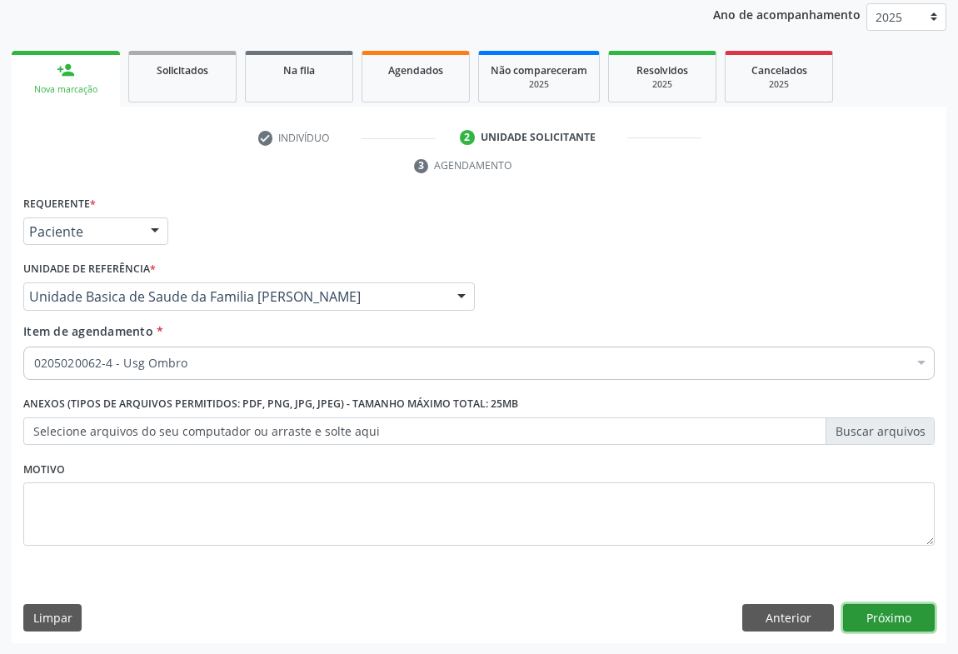
click at [872, 621] on button "Próximo" at bounding box center [889, 618] width 92 height 28
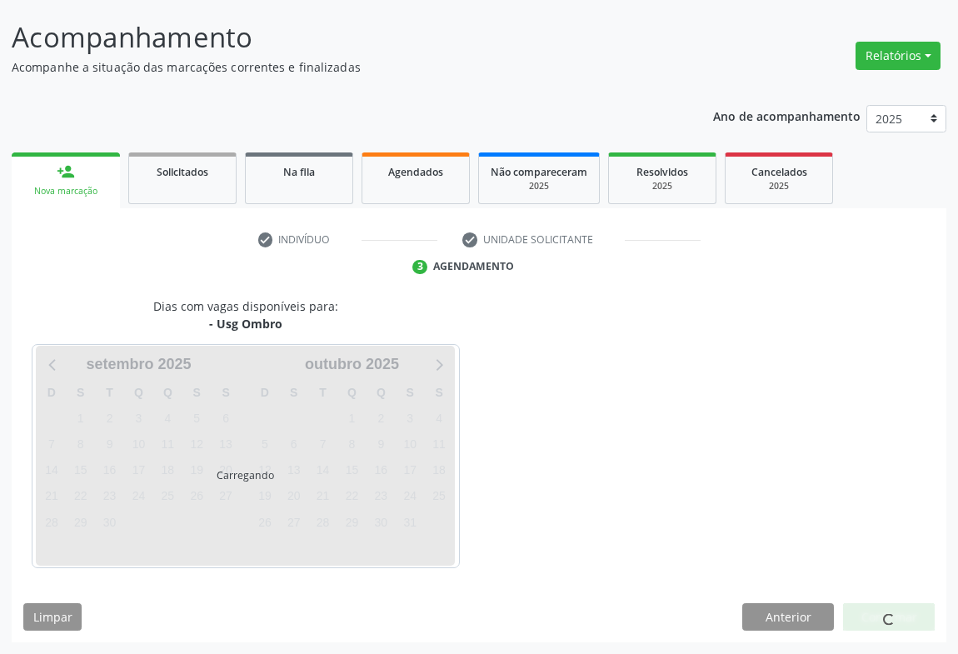
scroll to position [96, 0]
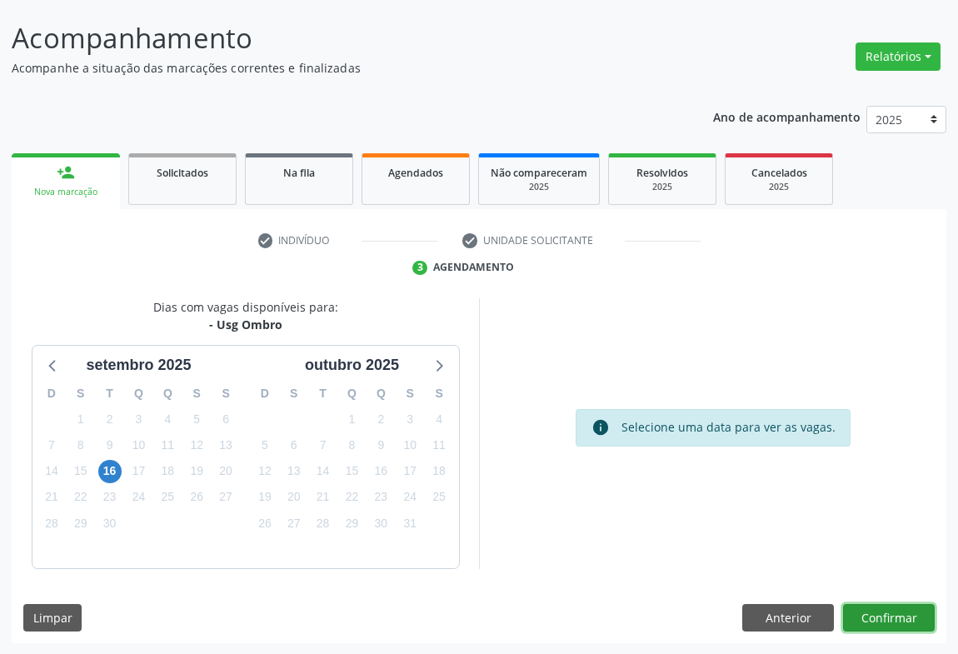
click at [872, 621] on button "Confirmar" at bounding box center [889, 618] width 92 height 28
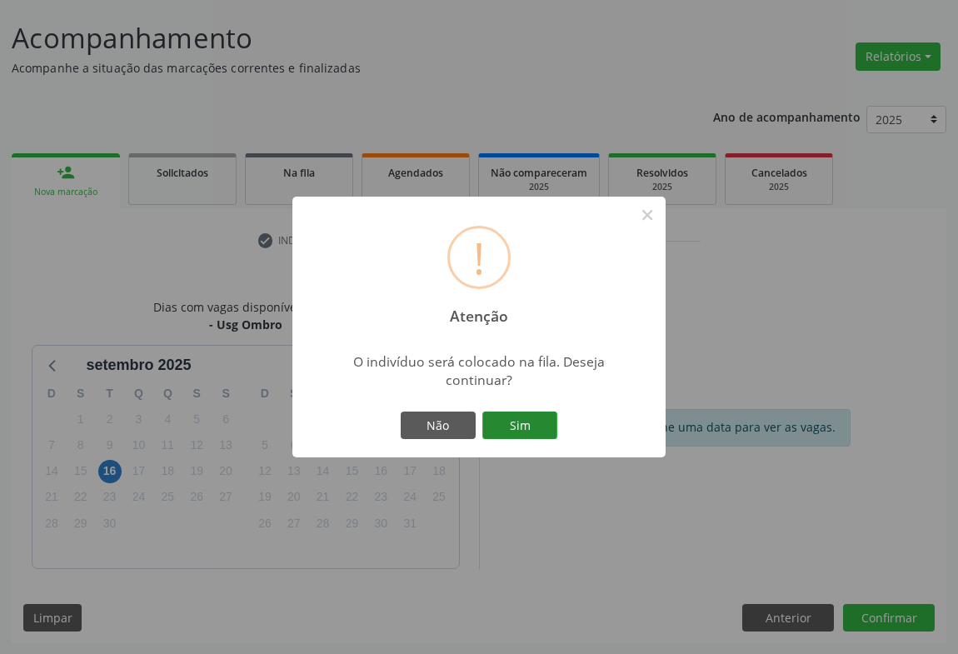
click at [534, 424] on button "Sim" at bounding box center [519, 426] width 75 height 28
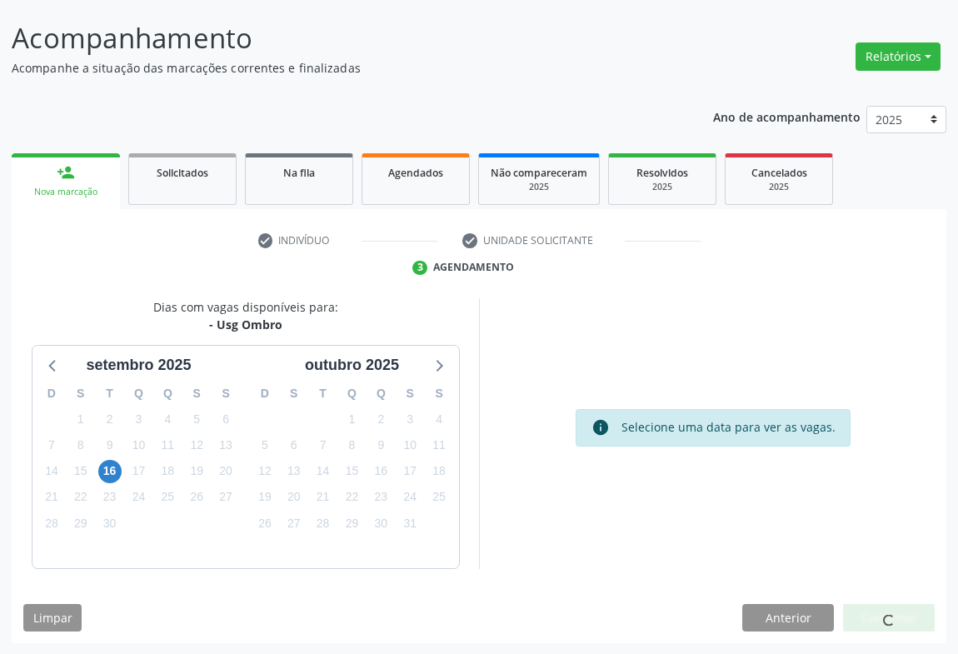
scroll to position [0, 0]
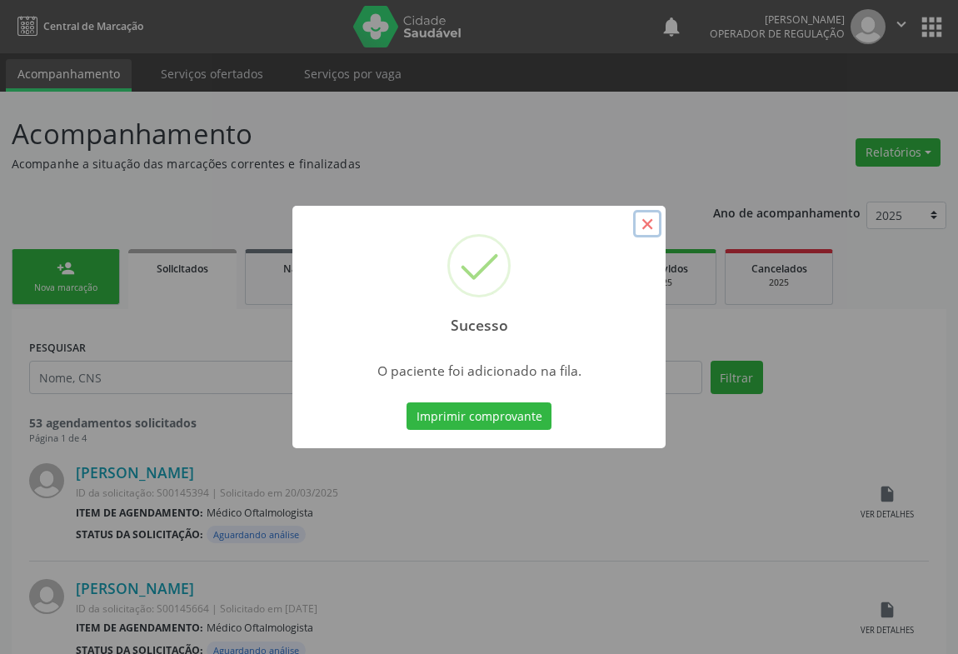
click at [654, 232] on button "×" at bounding box center [647, 224] width 28 height 28
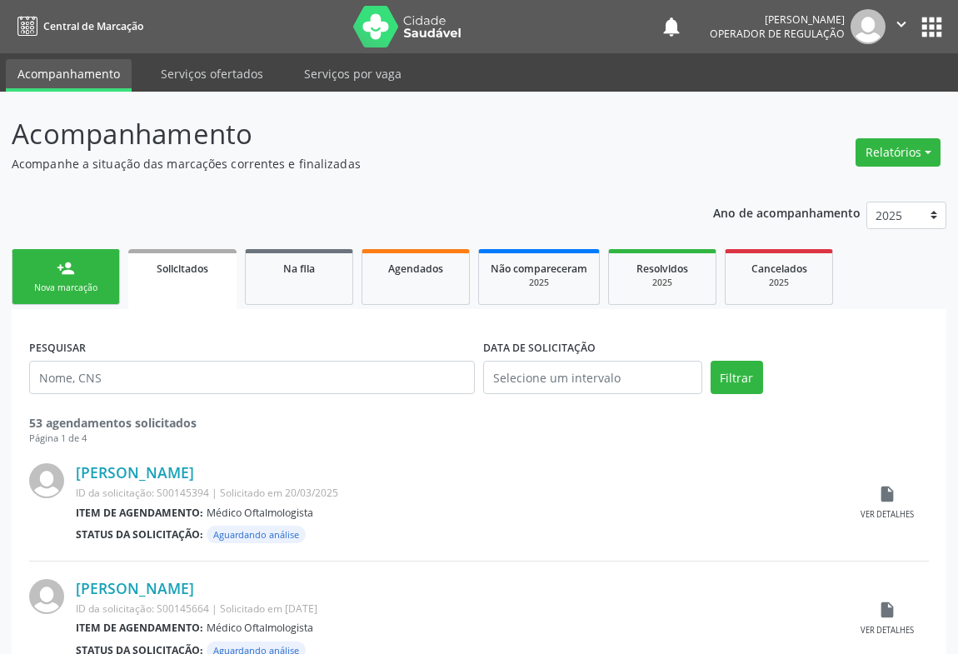
click at [100, 279] on link "person_add Nova marcação" at bounding box center [66, 277] width 108 height 56
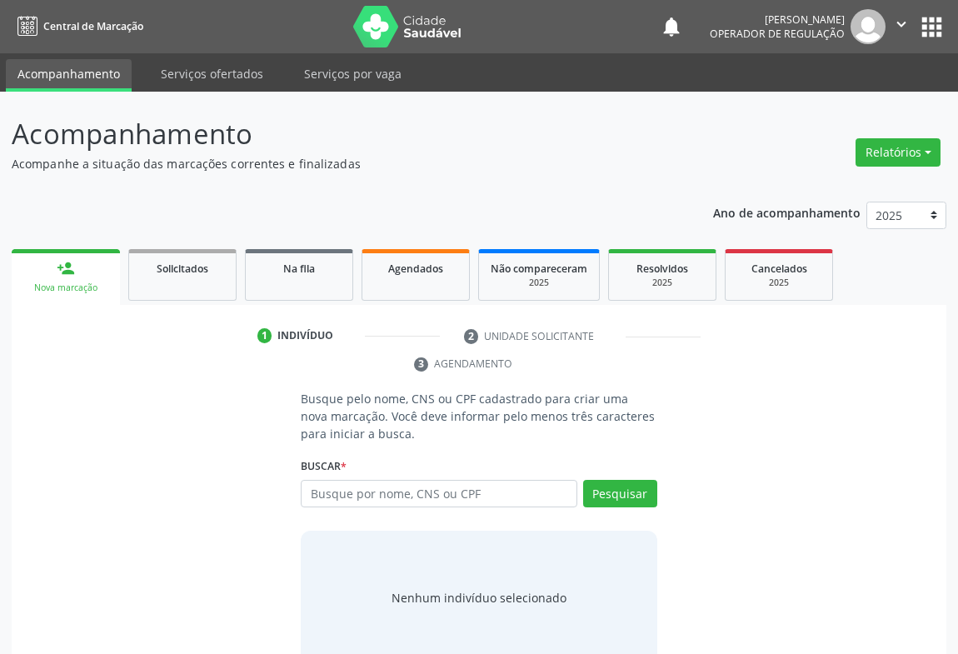
click at [98, 390] on div "Busque pelo nome, CNS ou CPF cadastrado para criar uma nova marcação. Você deve…" at bounding box center [478, 527] width 911 height 274
click at [293, 285] on link "Na fila" at bounding box center [299, 275] width 108 height 52
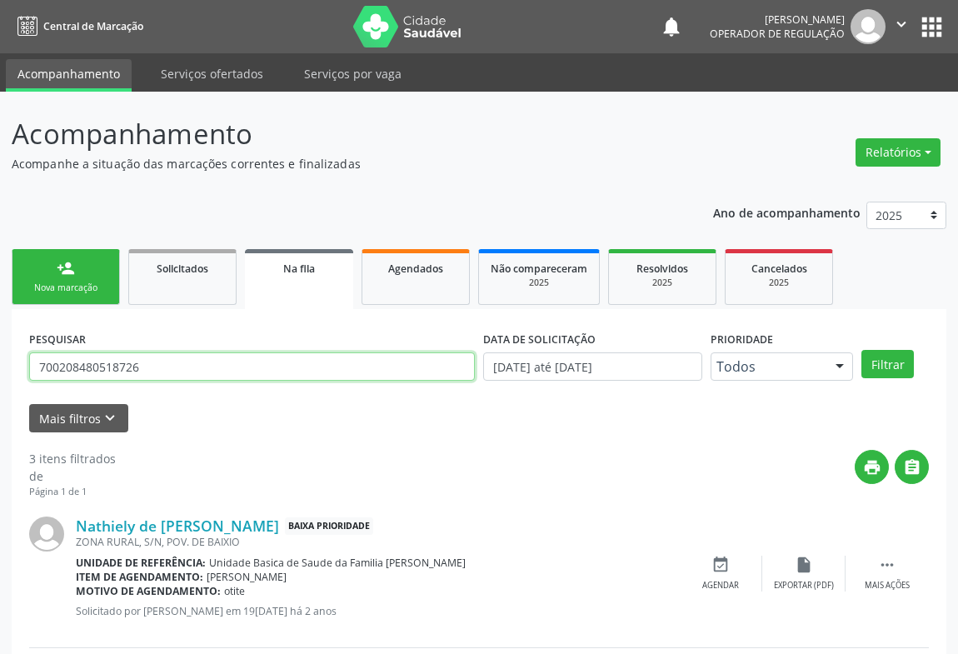
click at [160, 371] on input "700208480518726" at bounding box center [252, 366] width 446 height 28
drag, startPoint x: 160, startPoint y: 371, endPoint x: 0, endPoint y: 376, distance: 160.0
click at [0, 376] on div "Acompanhamento Acompanhe a situação das marcações correntes e finalizadas Relat…" at bounding box center [479, 534] width 958 height 884
click at [861, 350] on button "Filtrar" at bounding box center [887, 364] width 52 height 28
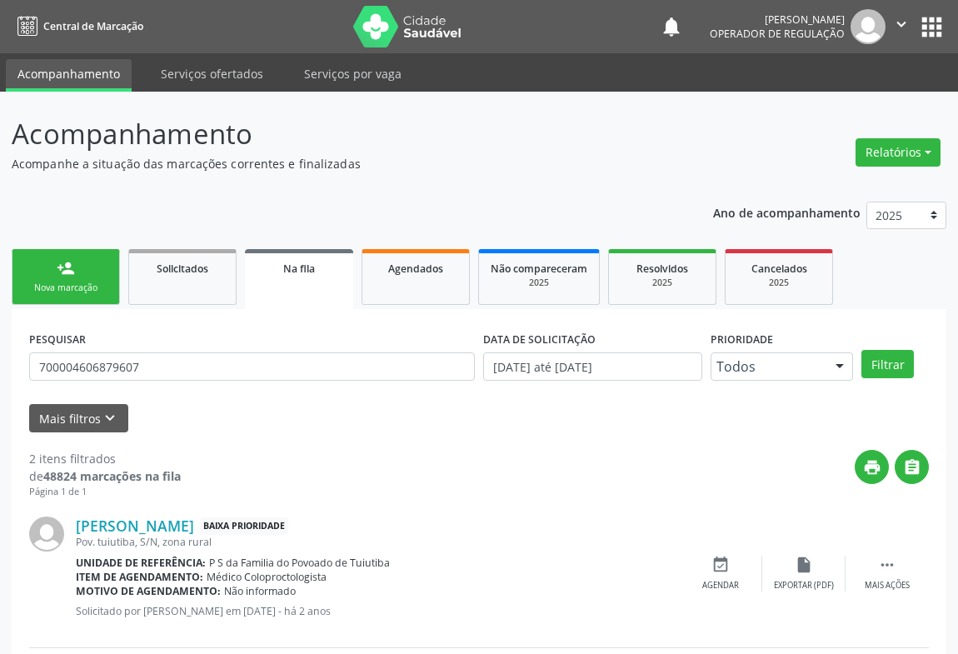
scroll to position [171, 0]
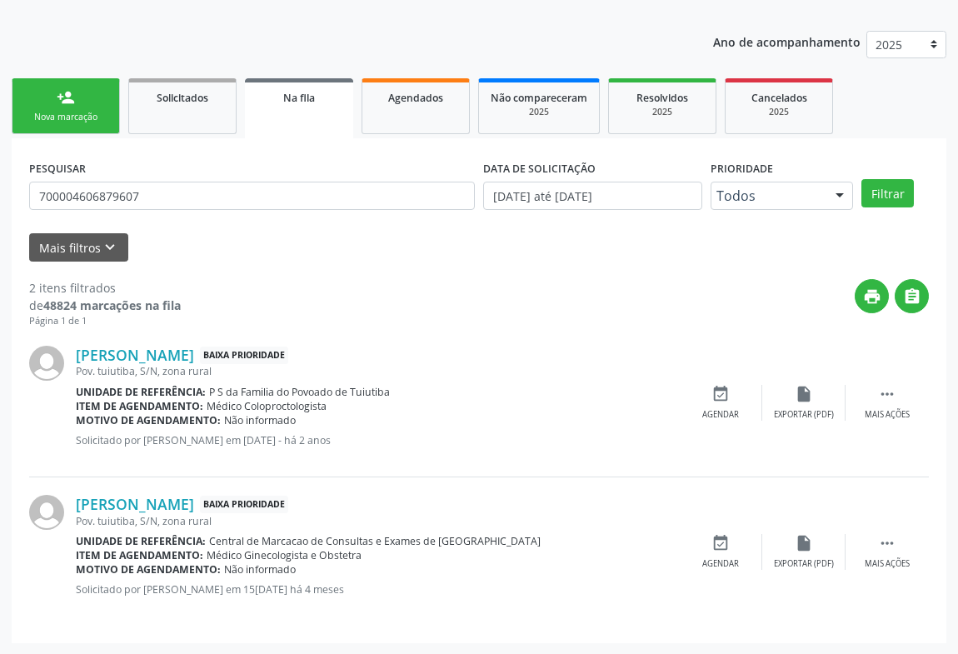
click at [574, 462] on div "Josefa Pereira Silva Ferreira Baixa Prioridade Pov. tuiutiba, S/N, zona rural U…" at bounding box center [479, 402] width 900 height 149
click at [566, 396] on div "Unidade de referência: P S da Familia do Povoado de Tuiutiba" at bounding box center [377, 392] width 603 height 14
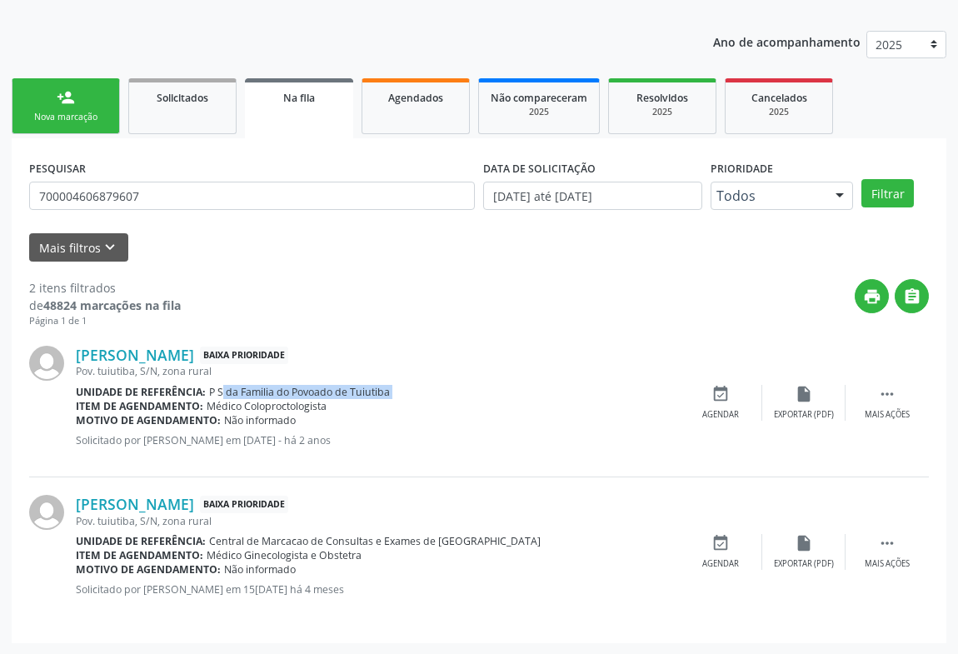
click at [568, 394] on div "Unidade de referência: P S da Familia do Povoado de Tuiutiba" at bounding box center [377, 392] width 603 height 14
click at [576, 382] on div "Josefa Pereira Silva Ferreira Baixa Prioridade Pov. tuiutiba, S/N, zona rural U…" at bounding box center [377, 402] width 603 height 113
click at [572, 366] on div "Pov. tuiutiba, S/N, zona rural" at bounding box center [377, 371] width 603 height 14
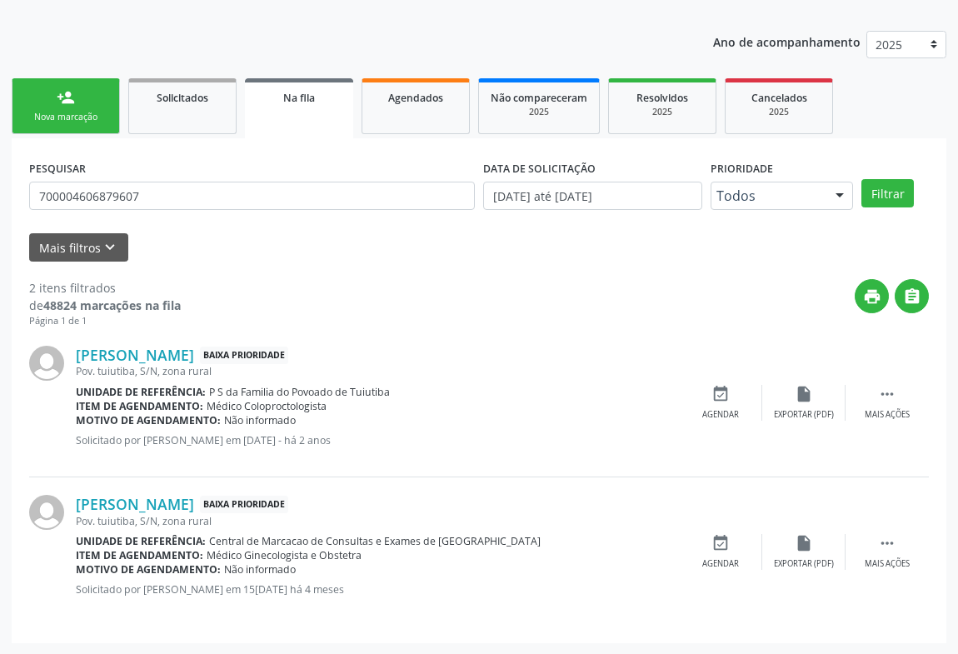
click at [571, 364] on div "Pov. tuiutiba, S/N, zona rural" at bounding box center [377, 371] width 603 height 14
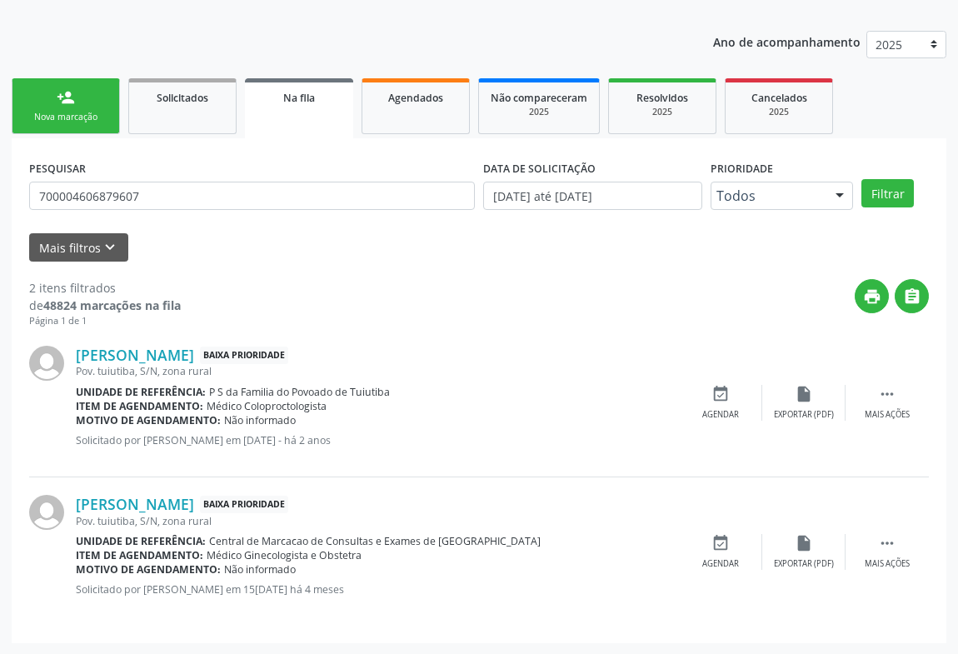
click at [577, 352] on div "Josefa Pereira Silva Ferreira Baixa Prioridade" at bounding box center [377, 355] width 603 height 18
click at [576, 352] on div "Josefa Pereira Silva Ferreira Baixa Prioridade" at bounding box center [377, 355] width 603 height 18
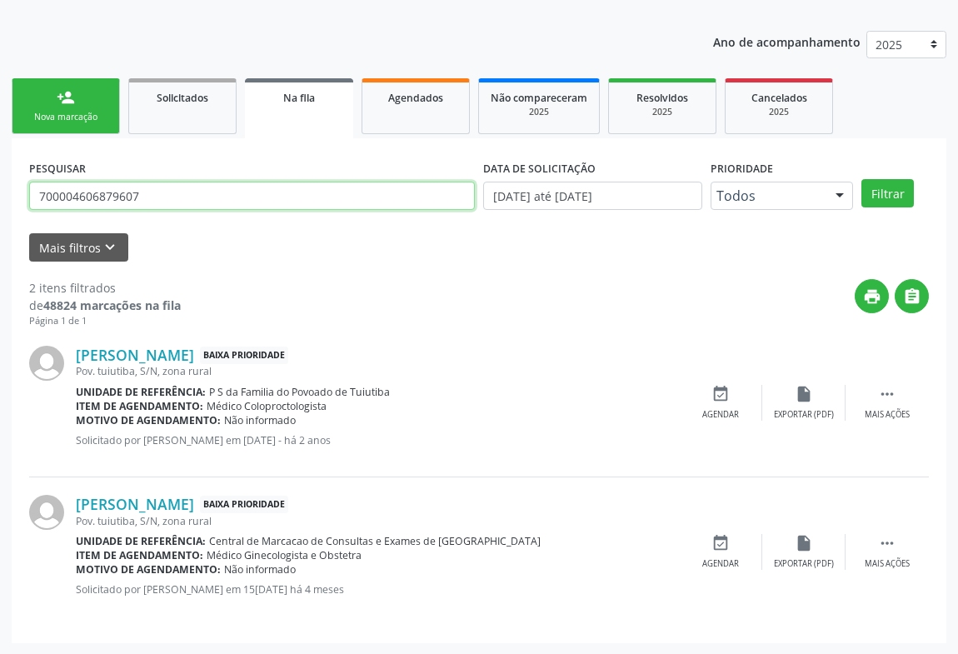
drag, startPoint x: 167, startPoint y: 195, endPoint x: 0, endPoint y: 210, distance: 167.3
click at [0, 210] on div "Acompanhamento Acompanhe a situação das marcações correntes e finalizadas Relat…" at bounding box center [479, 288] width 958 height 734
type input "702605768023343"
click at [861, 179] on button "Filtrar" at bounding box center [887, 193] width 52 height 28
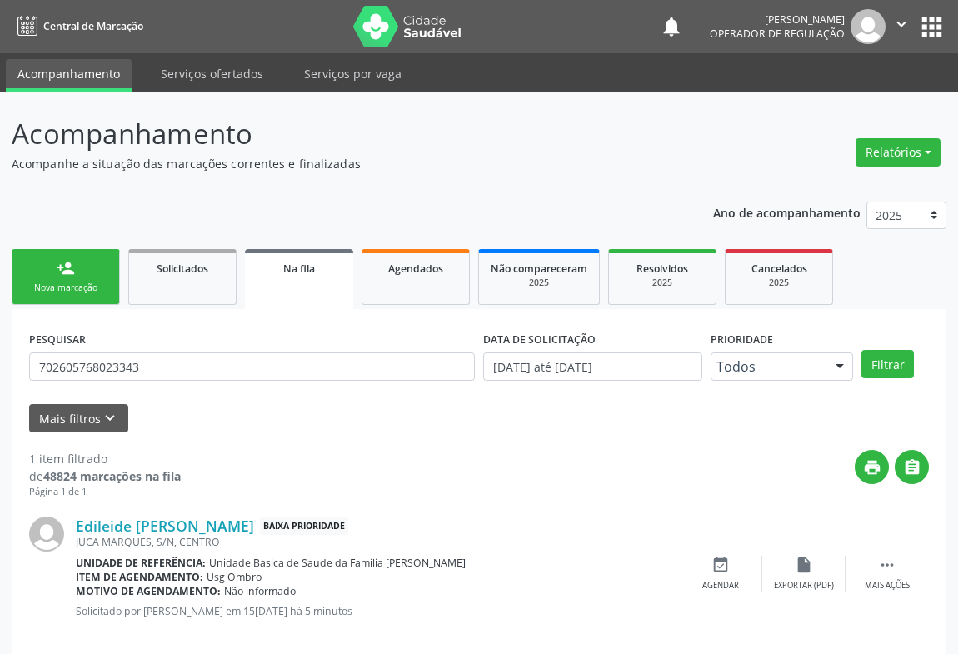
scroll to position [22, 0]
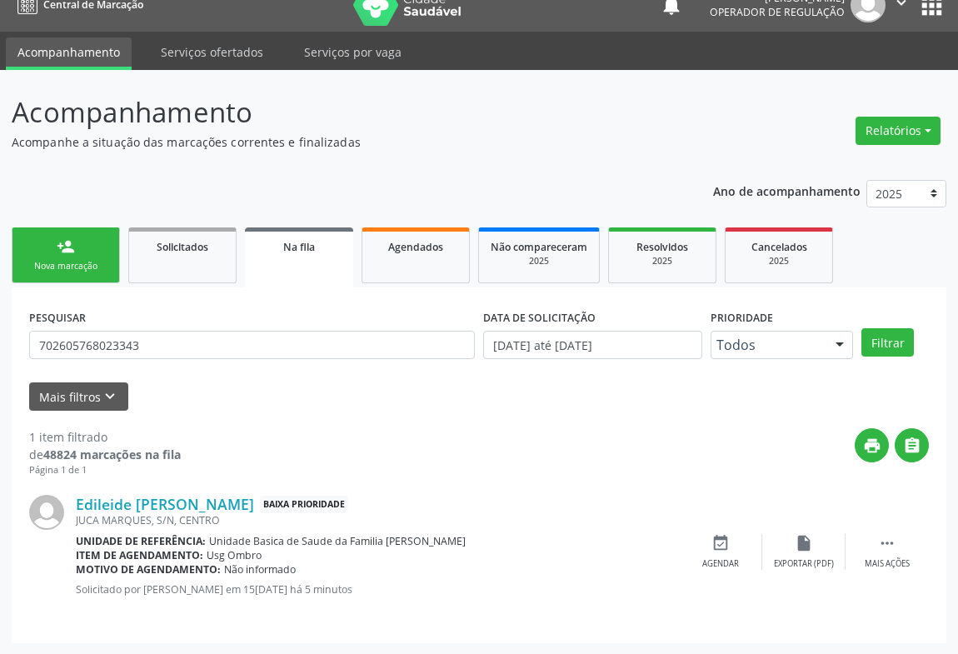
drag, startPoint x: 898, startPoint y: 546, endPoint x: 781, endPoint y: 590, distance: 124.7
click at [895, 546] on div " Mais ações" at bounding box center [887, 552] width 83 height 36
click at [649, 551] on div "print Imprimir" at bounding box center [637, 552] width 83 height 36
click at [64, 242] on div "person_add" at bounding box center [66, 246] width 18 height 18
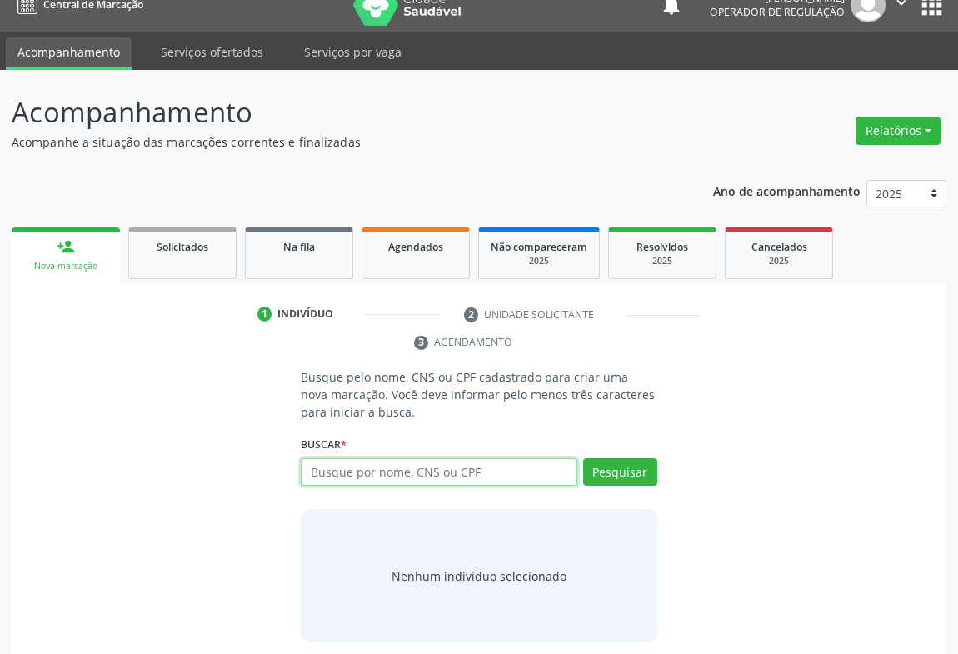
click at [343, 465] on input "text" at bounding box center [439, 472] width 277 height 28
type input "702300179535917"
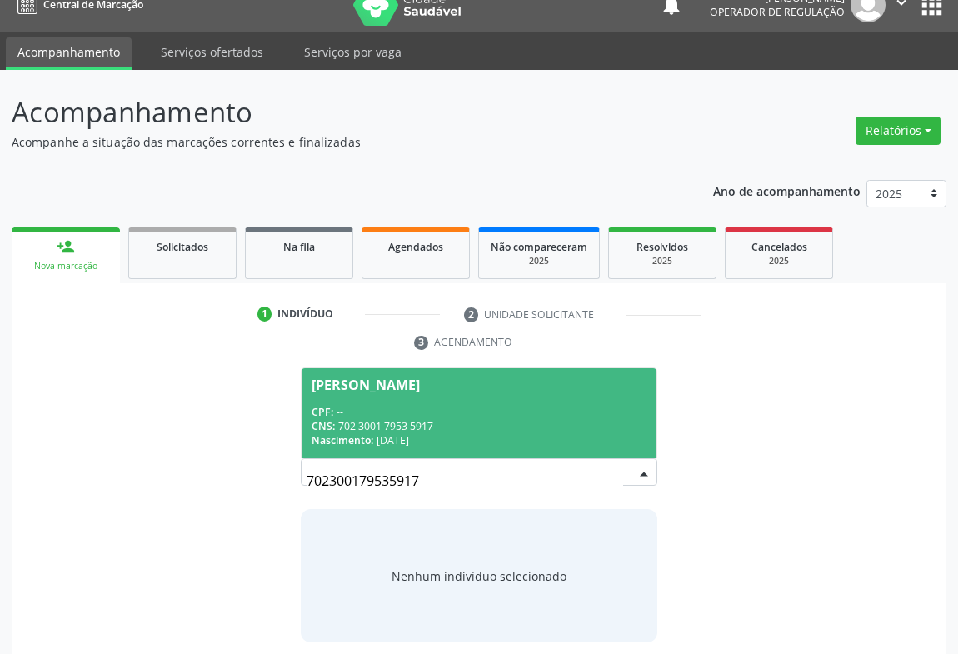
click at [432, 407] on div "CPF: --" at bounding box center [479, 412] width 335 height 14
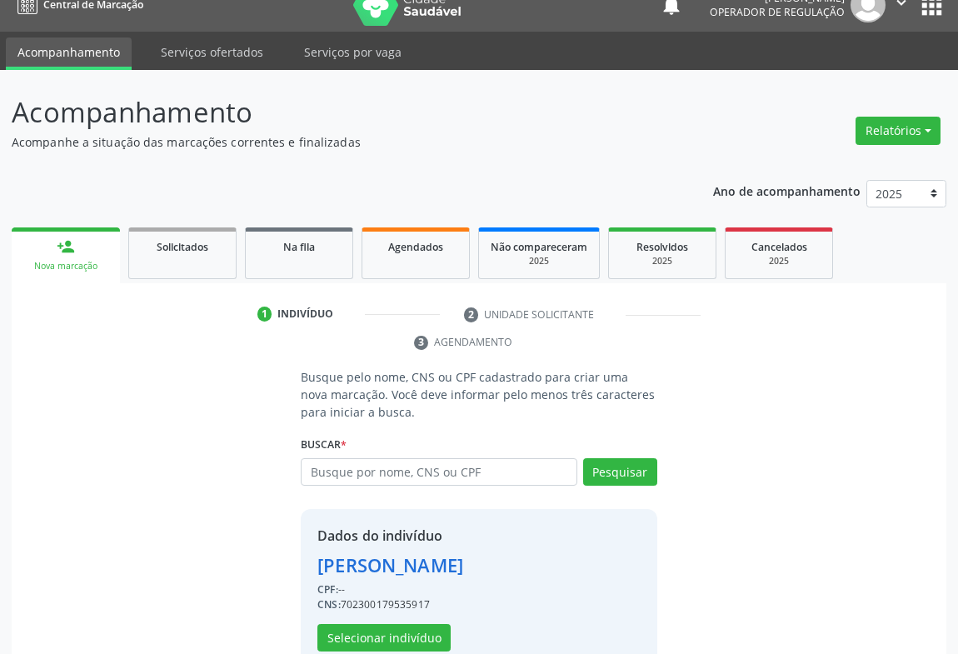
scroll to position [58, 0]
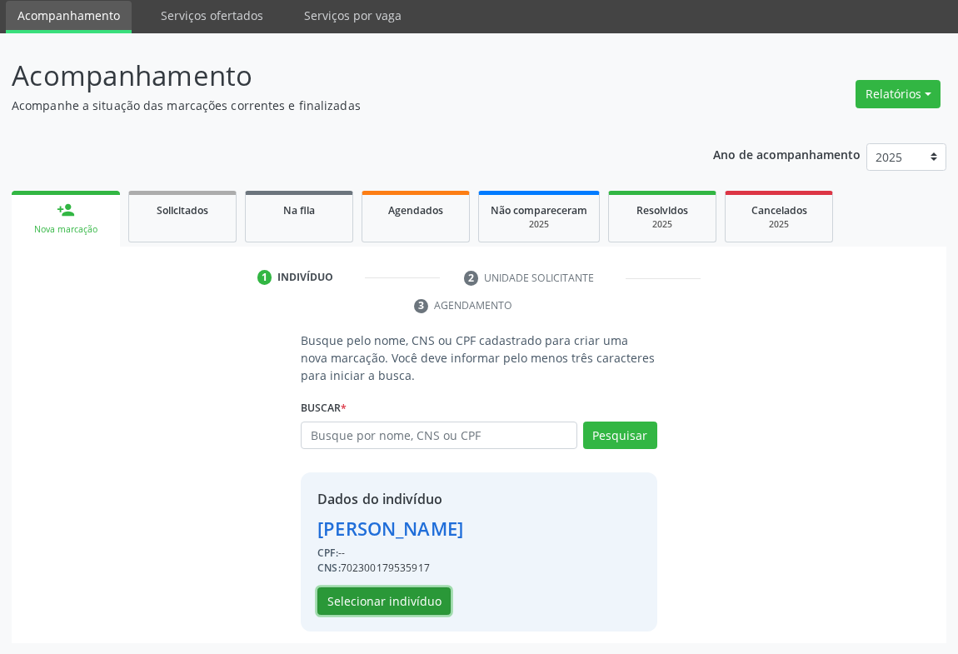
click at [435, 606] on button "Selecionar indivíduo" at bounding box center [383, 601] width 133 height 28
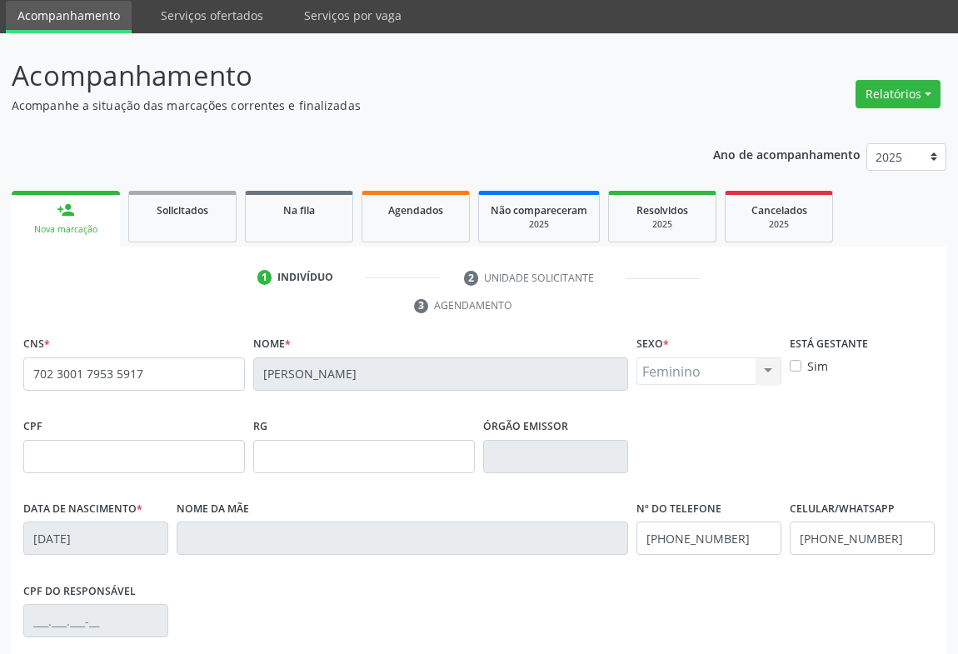
scroll to position [276, 0]
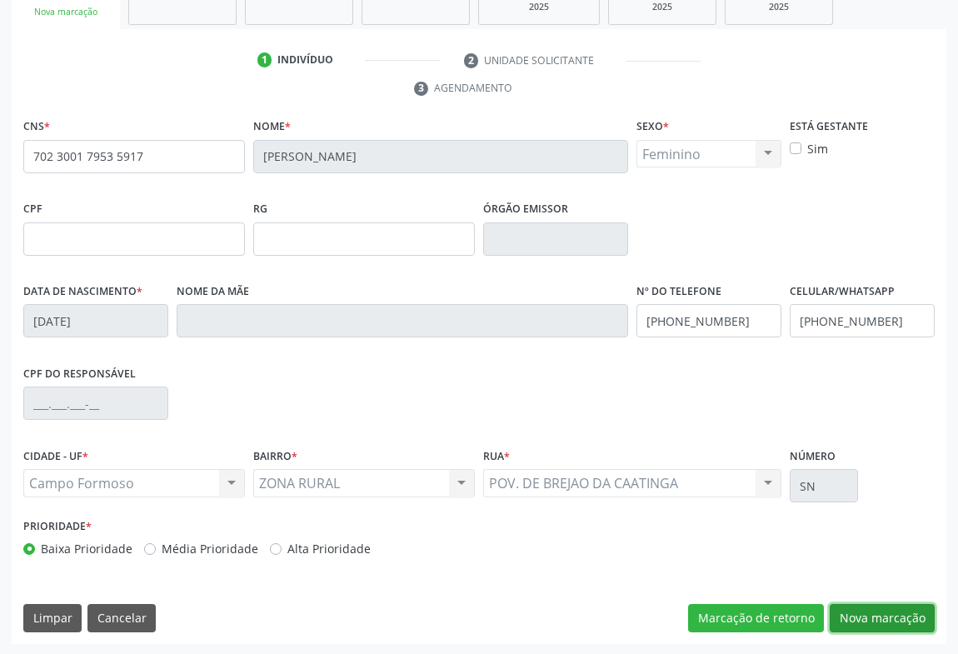
click at [861, 609] on button "Nova marcação" at bounding box center [882, 618] width 105 height 28
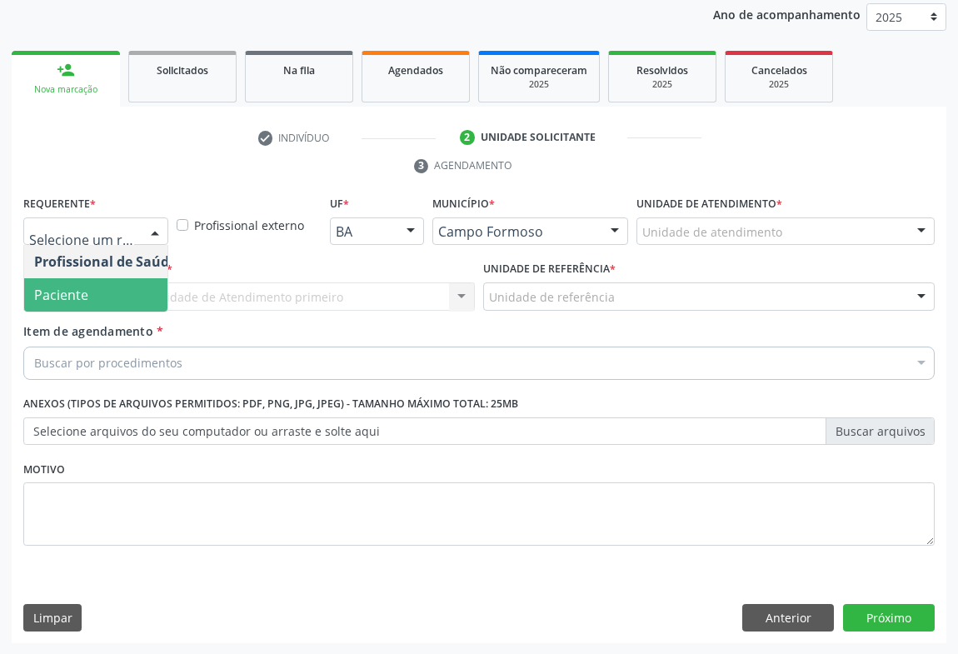
click at [88, 292] on span "Paciente" at bounding box center [105, 294] width 162 height 33
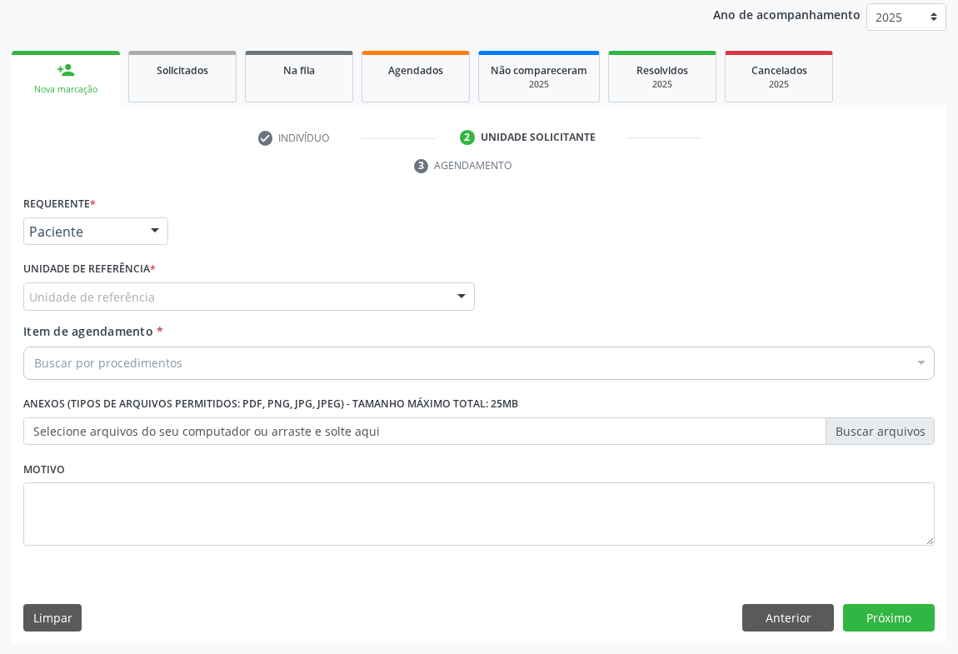
click at [173, 292] on div "Unidade de referência" at bounding box center [249, 296] width 452 height 28
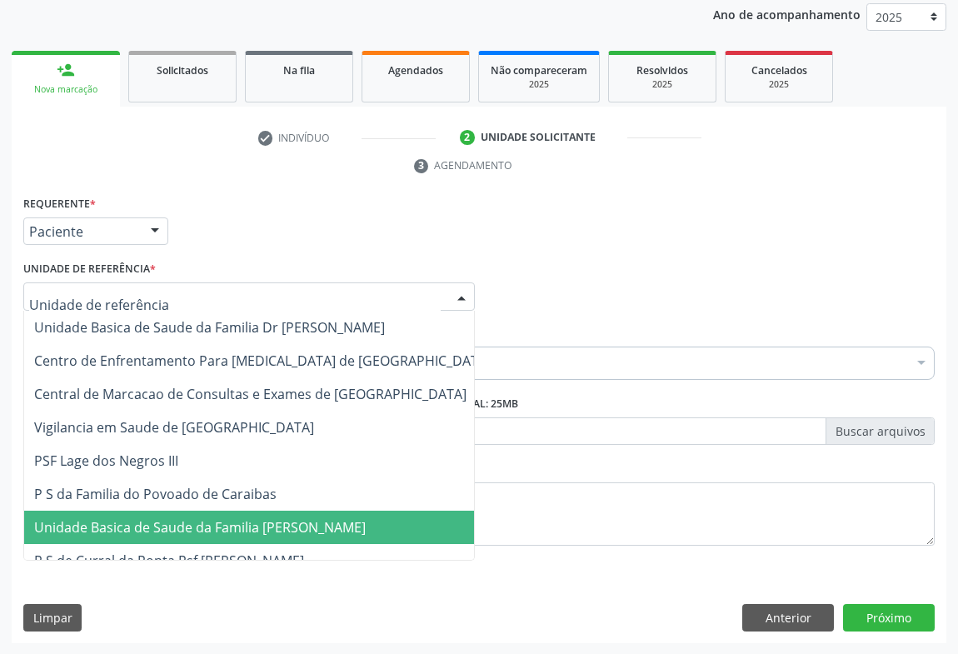
click at [172, 532] on span "Unidade Basica de Saude da Familia [PERSON_NAME]" at bounding box center [200, 527] width 332 height 18
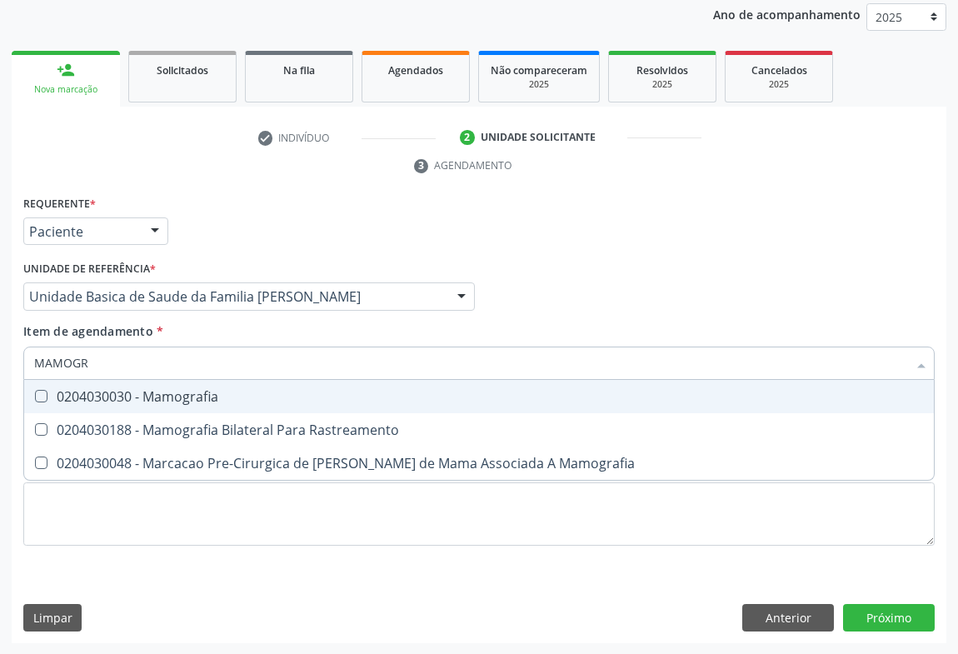
type input "MAMOGRA"
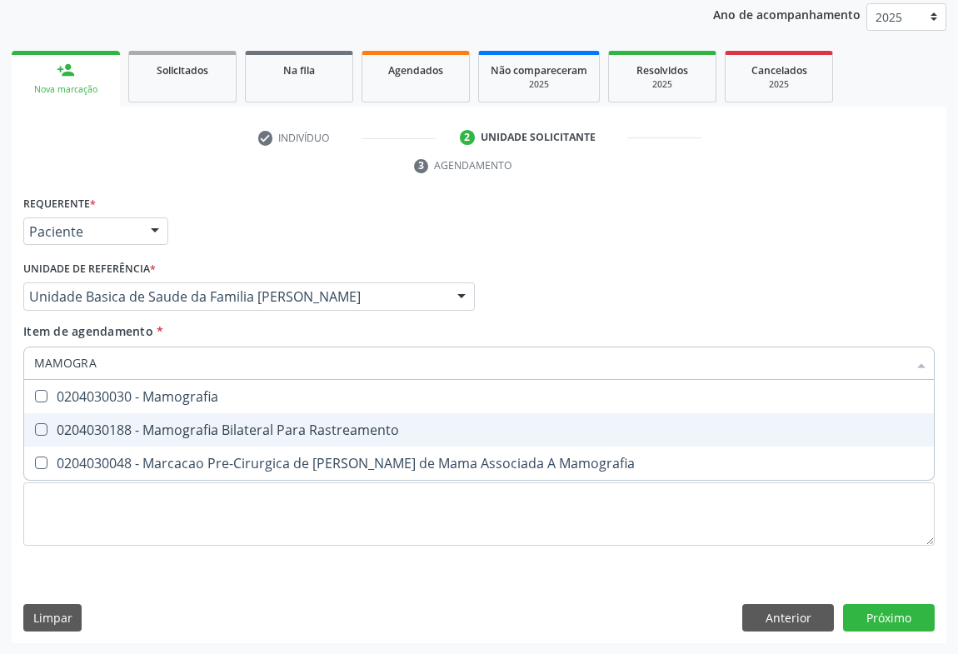
click at [173, 424] on div "0204030188 - Mamografia Bilateral Para Rastreamento" at bounding box center [479, 429] width 890 height 13
checkbox Rastreamento "true"
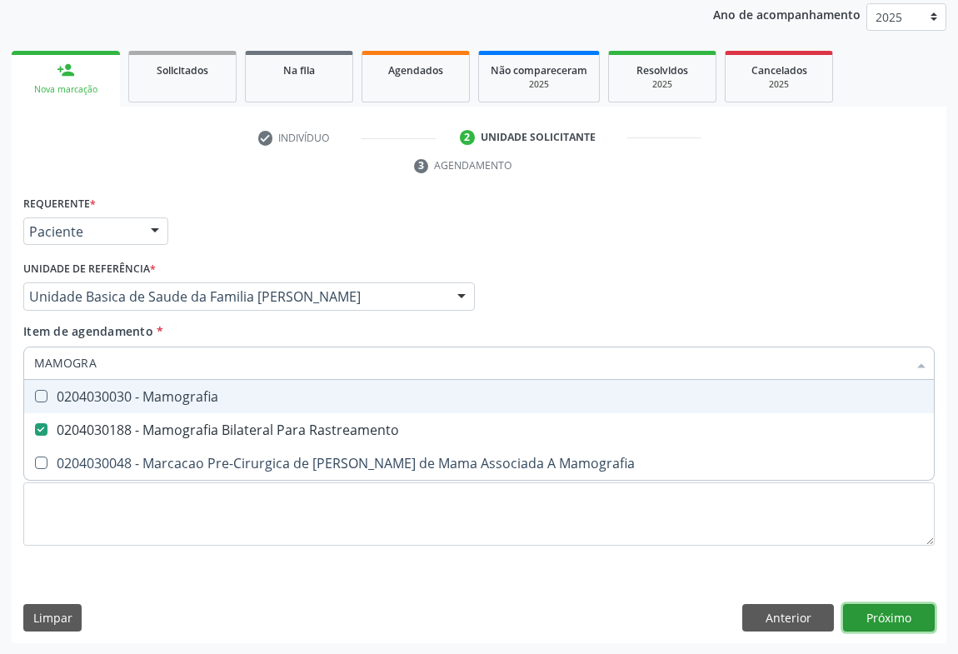
click at [881, 615] on div "Requerente * Paciente Profissional de Saúde Paciente Nenhum resultado encontrad…" at bounding box center [479, 418] width 935 height 452
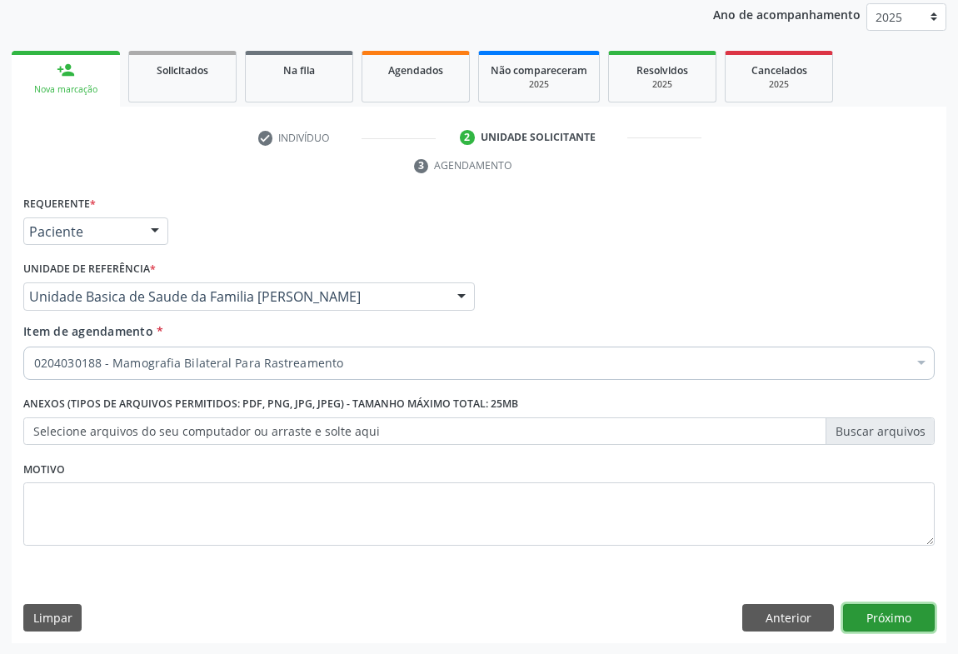
click at [893, 625] on button "Próximo" at bounding box center [889, 618] width 92 height 28
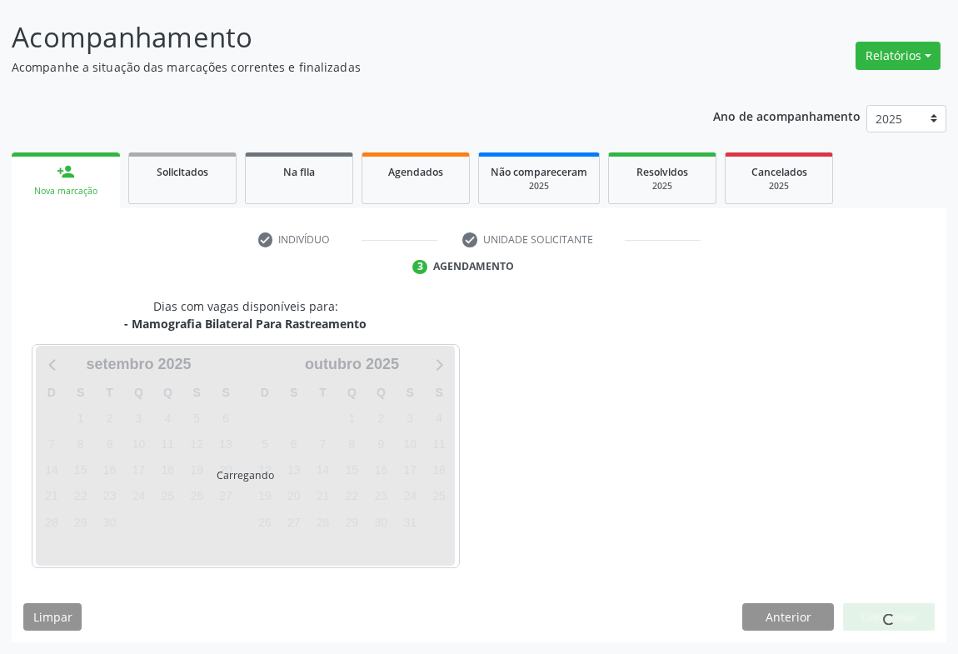
scroll to position [96, 0]
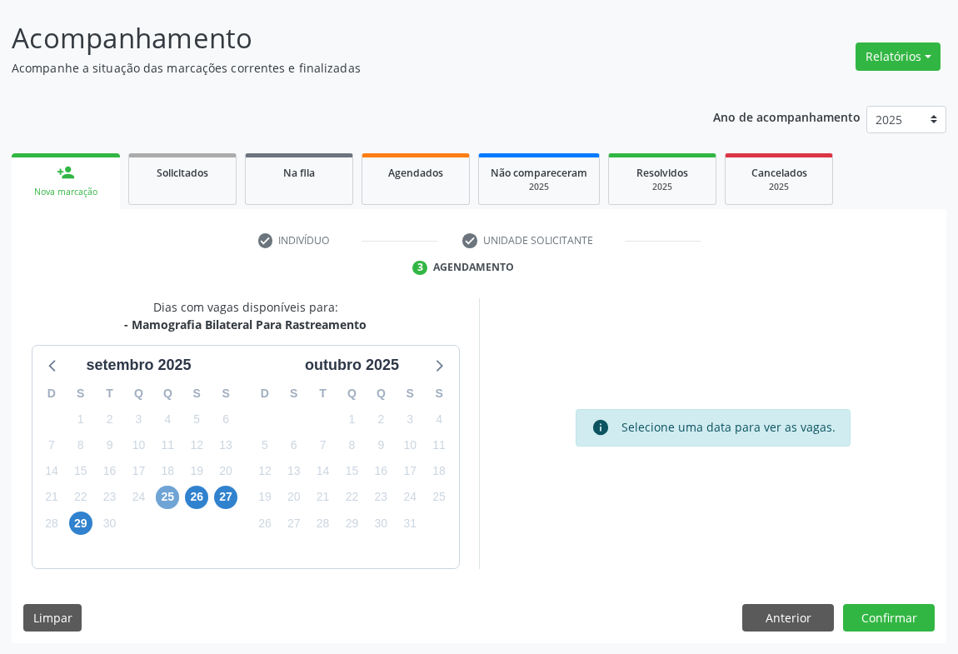
click at [171, 491] on span "25" at bounding box center [167, 497] width 23 height 23
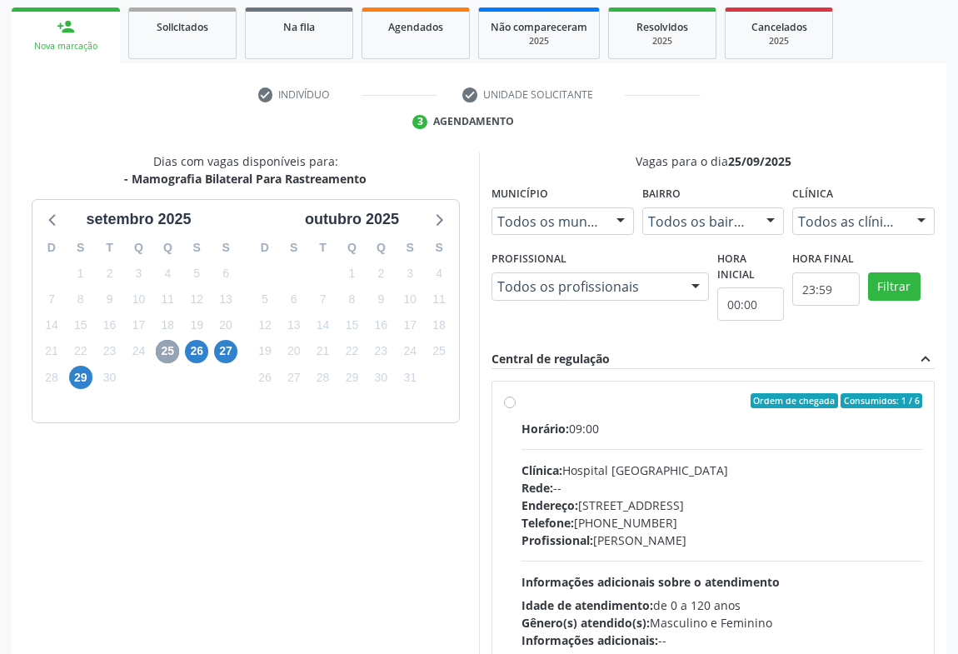
scroll to position [346, 0]
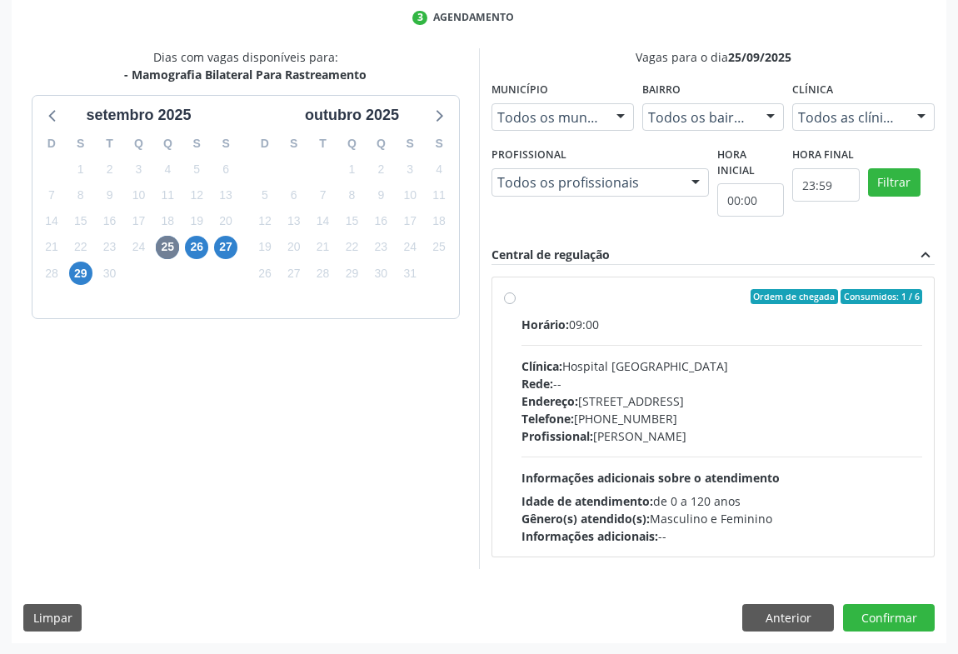
click at [752, 478] on span "Informações adicionais sobre o atendimento" at bounding box center [651, 478] width 258 height 16
click at [516, 304] on input "Ordem de chegada Consumidos: 1 / 6 Horário: 09:00 Clínica: Hospital Sao Francis…" at bounding box center [510, 296] width 12 height 15
radio input "true"
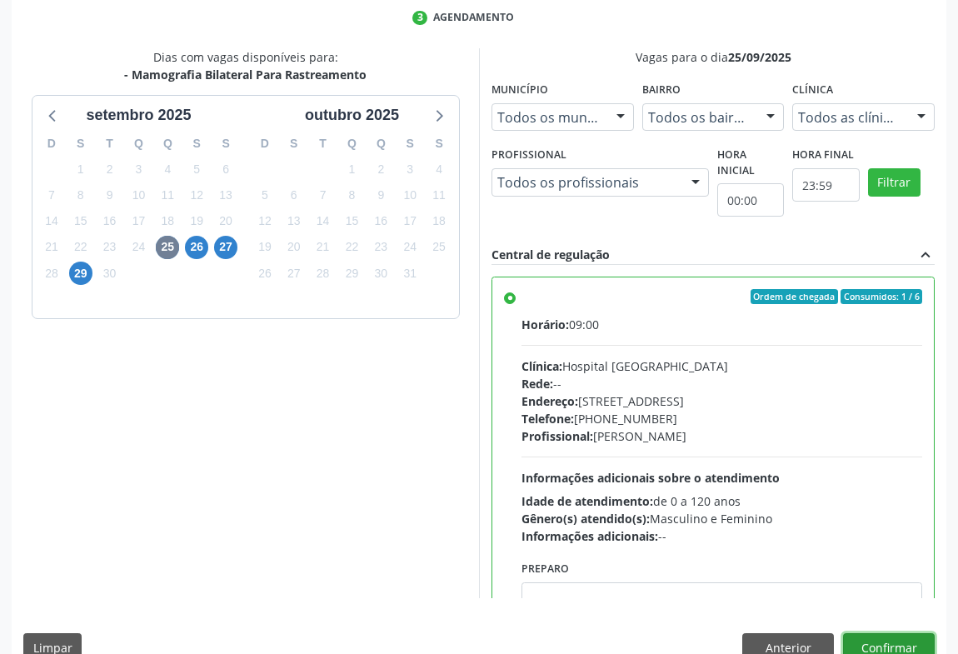
click at [866, 641] on button "Confirmar" at bounding box center [889, 647] width 92 height 28
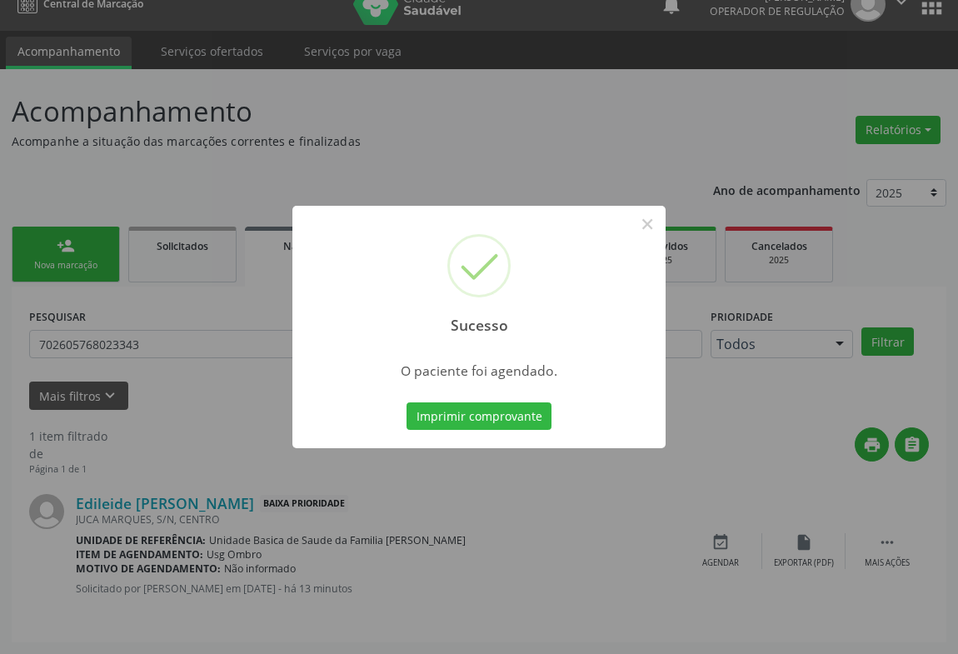
scroll to position [0, 0]
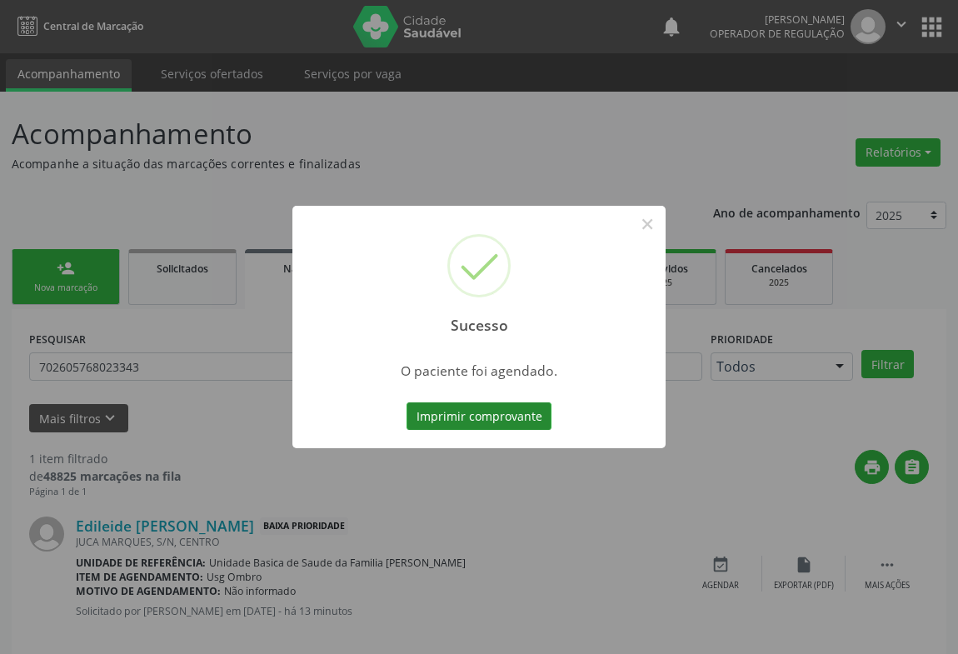
click at [498, 424] on button "Imprimir comprovante" at bounding box center [479, 416] width 145 height 28
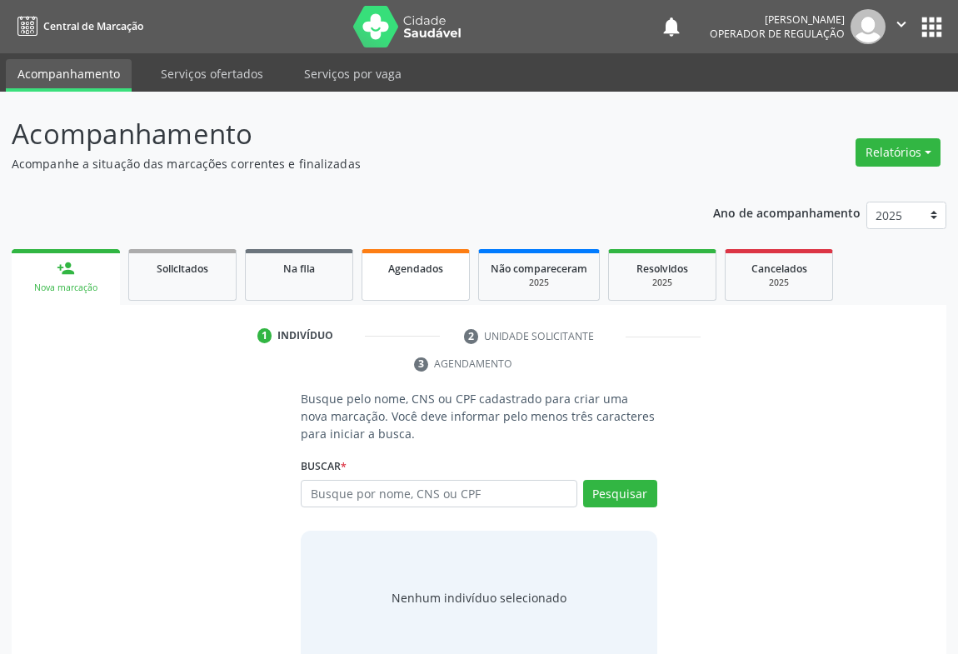
click at [434, 292] on link "Agendados" at bounding box center [416, 275] width 108 height 52
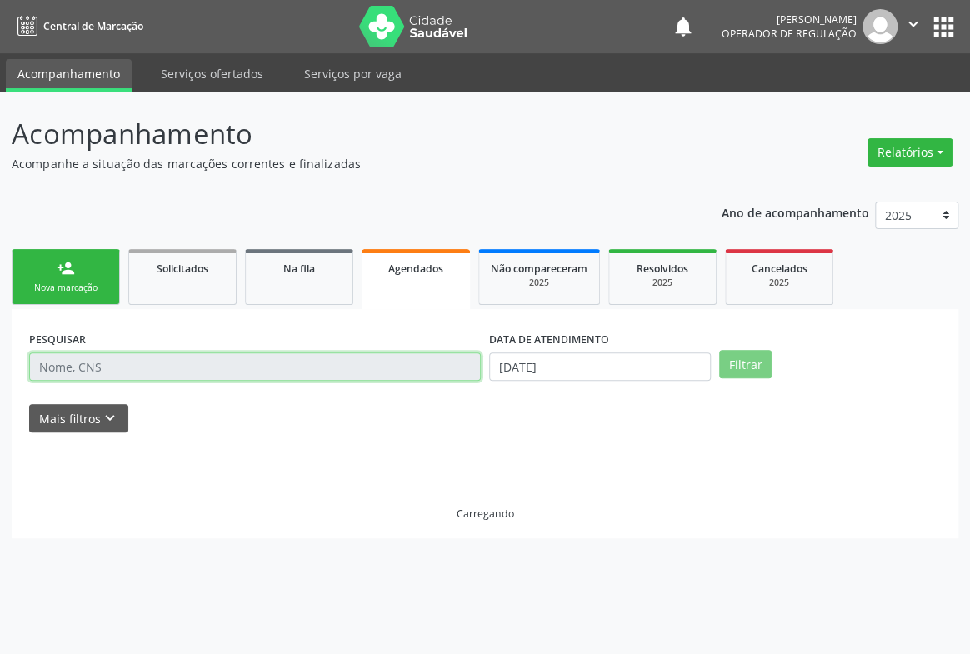
click at [97, 369] on input "text" at bounding box center [255, 366] width 452 height 28
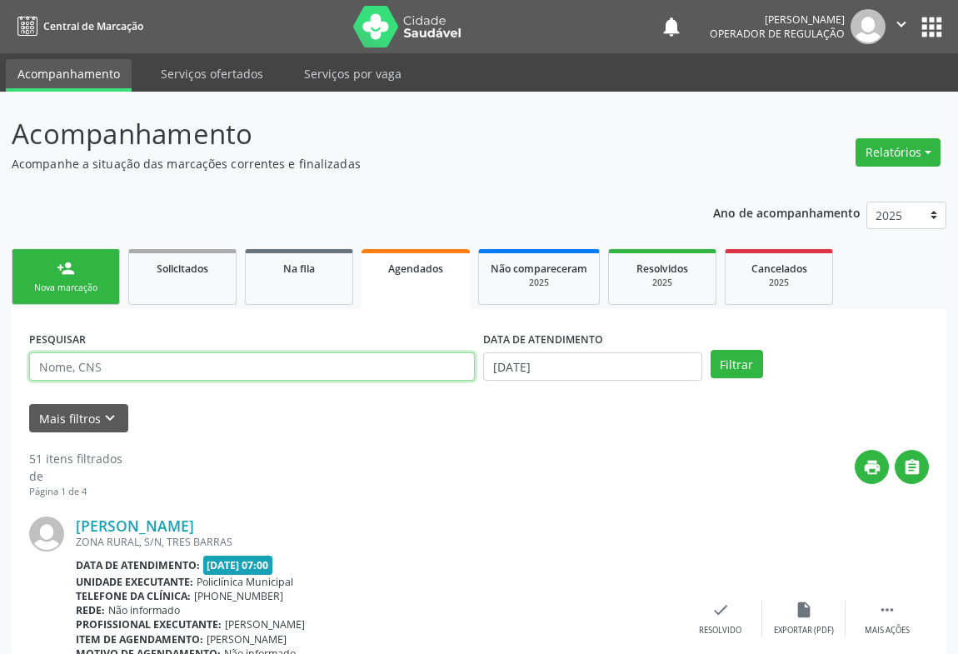
click at [97, 369] on input "text" at bounding box center [252, 366] width 446 height 28
type input "tatiane"
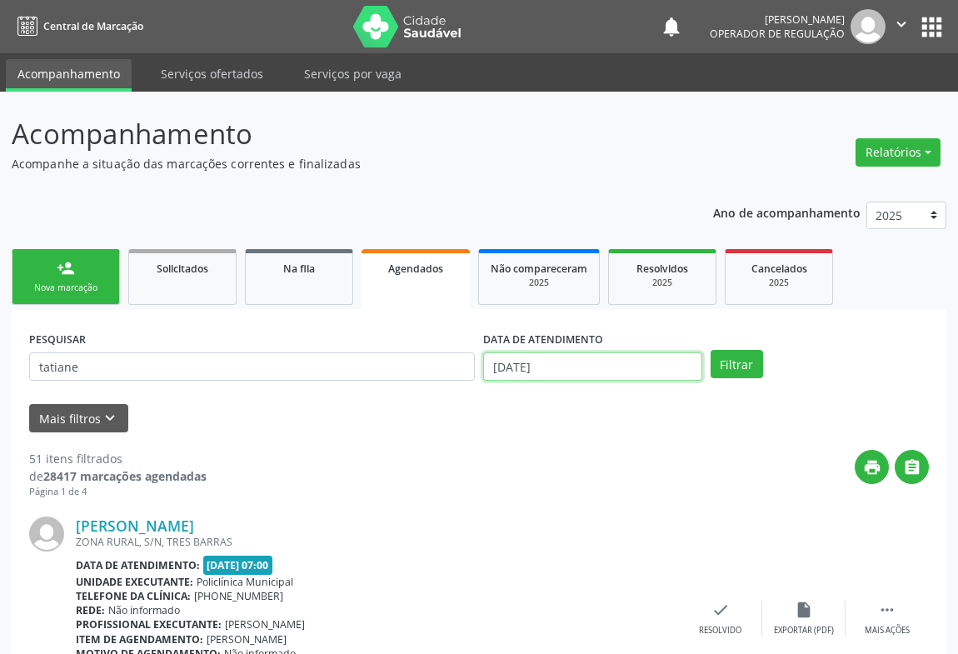
click at [500, 362] on input "15/09/2025" at bounding box center [592, 366] width 219 height 28
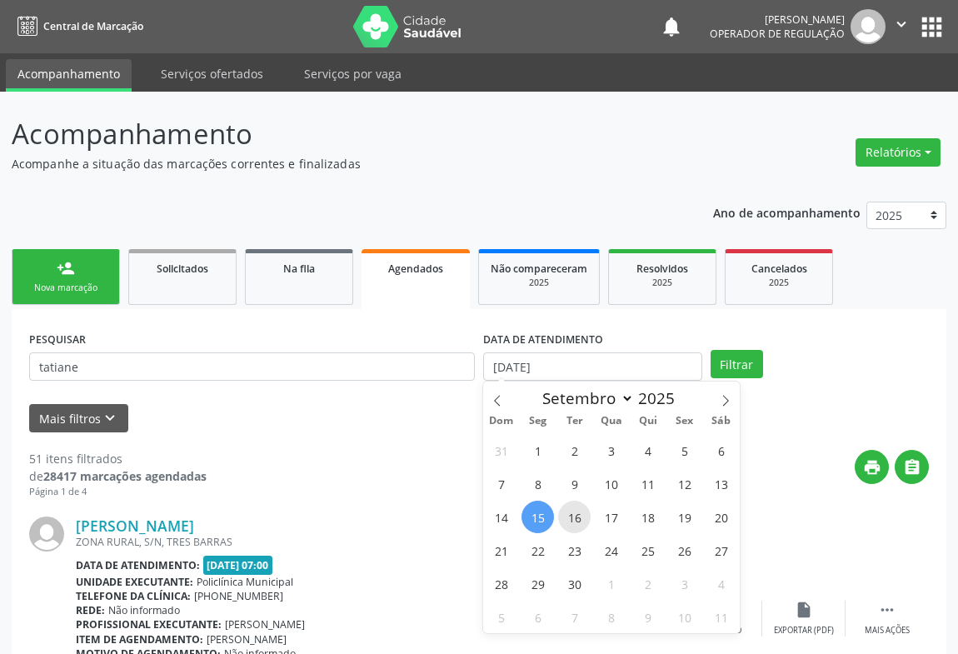
click at [586, 517] on span "16" at bounding box center [574, 517] width 32 height 32
type input "16/09/2025"
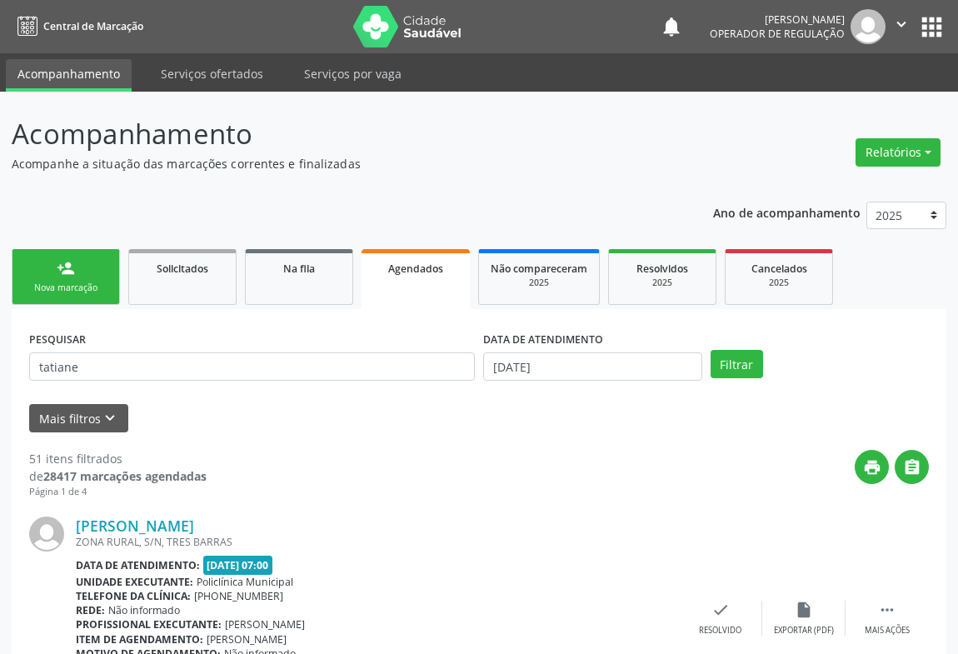
click at [734, 377] on div "PESQUISAR tatiane DATA DE ATENDIMENTO 16/09/2025 Filtrar" at bounding box center [479, 359] width 908 height 65
click at [738, 367] on button "Filtrar" at bounding box center [737, 364] width 52 height 28
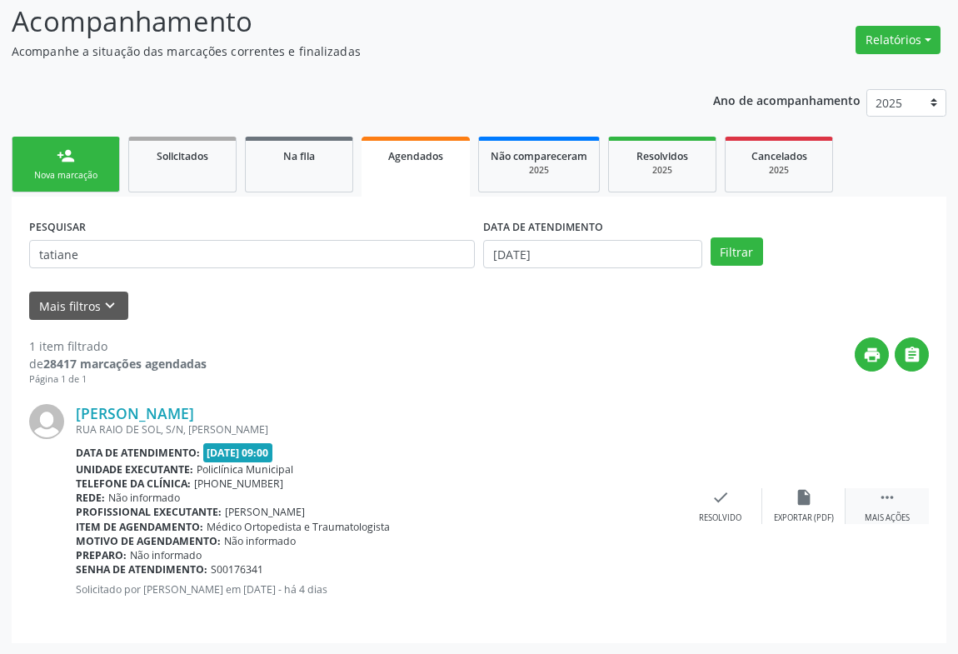
click at [861, 522] on div " Mais ações" at bounding box center [887, 506] width 83 height 36
click at [546, 507] on div "print Imprimir" at bounding box center [553, 506] width 83 height 36
click at [63, 161] on div "person_add" at bounding box center [66, 156] width 18 height 18
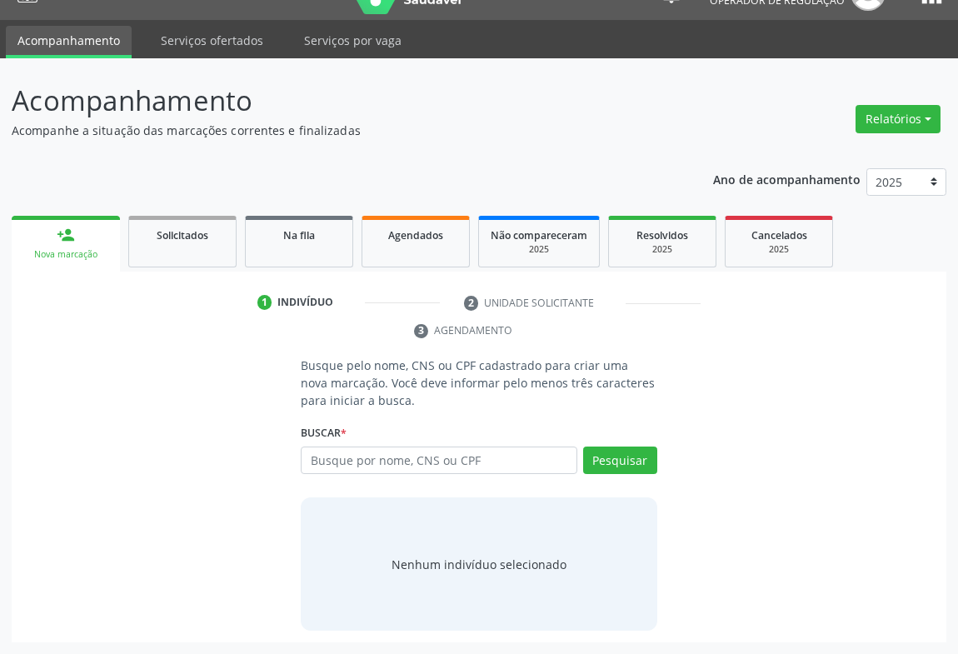
scroll to position [33, 0]
click at [336, 454] on div "Buscar * Busque por nome, CNS ou CPF Nenhum resultado encontrado para: " " Digi…" at bounding box center [479, 453] width 357 height 65
click at [337, 457] on input "text" at bounding box center [439, 461] width 277 height 28
type input "700000761124009"
click at [628, 439] on div "Buscar * Busque por nome, CNS ou CPF Nenhum resultado encontrado para: " " Não …" at bounding box center [479, 453] width 357 height 65
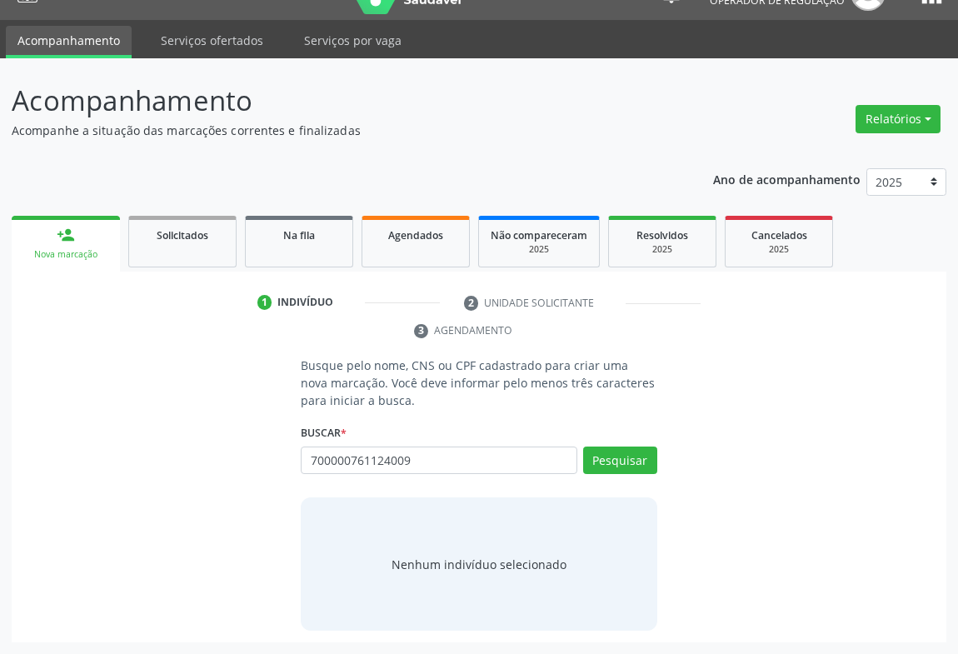
scroll to position [0, 0]
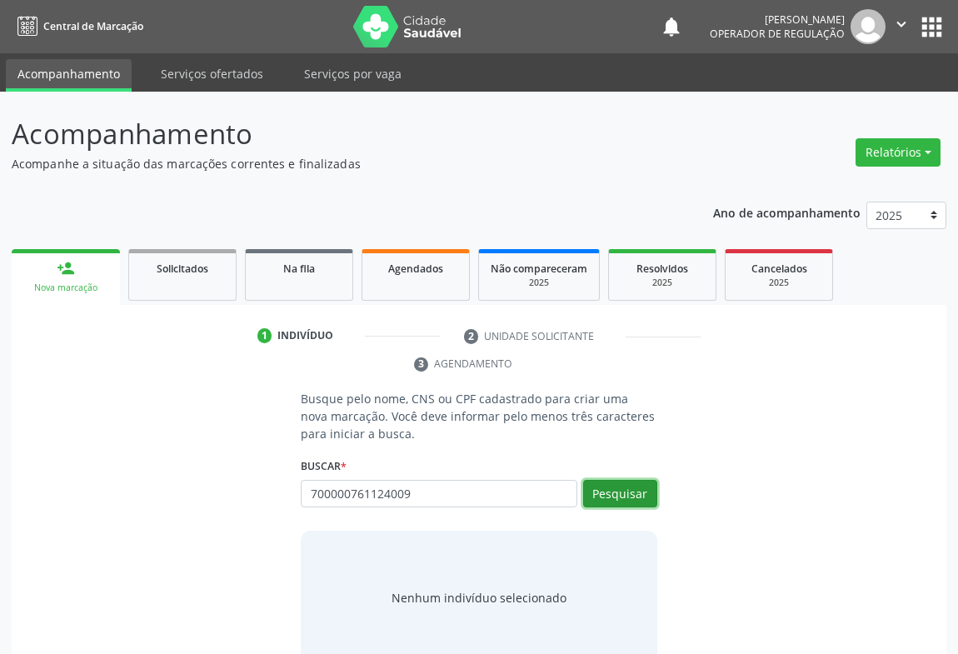
click at [629, 481] on button "Pesquisar" at bounding box center [620, 494] width 74 height 28
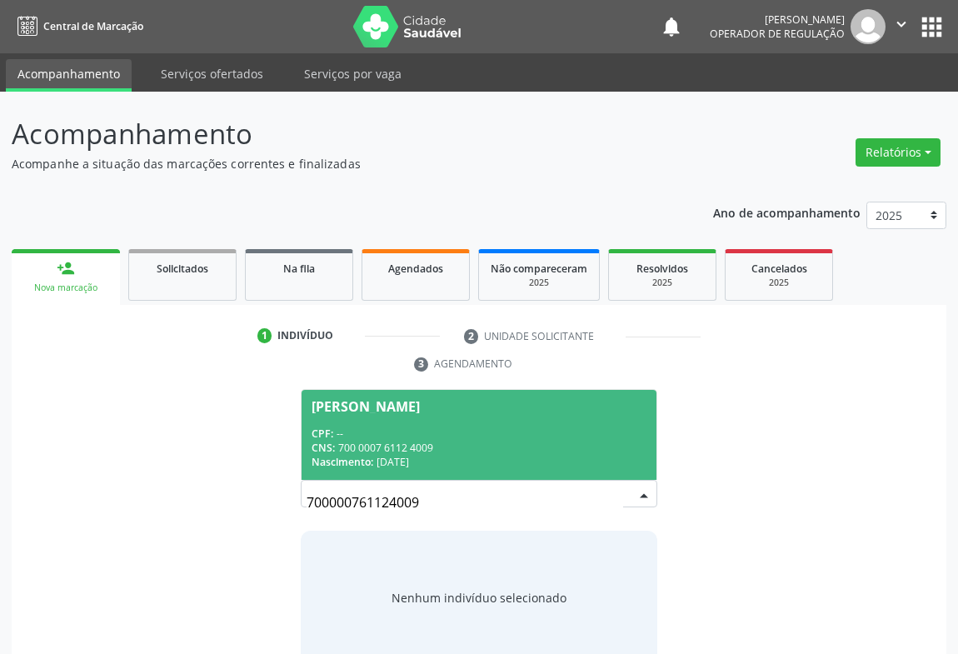
click at [455, 412] on span "Ademir de Araujo CPF: -- CNS: 700 0007 6112 4009 Nascimento: 17/01/1978" at bounding box center [479, 434] width 355 height 89
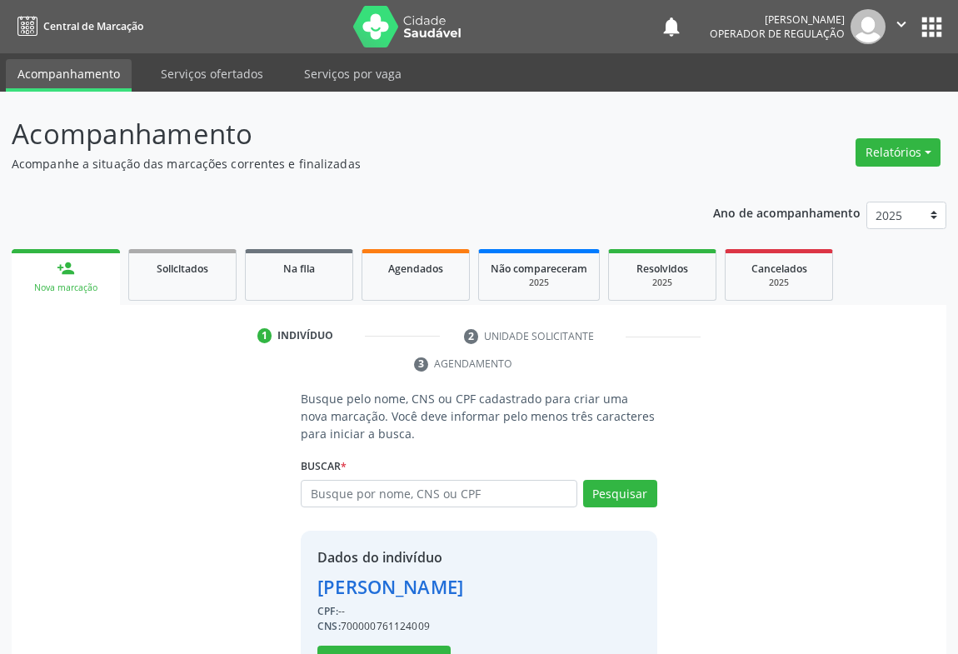
scroll to position [58, 0]
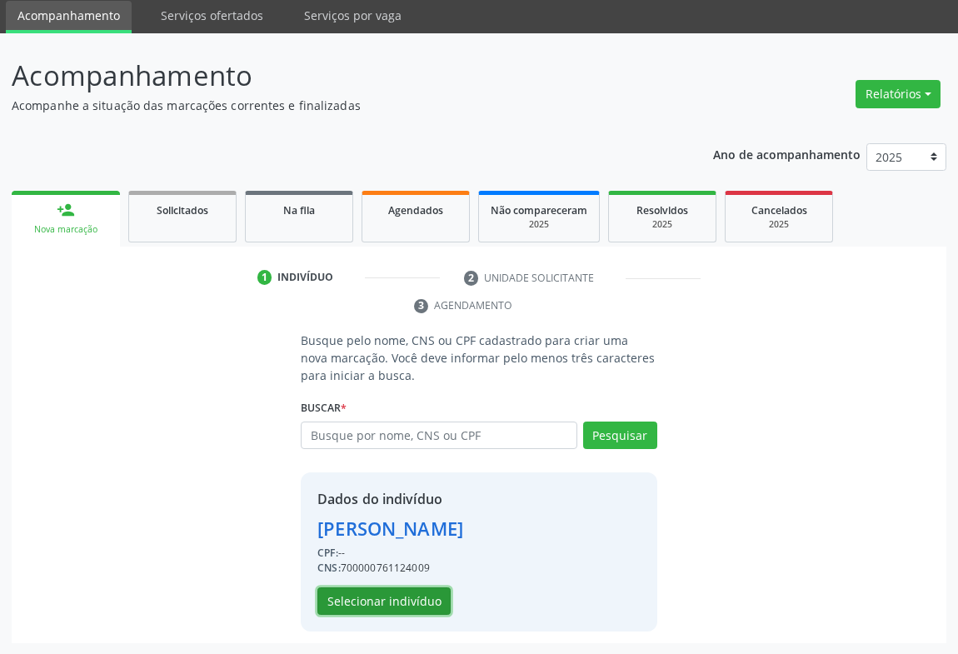
click at [393, 592] on button "Selecionar indivíduo" at bounding box center [383, 601] width 133 height 28
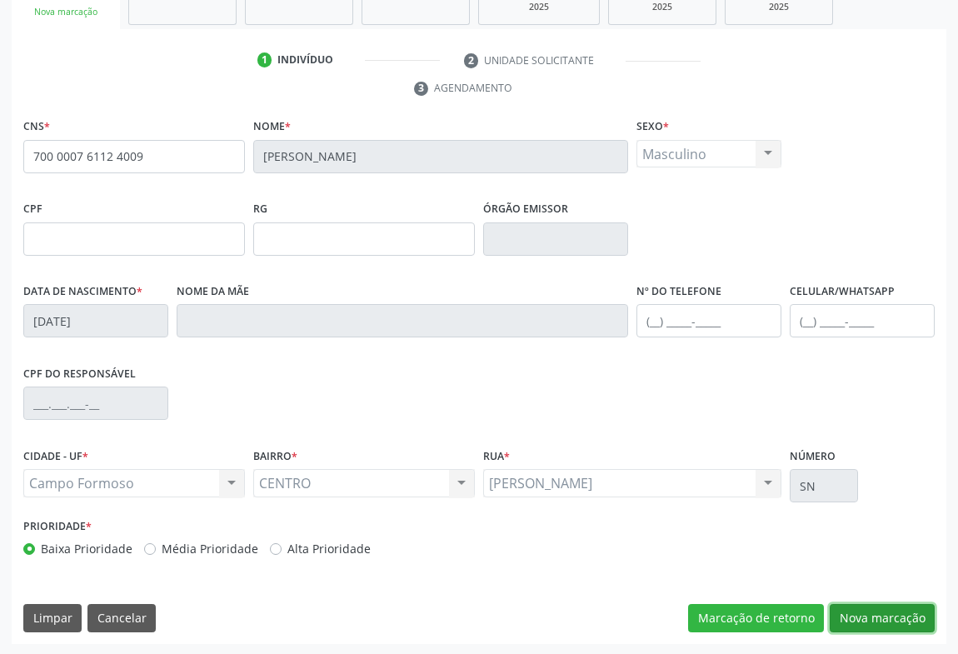
drag, startPoint x: 865, startPoint y: 614, endPoint x: 459, endPoint y: 396, distance: 460.7
click at [866, 613] on button "Nova marcação" at bounding box center [882, 618] width 105 height 28
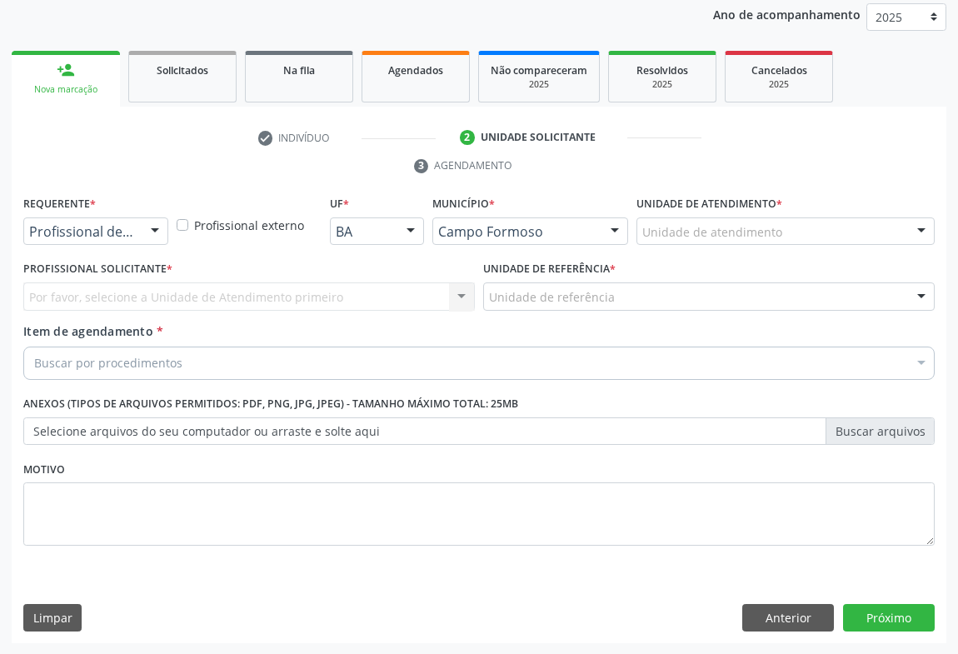
click at [159, 228] on div at bounding box center [154, 232] width 25 height 28
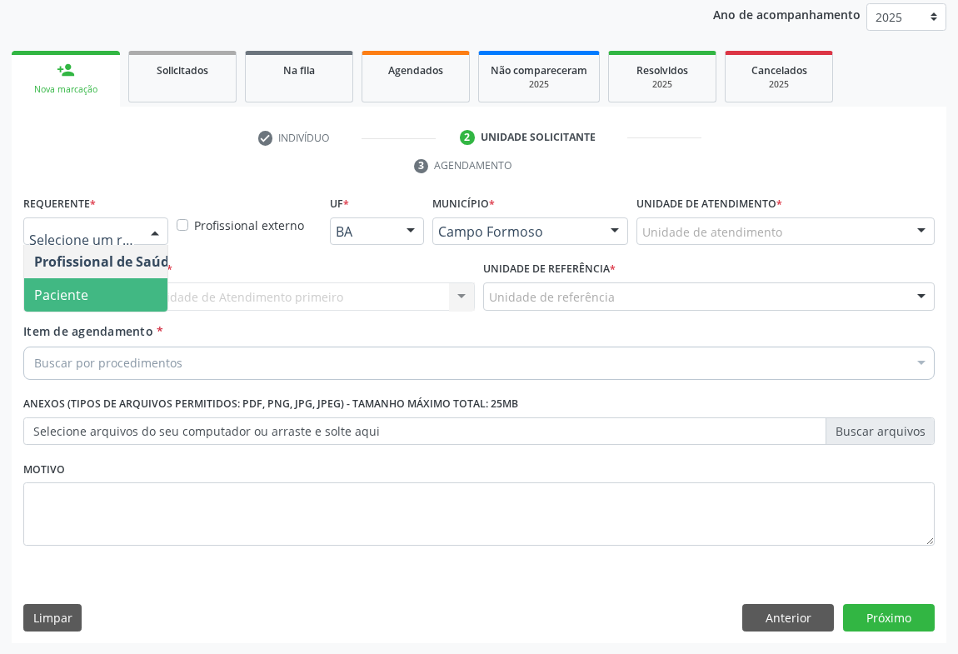
drag, startPoint x: 97, startPoint y: 307, endPoint x: 182, endPoint y: 303, distance: 85.0
click at [103, 306] on span "Paciente" at bounding box center [105, 294] width 162 height 33
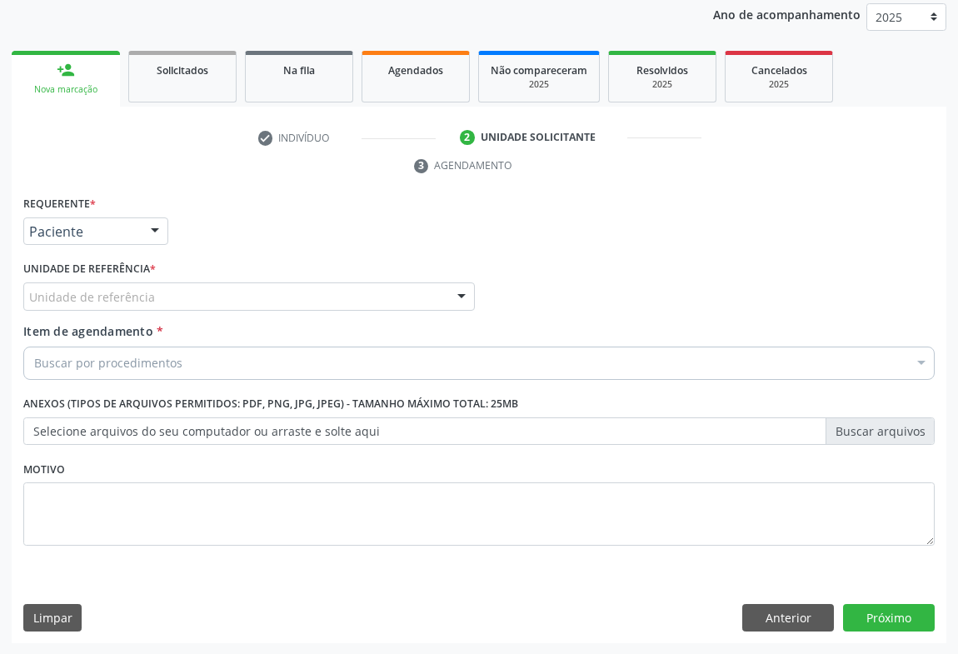
drag, startPoint x: 199, startPoint y: 297, endPoint x: 206, endPoint y: 304, distance: 10.0
click at [202, 300] on div "Unidade de referência" at bounding box center [249, 296] width 452 height 28
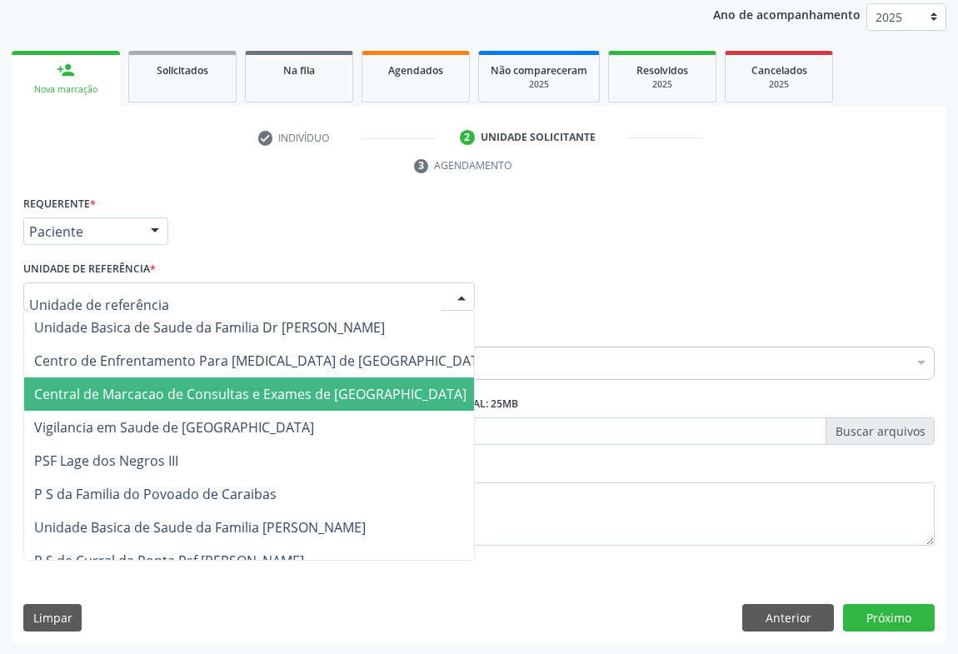
drag, startPoint x: 258, startPoint y: 388, endPoint x: 282, endPoint y: 378, distance: 25.4
click at [259, 388] on span "Central de Marcacao de Consultas e Exames de [GEOGRAPHIC_DATA]" at bounding box center [250, 394] width 432 height 18
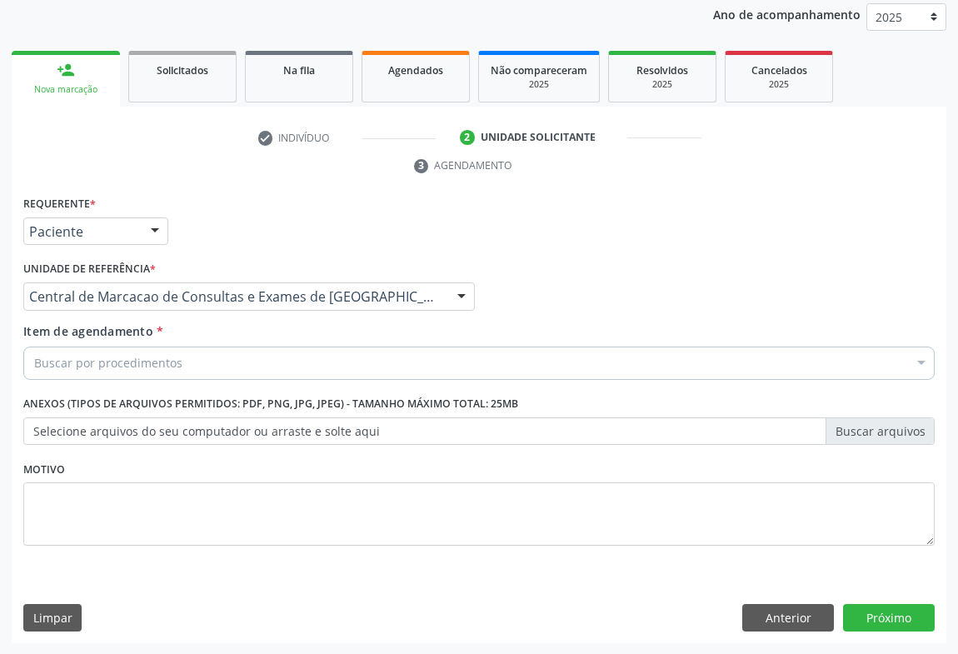
click at [306, 372] on div "Buscar por procedimentos" at bounding box center [478, 363] width 911 height 33
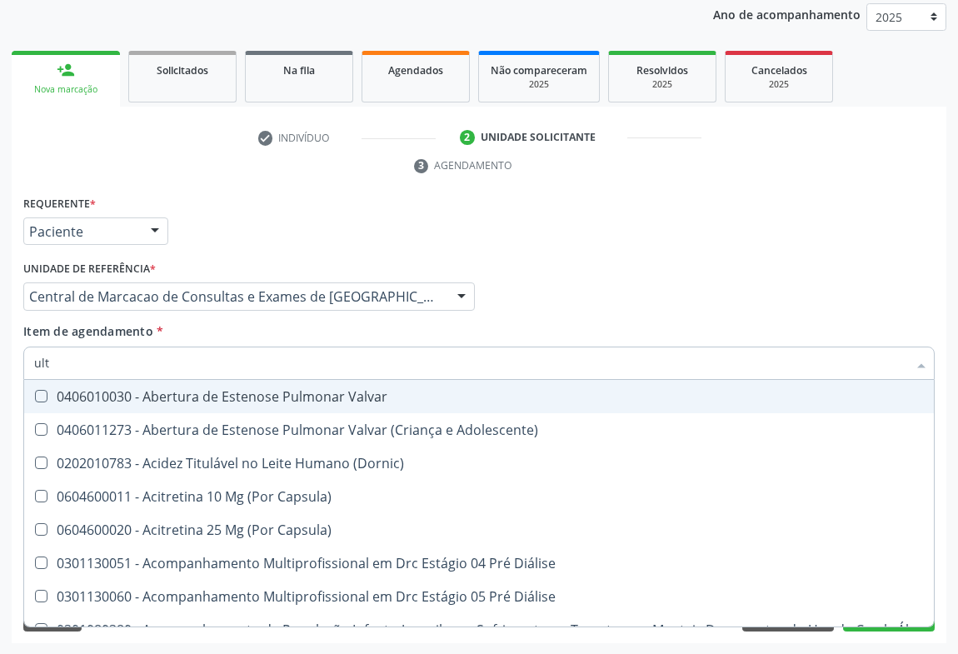
type input "ultr"
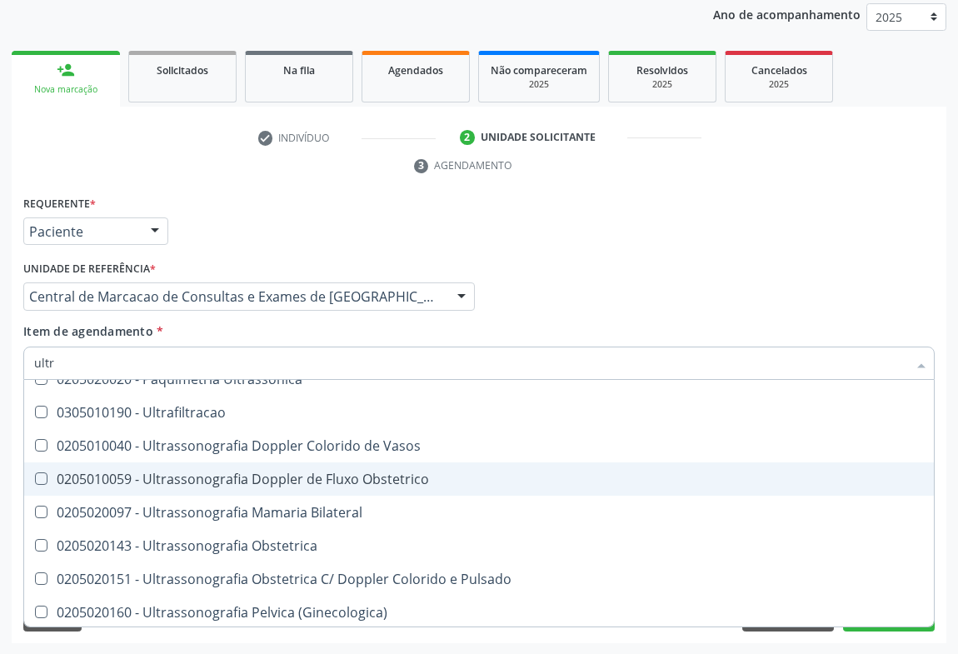
scroll to position [302, 0]
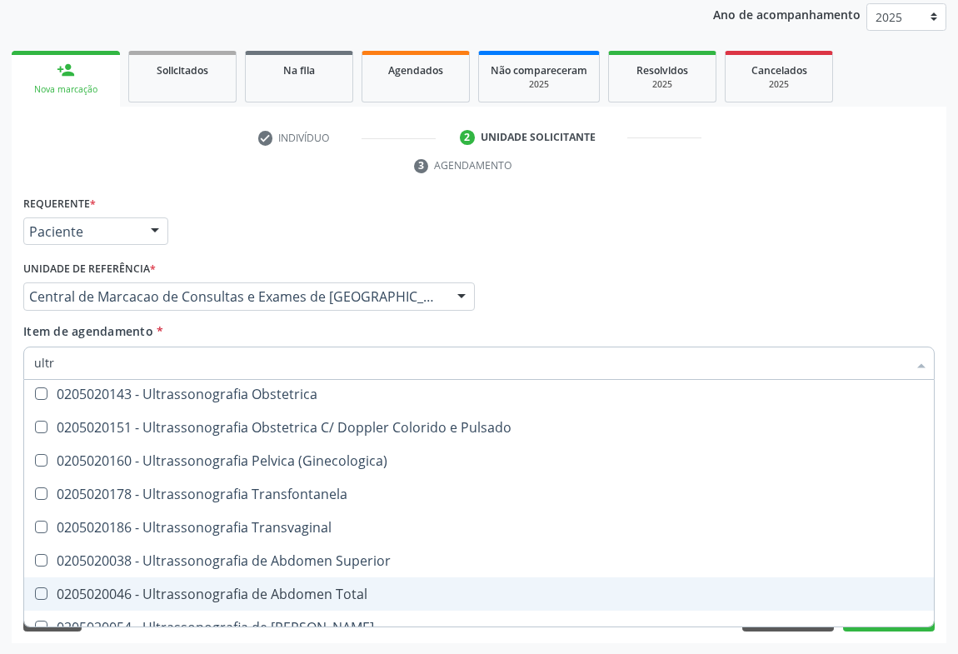
click at [303, 594] on div "0205020046 - Ultrassonografia de Abdomen Total" at bounding box center [479, 593] width 890 height 13
checkbox Total "true"
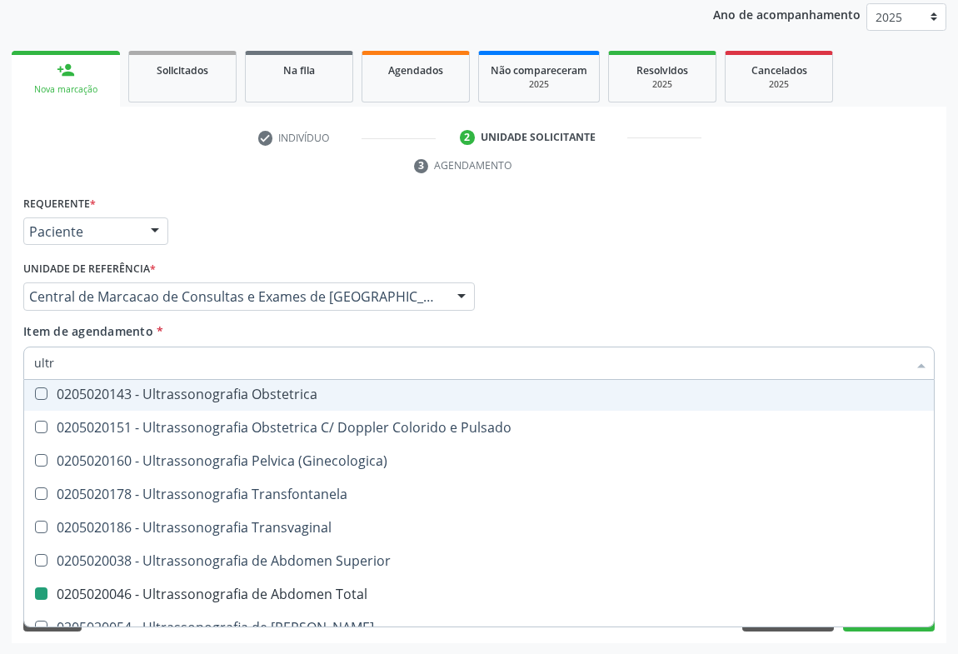
click at [898, 237] on div "Requerente * Paciente Profissional de Saúde Paciente Nenhum resultado encontrad…" at bounding box center [479, 224] width 920 height 65
checkbox X "true"
checkbox Total "false"
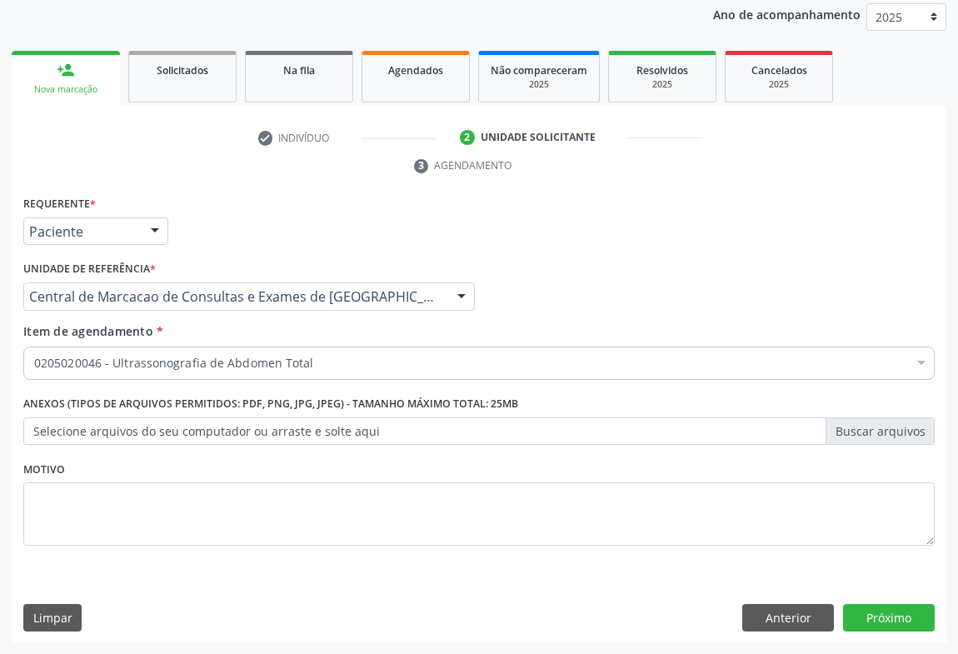
scroll to position [0, 0]
click at [876, 622] on button "Próximo" at bounding box center [889, 618] width 92 height 28
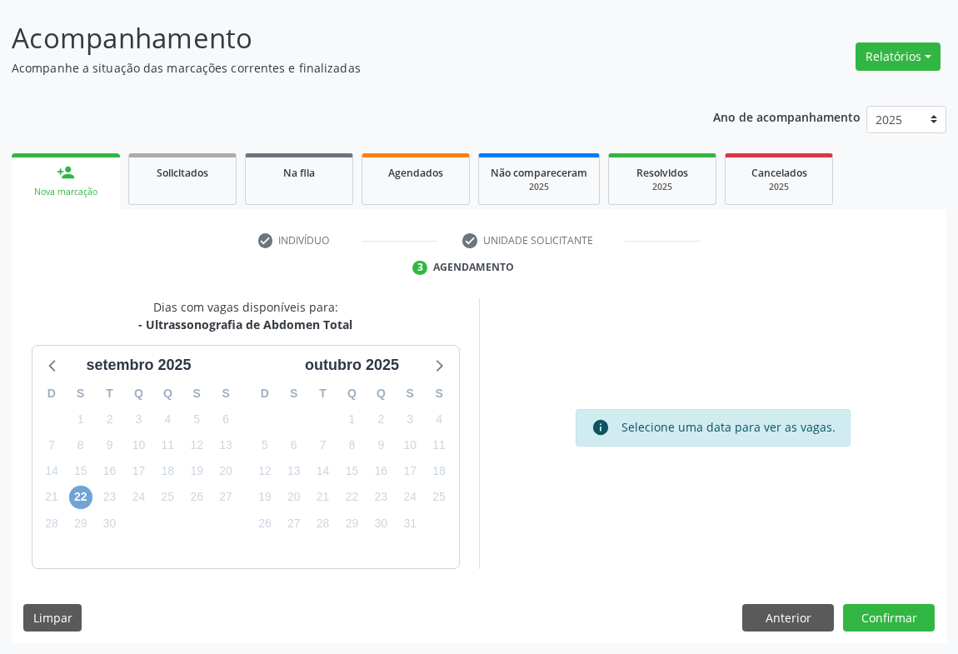
click at [81, 502] on span "22" at bounding box center [80, 497] width 23 height 23
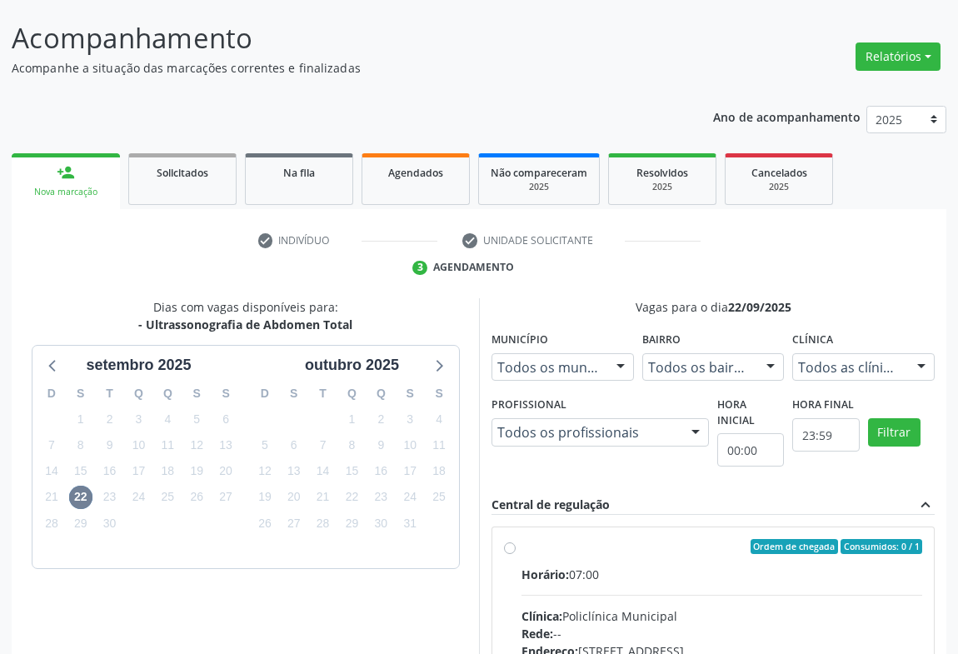
click at [650, 558] on label "Ordem de chegada Consumidos: 0 / 1 Horário: 07:00 Clínica: Policlínica Municipa…" at bounding box center [722, 667] width 401 height 256
click at [516, 554] on input "Ordem de chegada Consumidos: 0 / 1 Horário: 07:00 Clínica: Policlínica Municipa…" at bounding box center [510, 546] width 12 height 15
radio input "true"
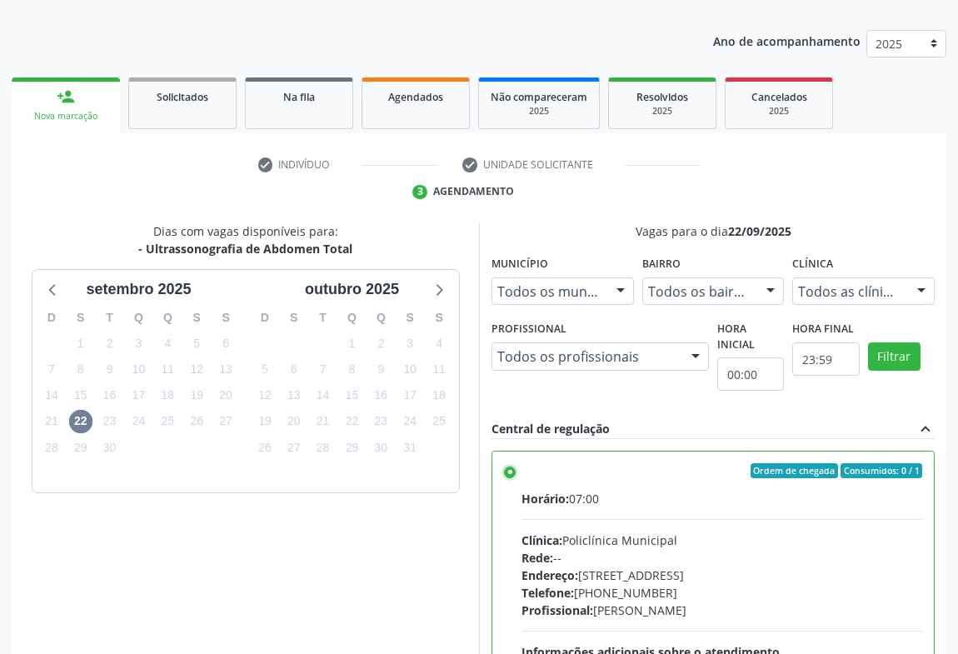
scroll to position [376, 0]
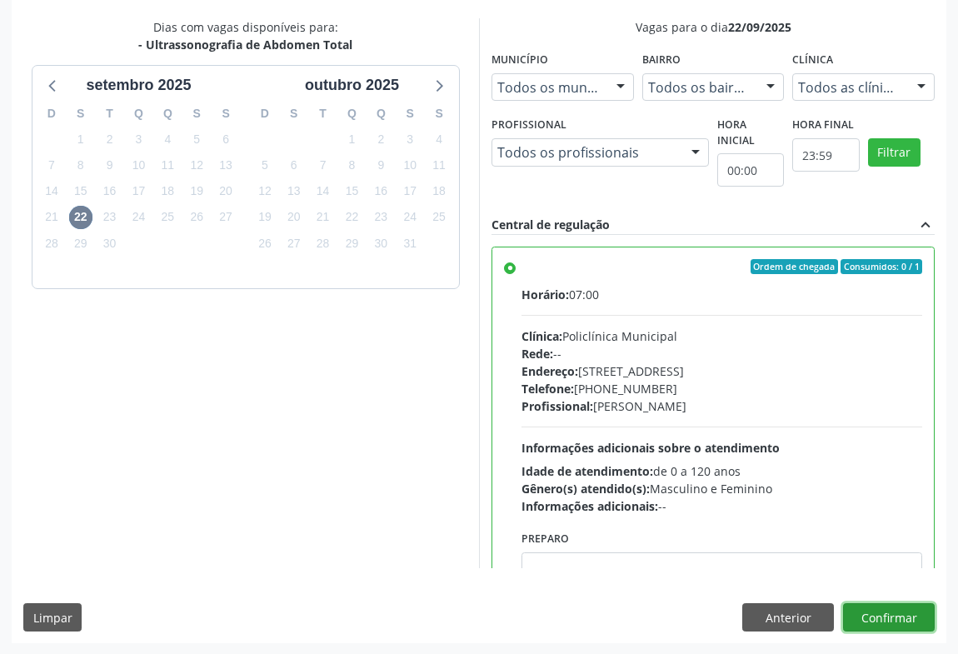
click at [892, 615] on button "Confirmar" at bounding box center [889, 617] width 92 height 28
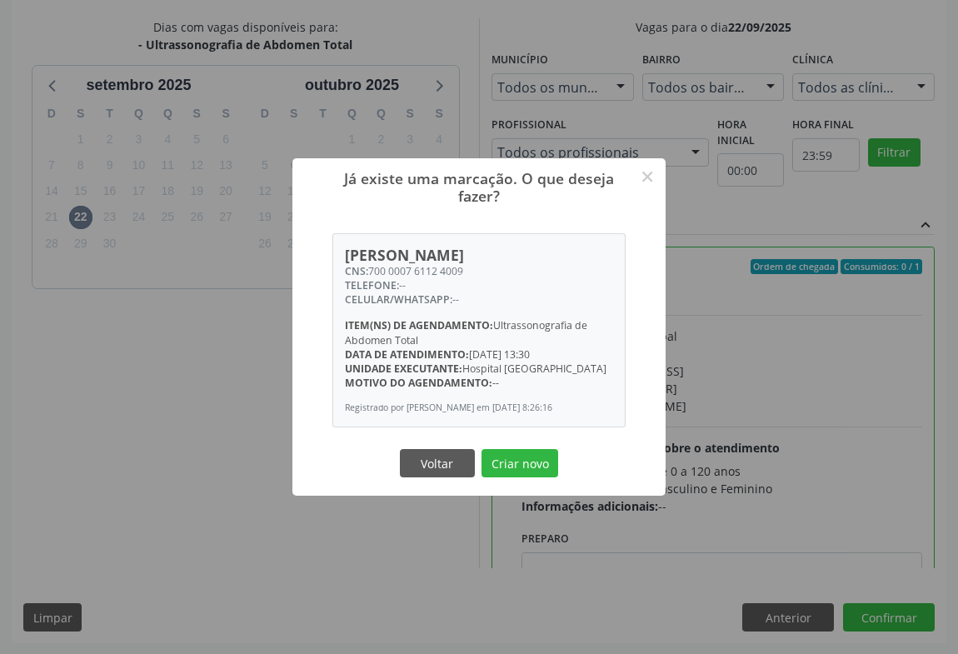
click at [482, 449] on button "Criar novo" at bounding box center [520, 463] width 77 height 28
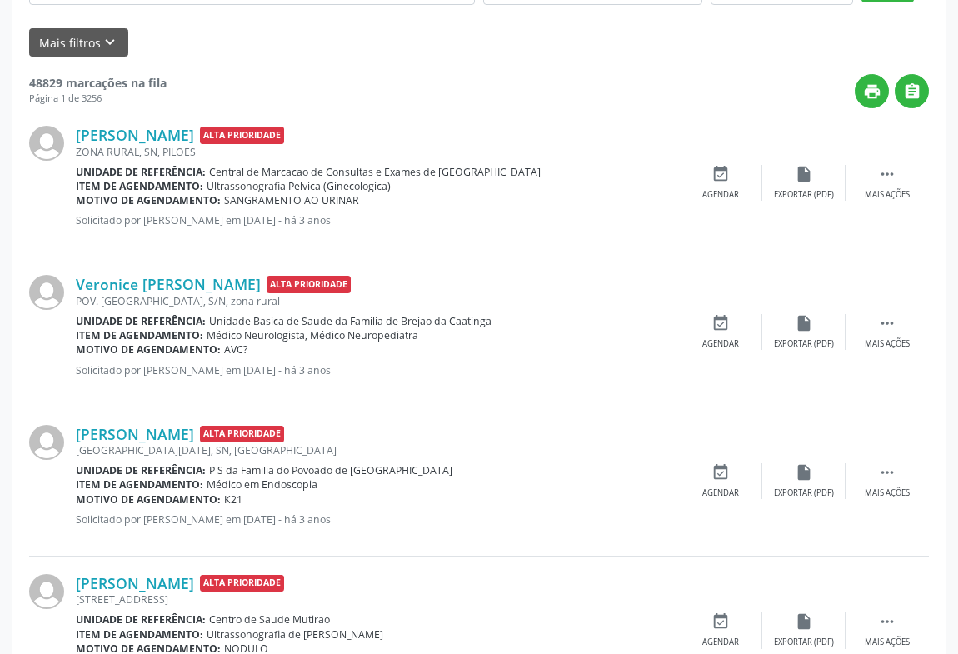
scroll to position [0, 0]
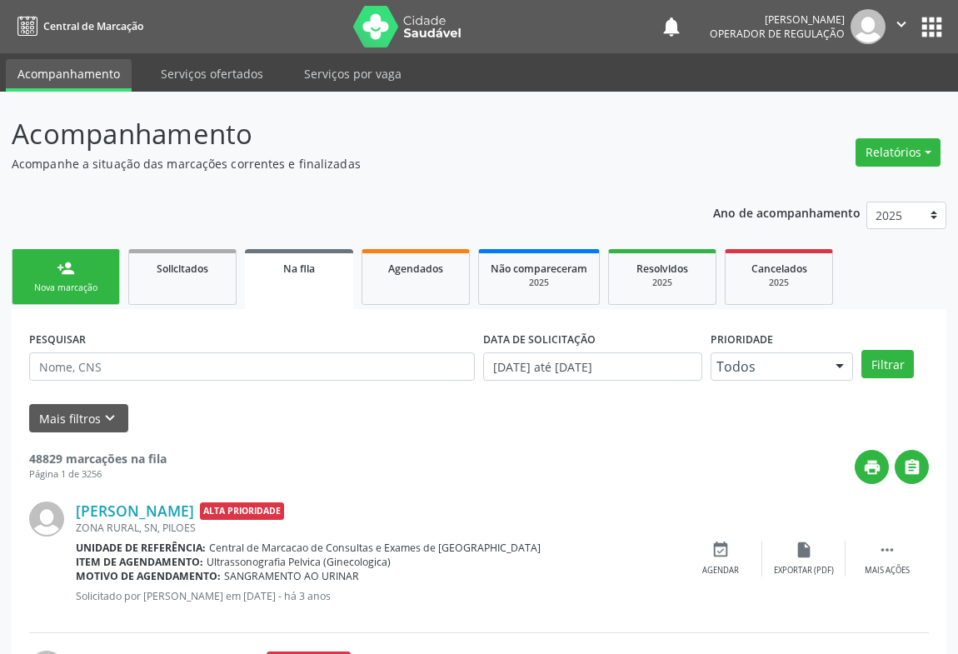
drag, startPoint x: 899, startPoint y: 23, endPoint x: 853, endPoint y: 89, distance: 80.2
click at [895, 27] on icon "" at bounding box center [901, 24] width 18 height 18
click at [832, 105] on link "Sair" at bounding box center [858, 101] width 115 height 23
